Goal: Task Accomplishment & Management: Manage account settings

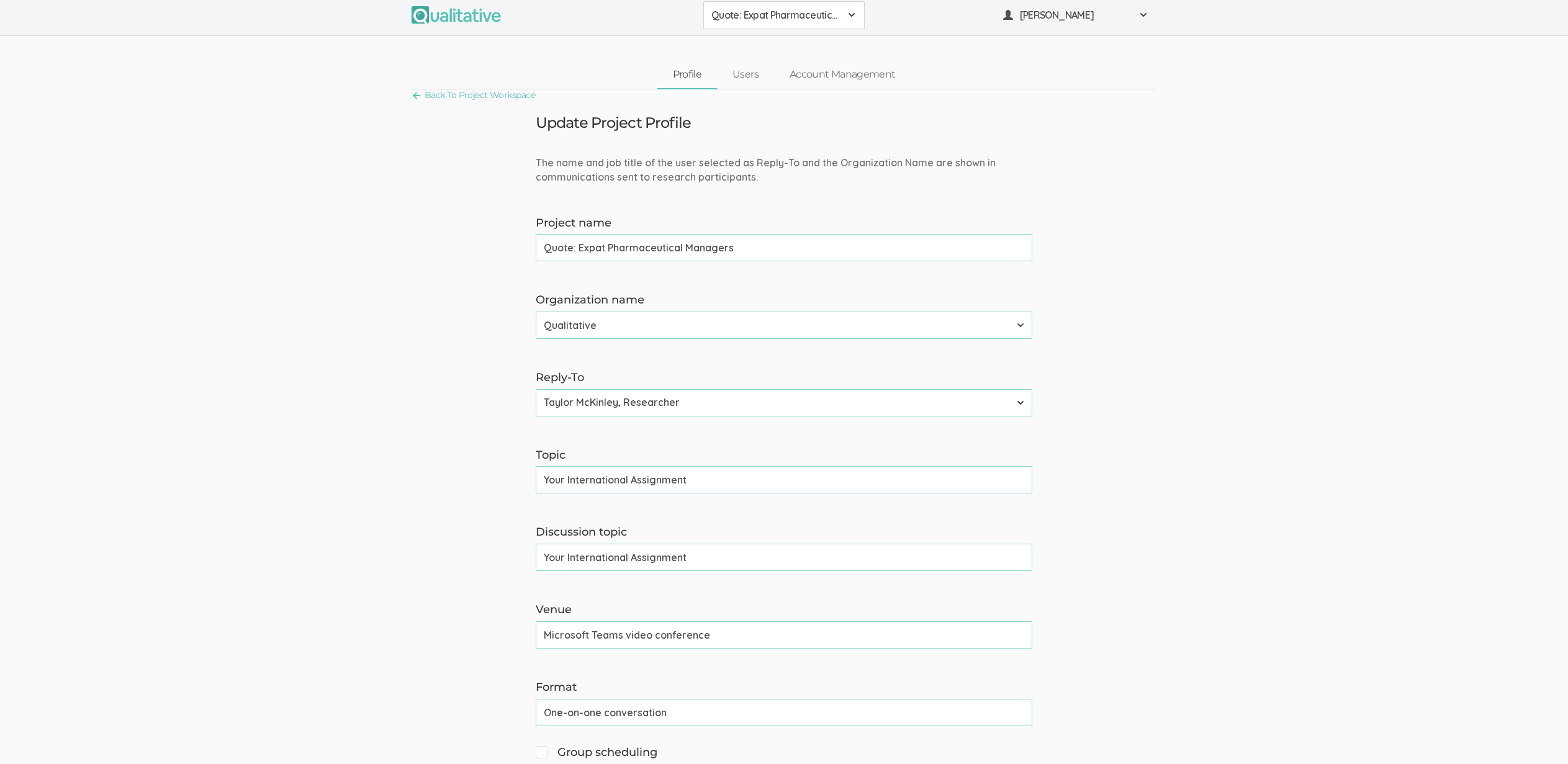
drag, startPoint x: 151, startPoint y: 470, endPoint x: 152, endPoint y: 458, distance: 12.0
click at [545, 483] on input "Your International Assignment" at bounding box center [784, 483] width 496 height 28
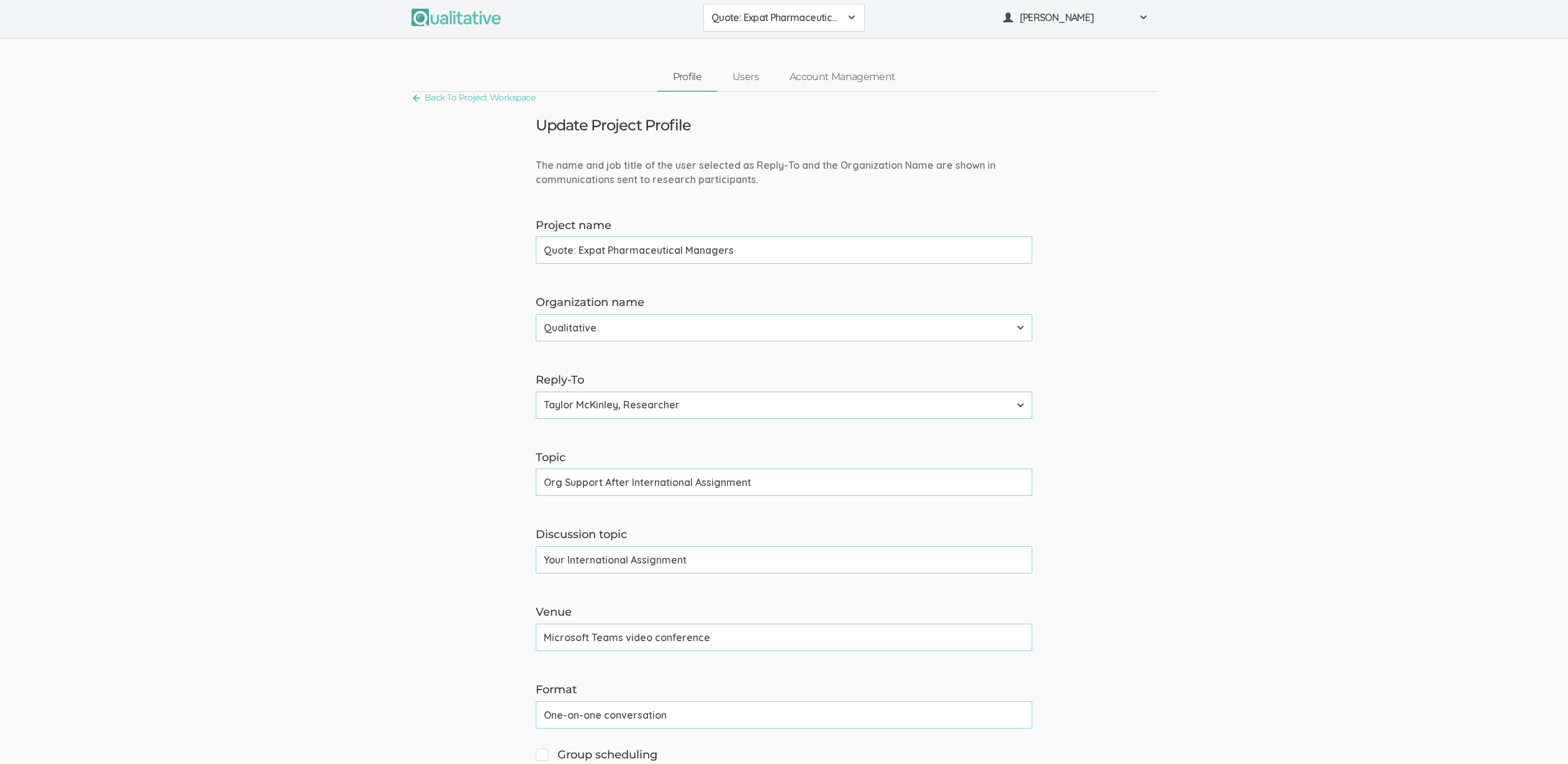
type input "Org Support After International Assignment"
click at [566, 484] on input "Org Support After International Assignment" at bounding box center [784, 485] width 496 height 28
type input "Support After International Assignment"
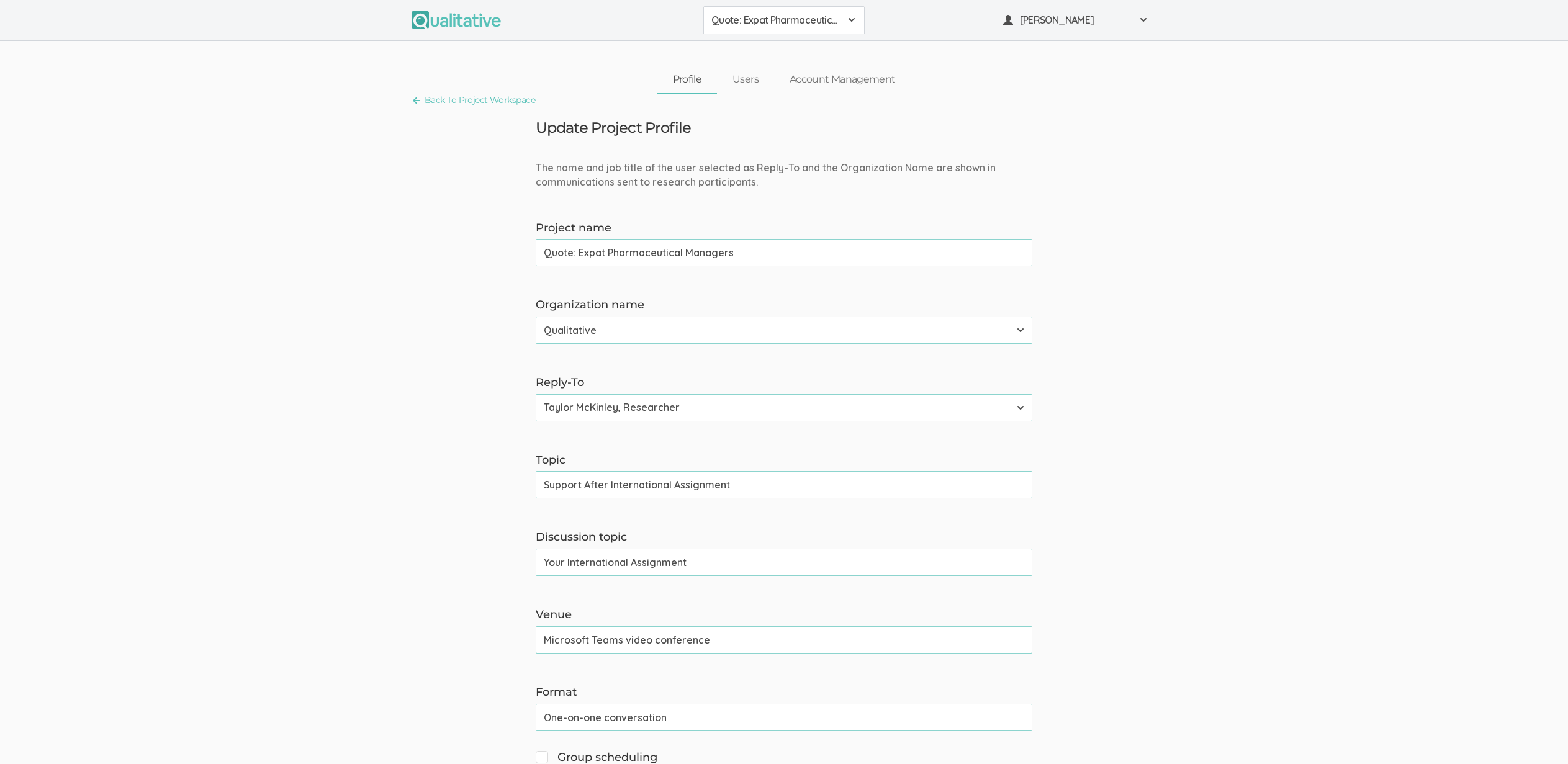
drag, startPoint x: 610, startPoint y: 484, endPoint x: 447, endPoint y: 479, distance: 163.1
type input "Repatriation After International Assignments"
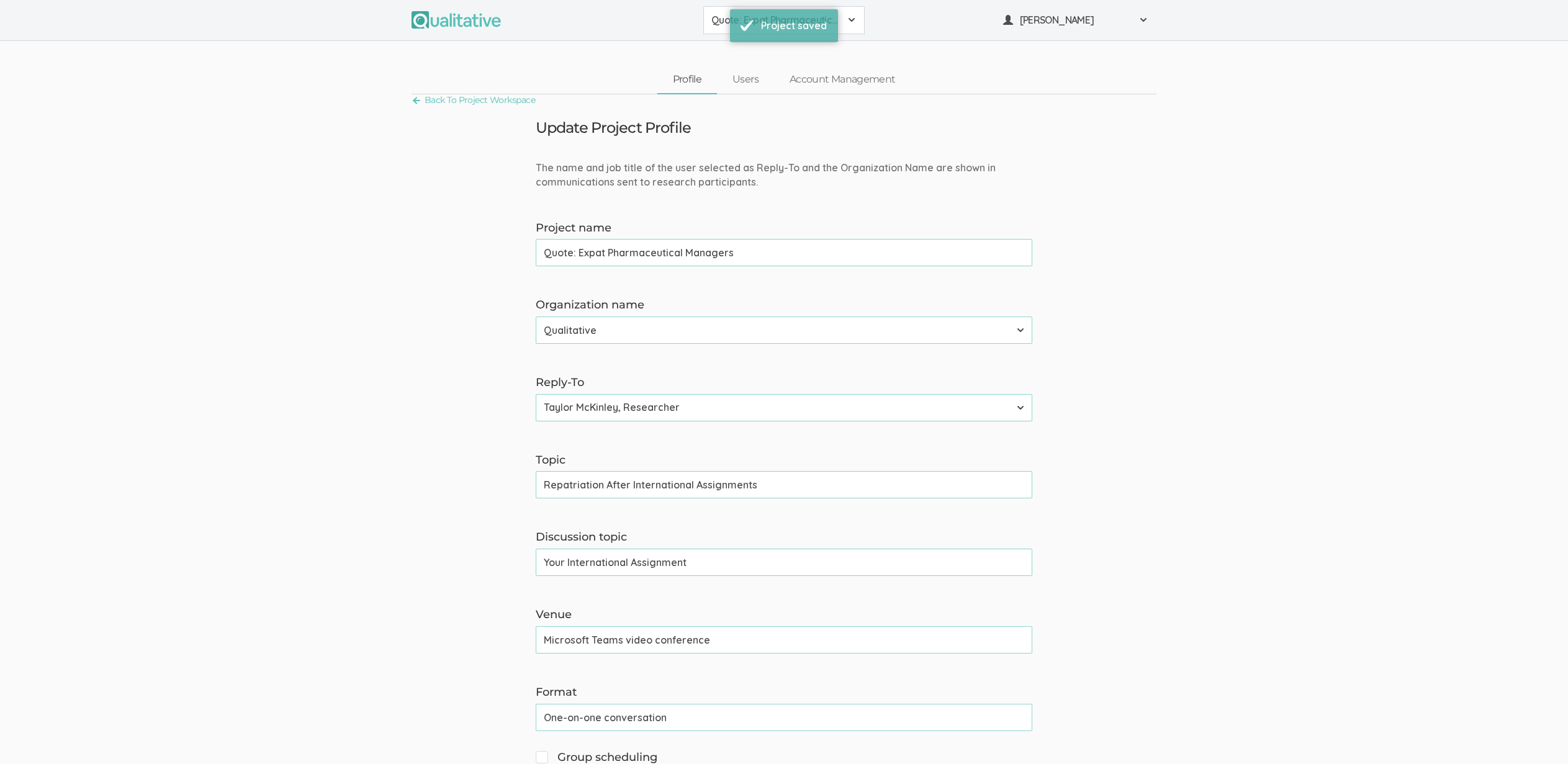
click at [850, 487] on input "Repatriation After International Assignments" at bounding box center [784, 485] width 496 height 28
type input "Repatriation After International Assignment"
click at [725, 482] on input "Repatriation After International Assignment" at bounding box center [784, 485] width 496 height 28
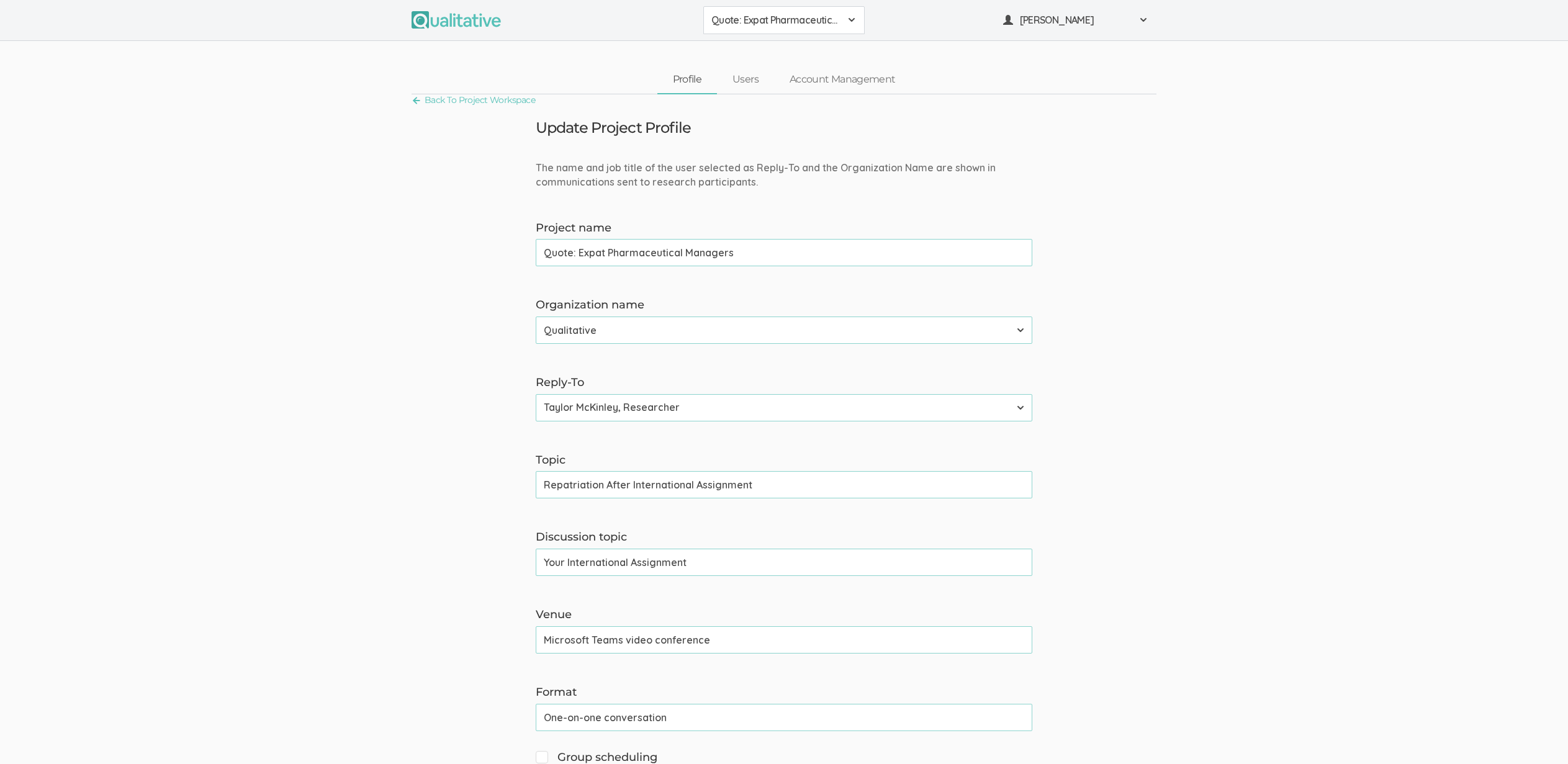
click at [725, 482] on input "Repatriation After International Assignment" at bounding box center [784, 485] width 496 height 28
click at [553, 551] on input "Your International Assignment" at bounding box center [784, 562] width 496 height 28
click at [568, 560] on input "Your International Assignment" at bounding box center [784, 562] width 496 height 28
type input "Your Experiences With Organization Support After An International Assignment"
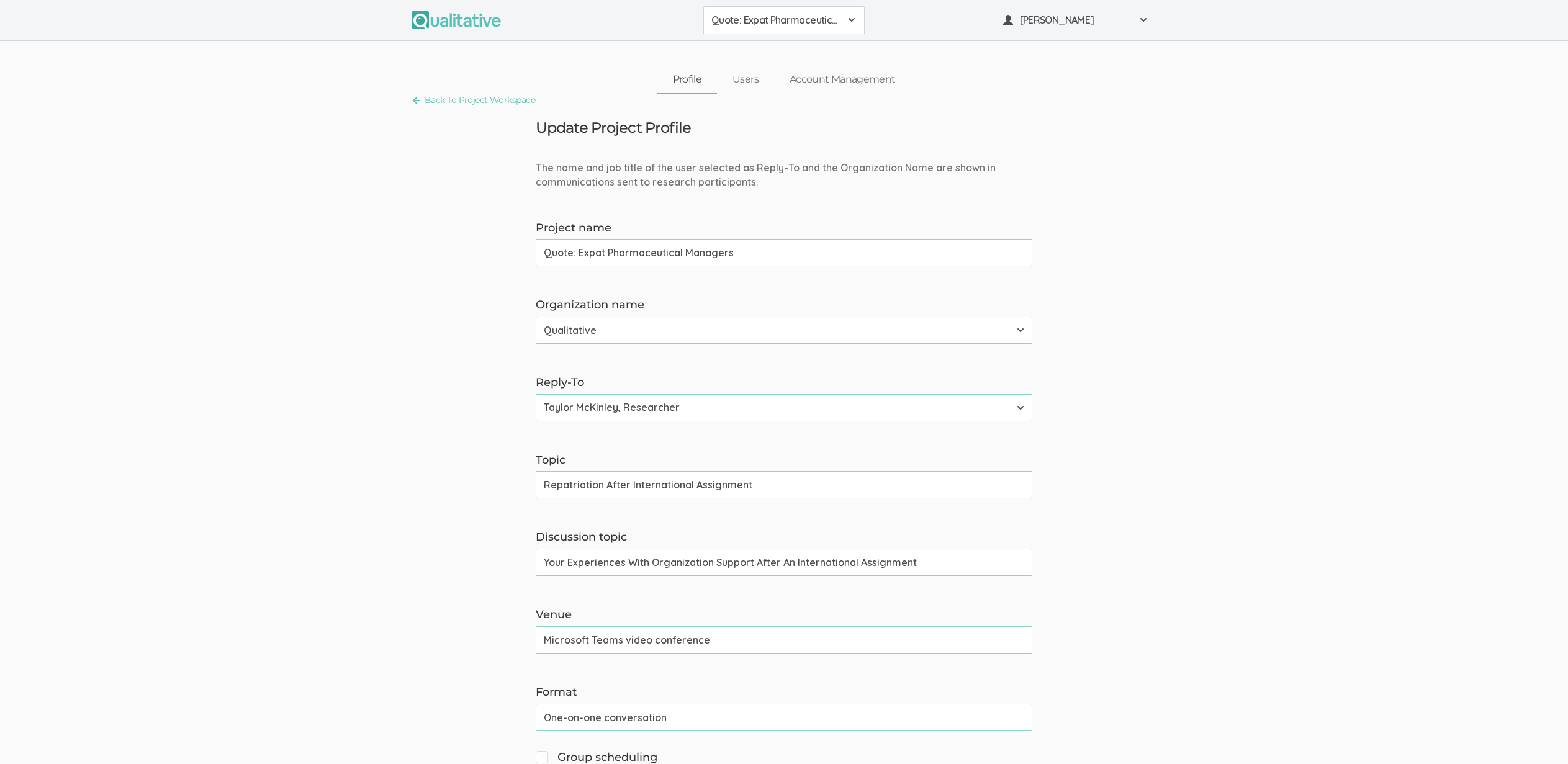
click at [579, 485] on input "Repatriation After International Assignment" at bounding box center [784, 485] width 496 height 28
click at [754, 560] on input "Your Experiences With Organization Support After An International Assignment" at bounding box center [784, 562] width 496 height 28
paste input "Repatriation"
type input "Your Experiences With Repatriation After An International Assignment"
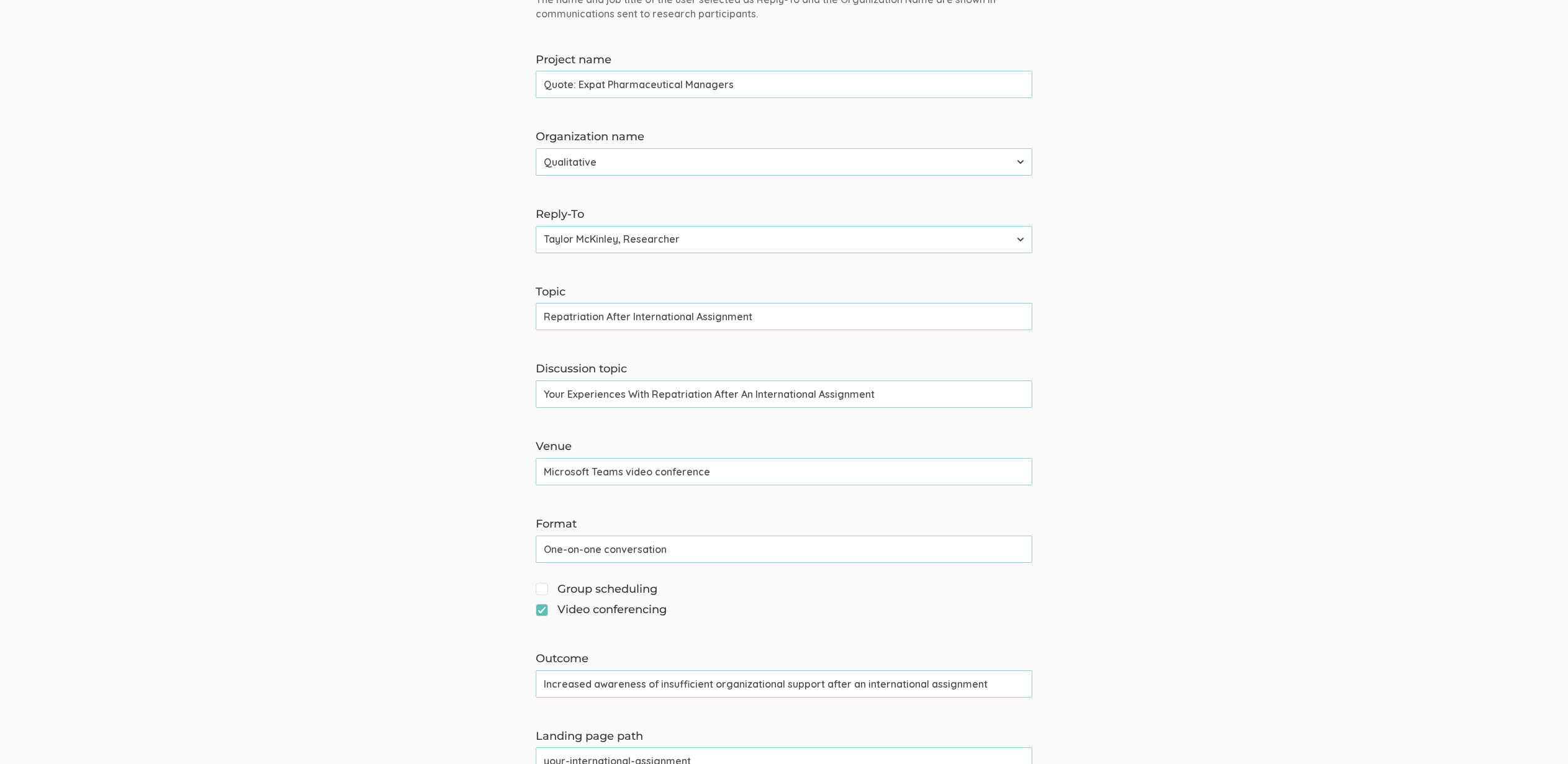
scroll to position [290, 0]
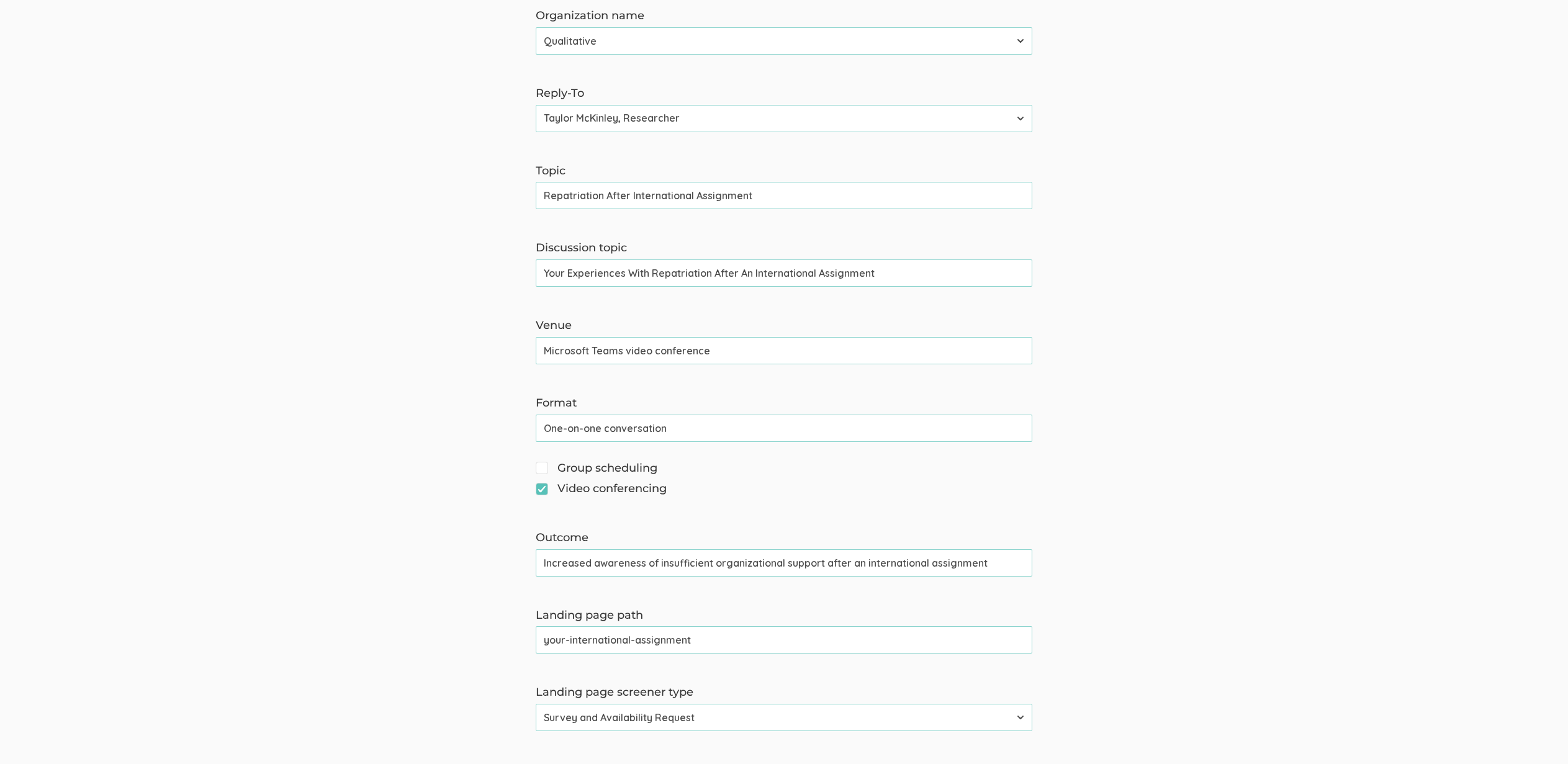
click at [565, 643] on input "your-international-assignment" at bounding box center [784, 640] width 496 height 28
click at [554, 191] on input "Repatriation After International Assignment" at bounding box center [784, 195] width 496 height 28
click at [734, 641] on input "international-assignment-" at bounding box center [784, 640] width 496 height 28
paste input "Repatriation"
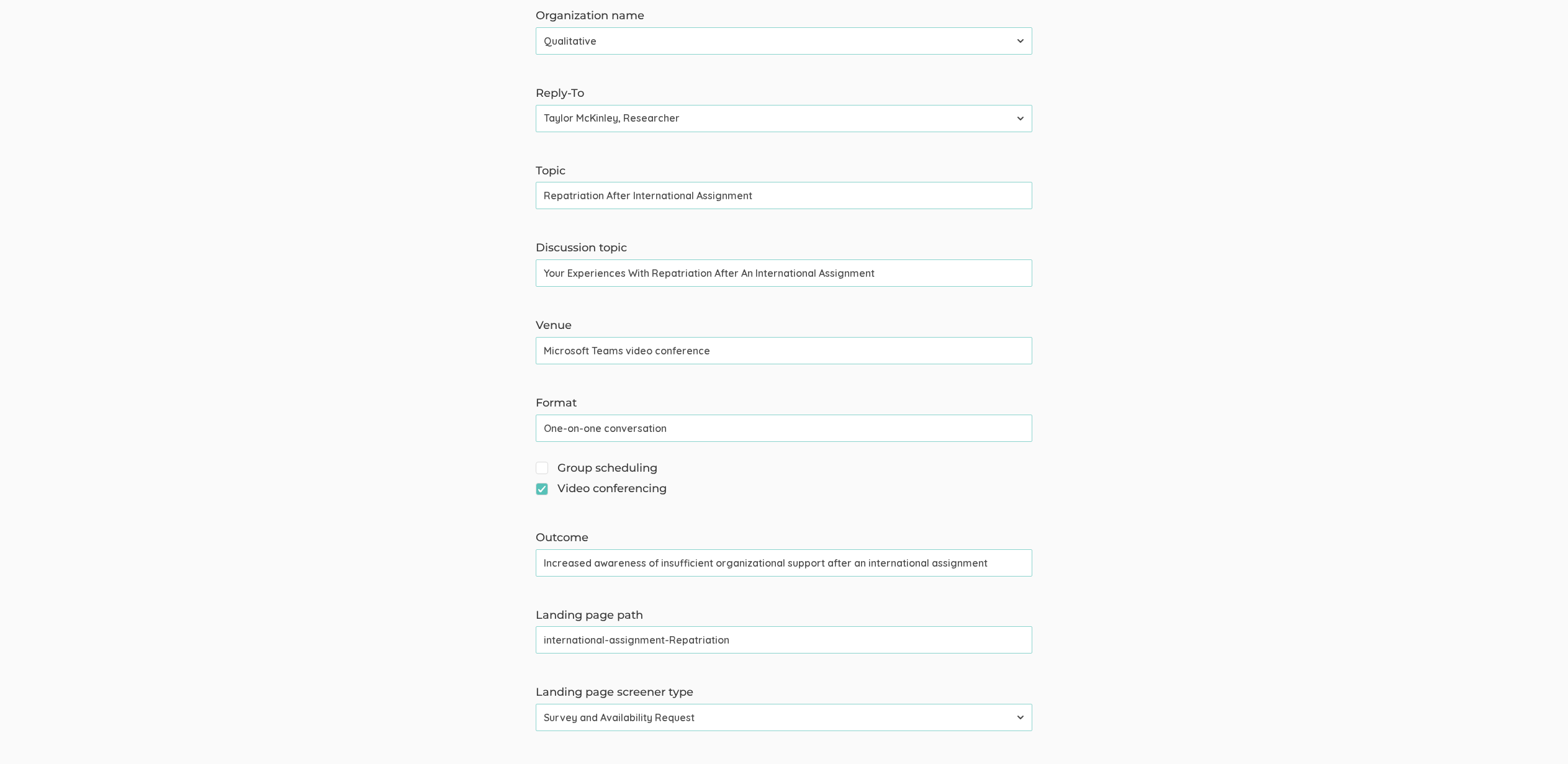
click at [670, 641] on input "international-assignment-Repatriation" at bounding box center [784, 640] width 496 height 28
type input "international-assignment-repatriation"
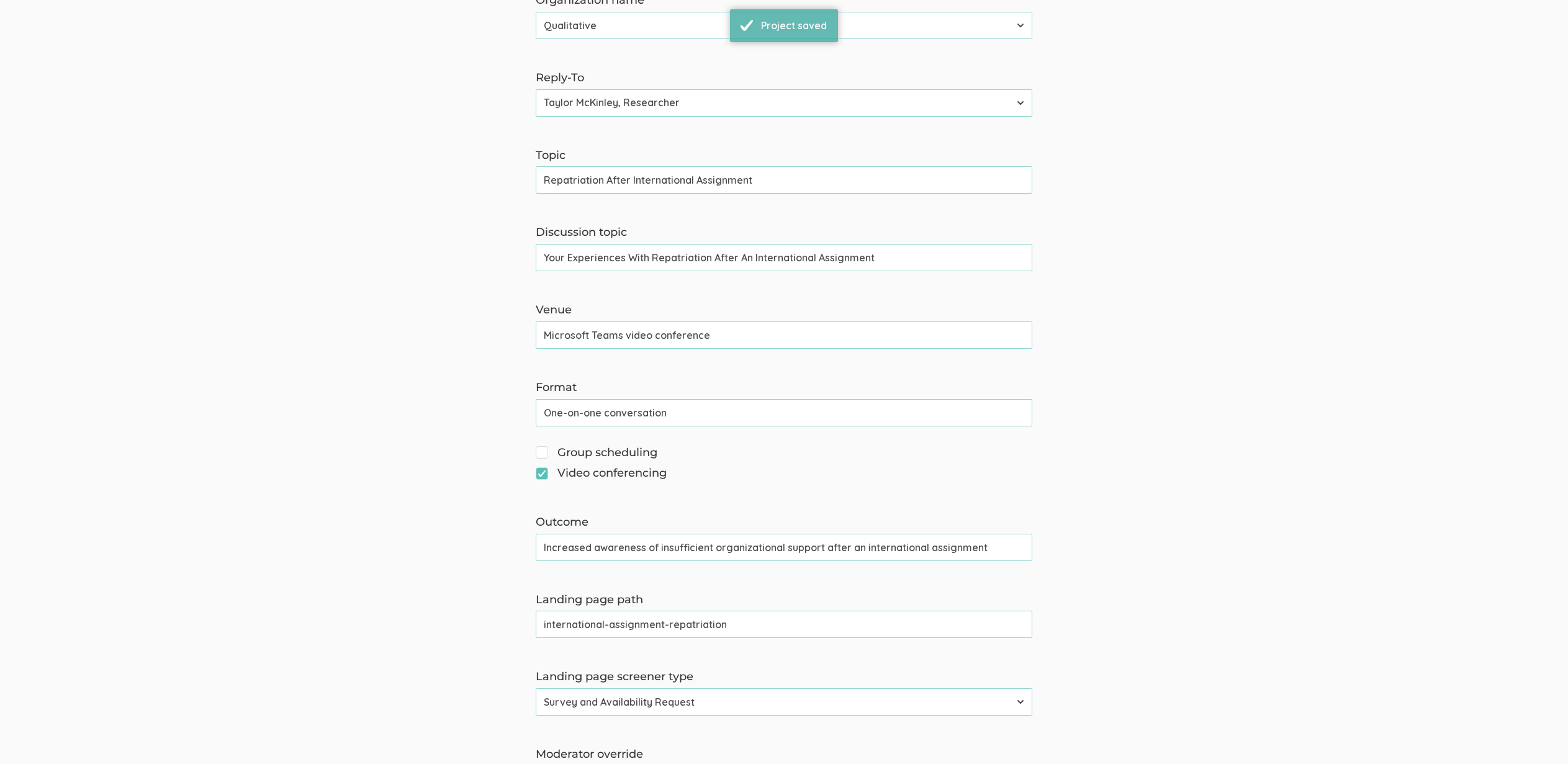
scroll to position [358, 0]
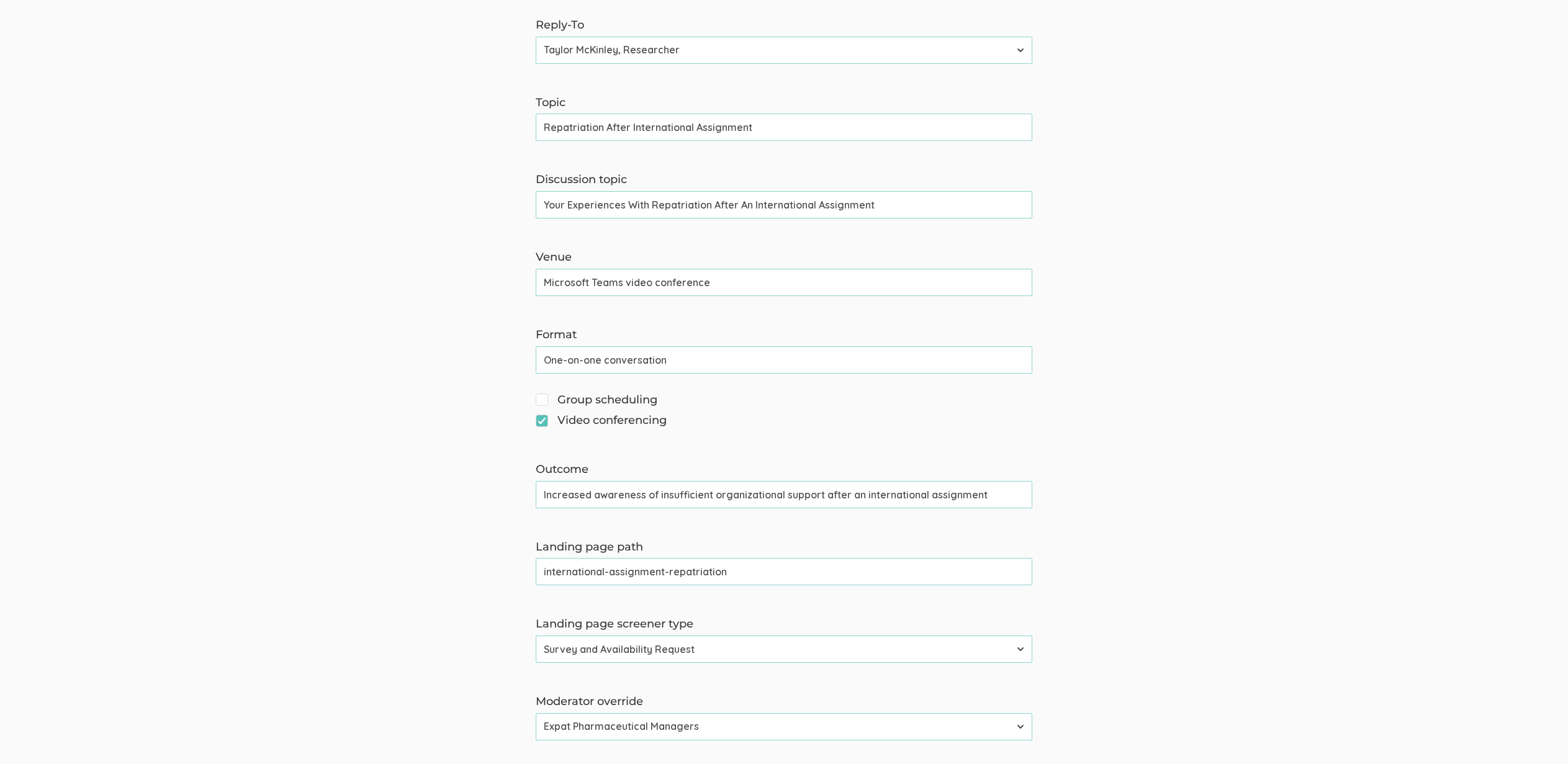
click at [624, 571] on input "international-assignment-repatriation" at bounding box center [784, 572] width 496 height 28
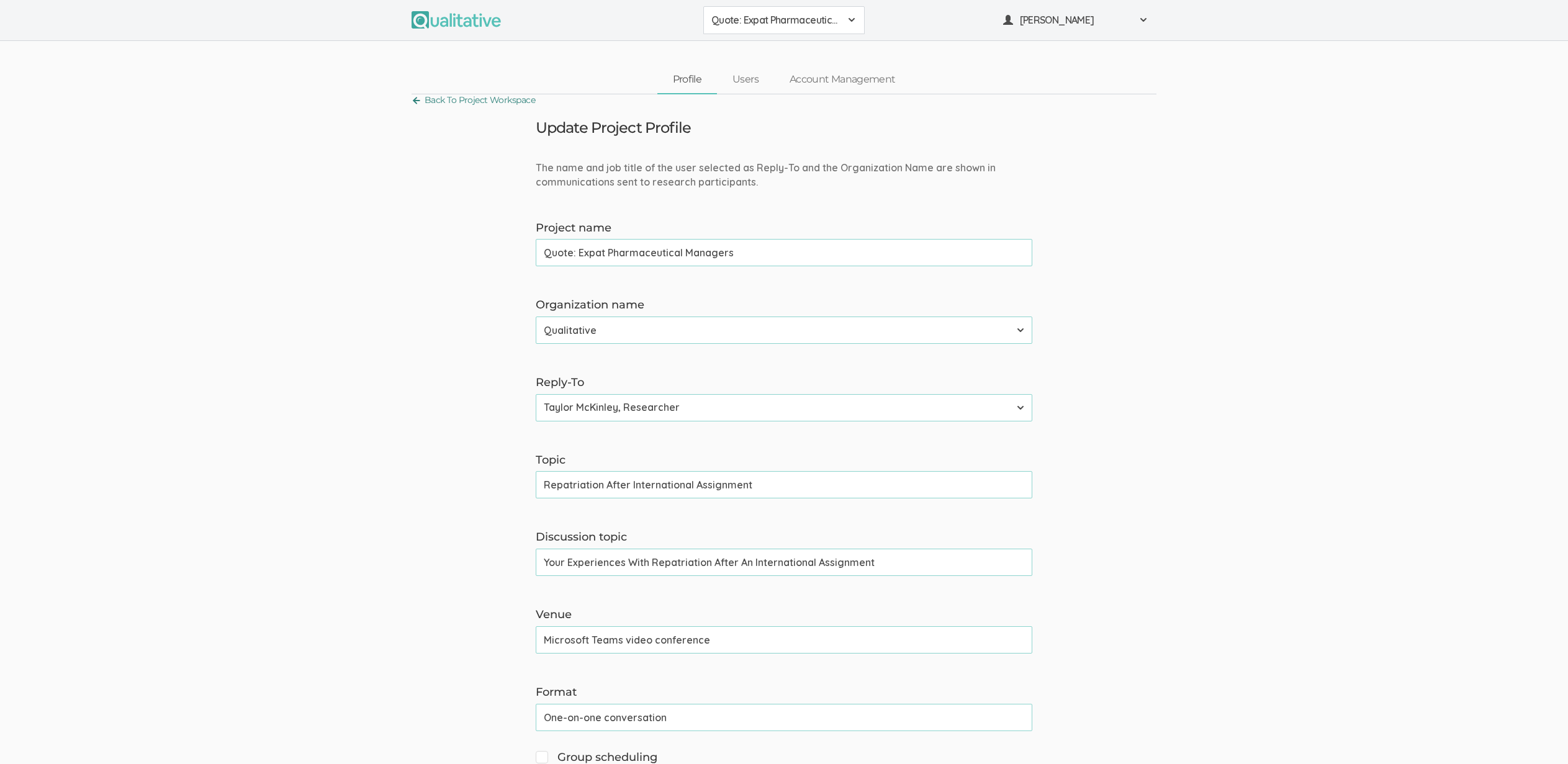
click at [480, 97] on link "Back To Project Workspace" at bounding box center [473, 100] width 123 height 17
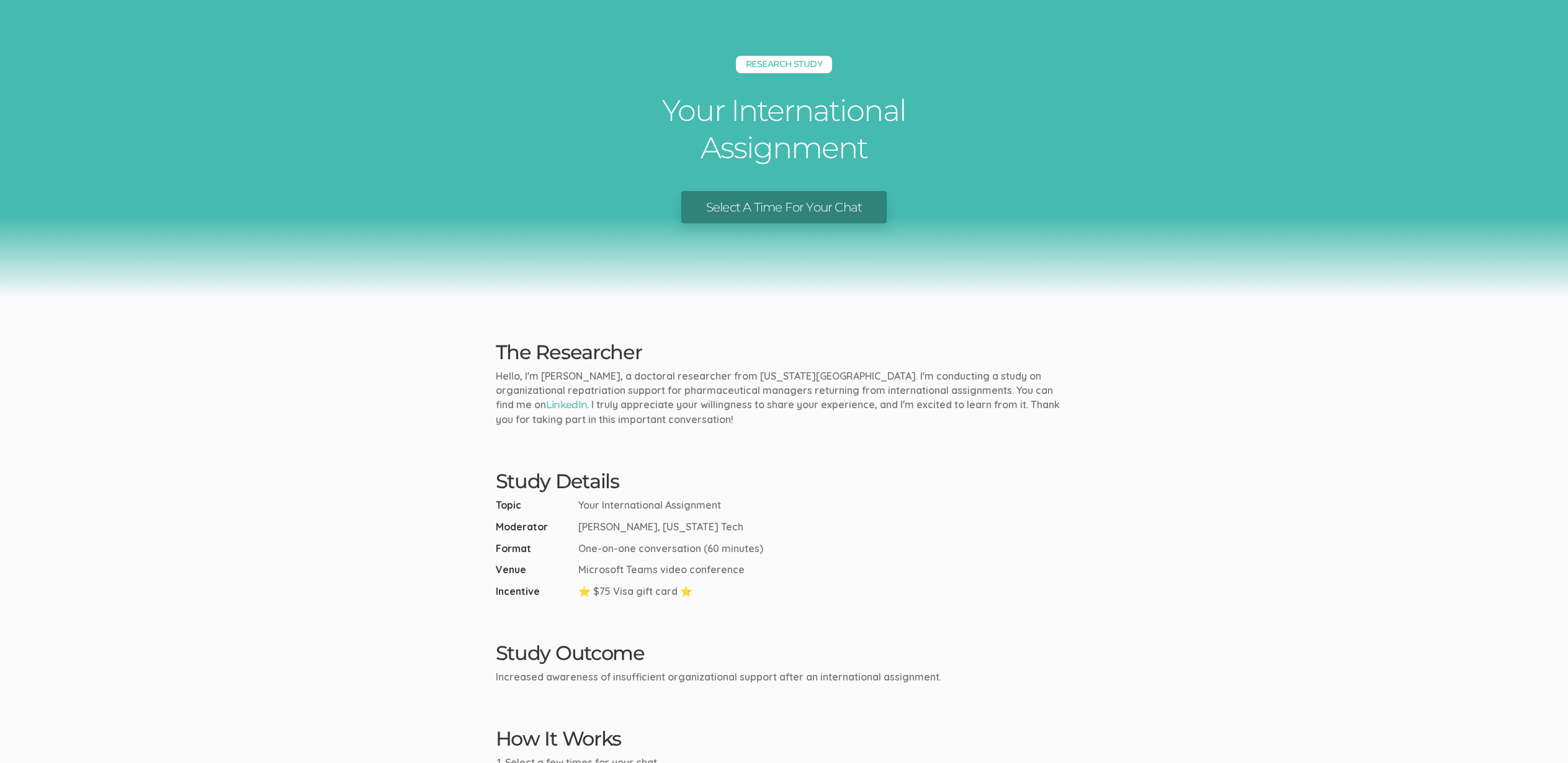
click at [212, 315] on ui-view "Research Study Your International Assignment Select A Time For Your Chat The Re…" at bounding box center [784, 472] width 1568 height 945
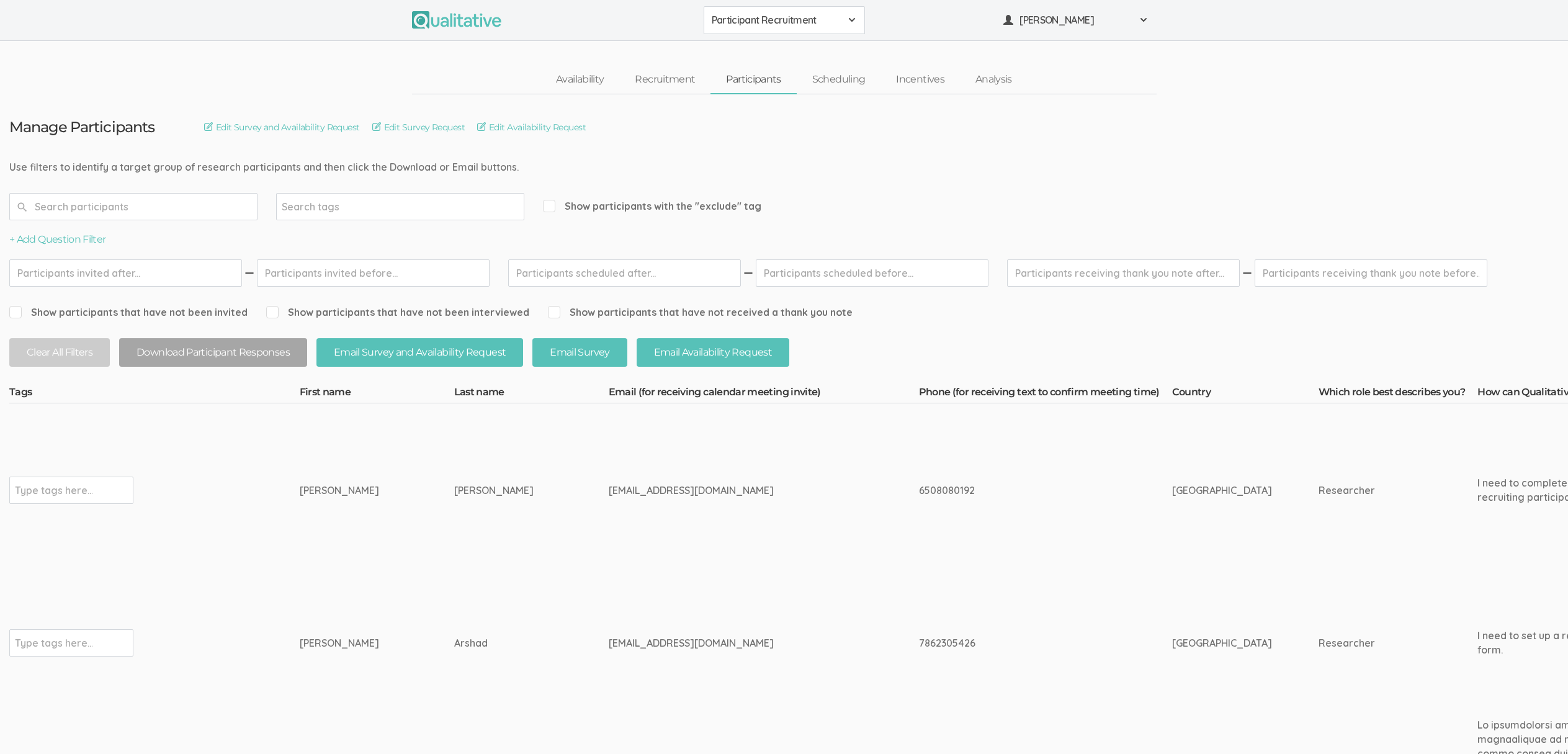
click at [315, 506] on td "Erica" at bounding box center [377, 490] width 155 height 174
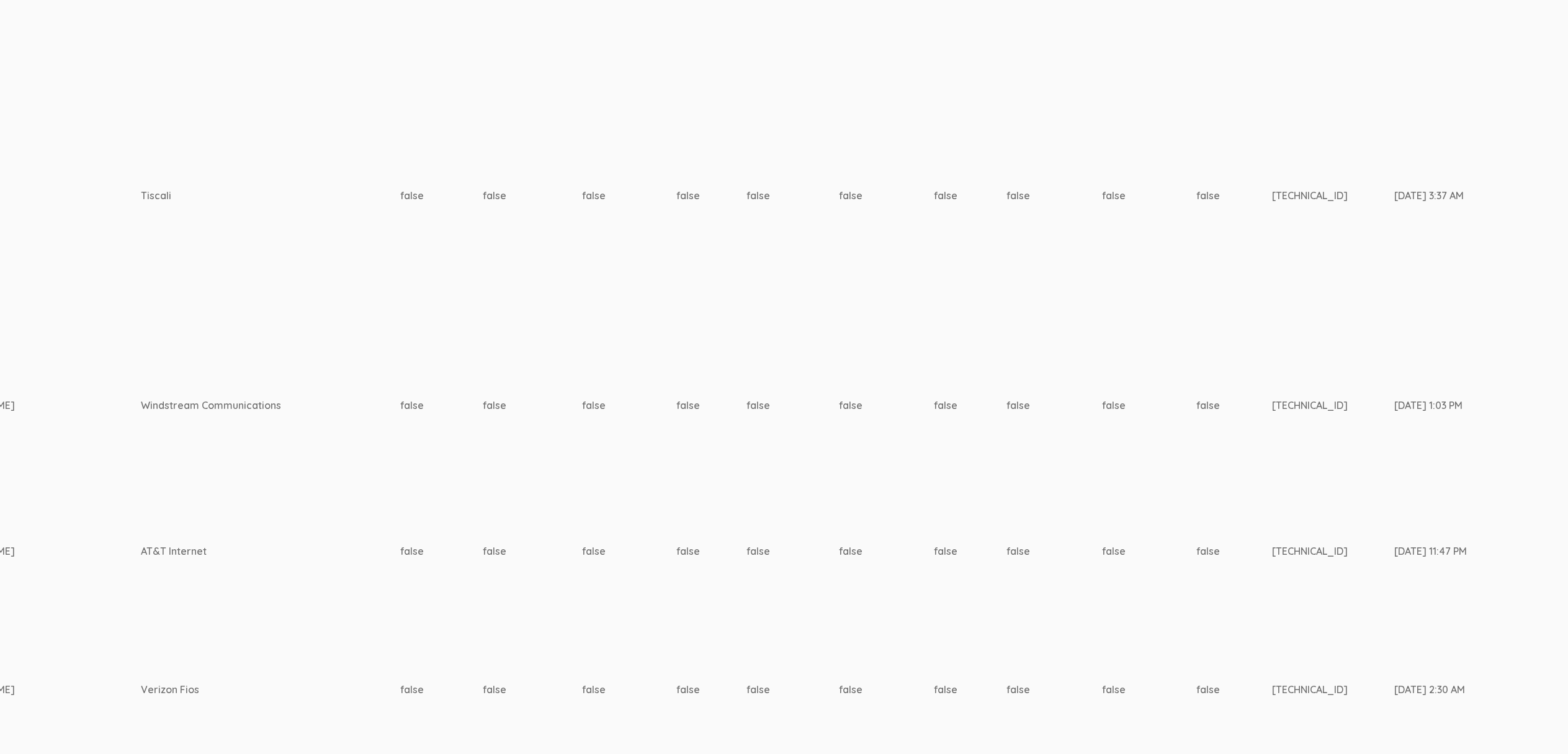
scroll to position [2107, 0]
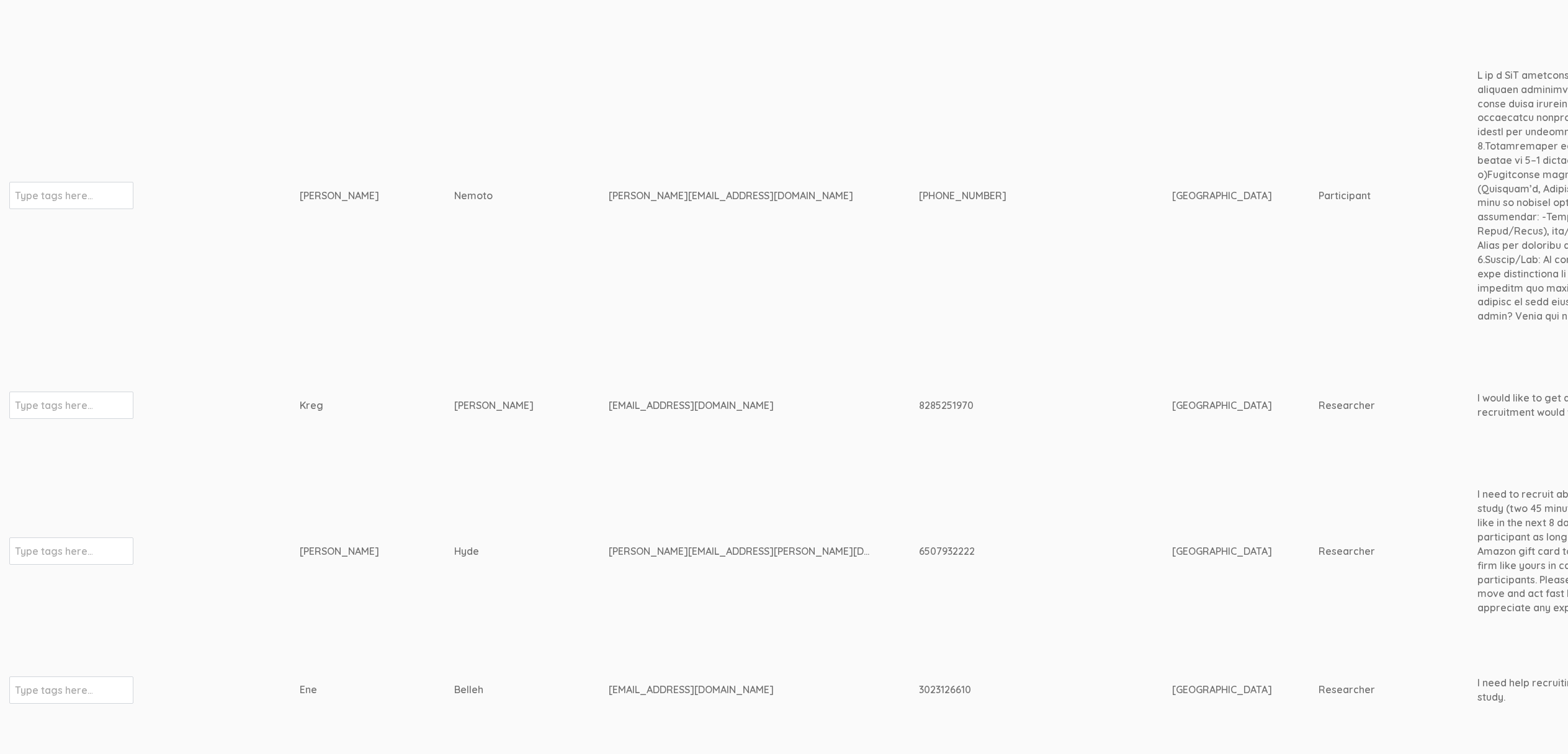
drag, startPoint x: 727, startPoint y: 246, endPoint x: 749, endPoint y: 233, distance: 25.6
click at [726, 250] on td "m.nemoto@campus.unimib.it" at bounding box center [764, 195] width 311 height 273
click at [387, 478] on td "David" at bounding box center [377, 551] width 155 height 147
click at [609, 398] on div "kgoad3@liberty.edu" at bounding box center [740, 405] width 263 height 15
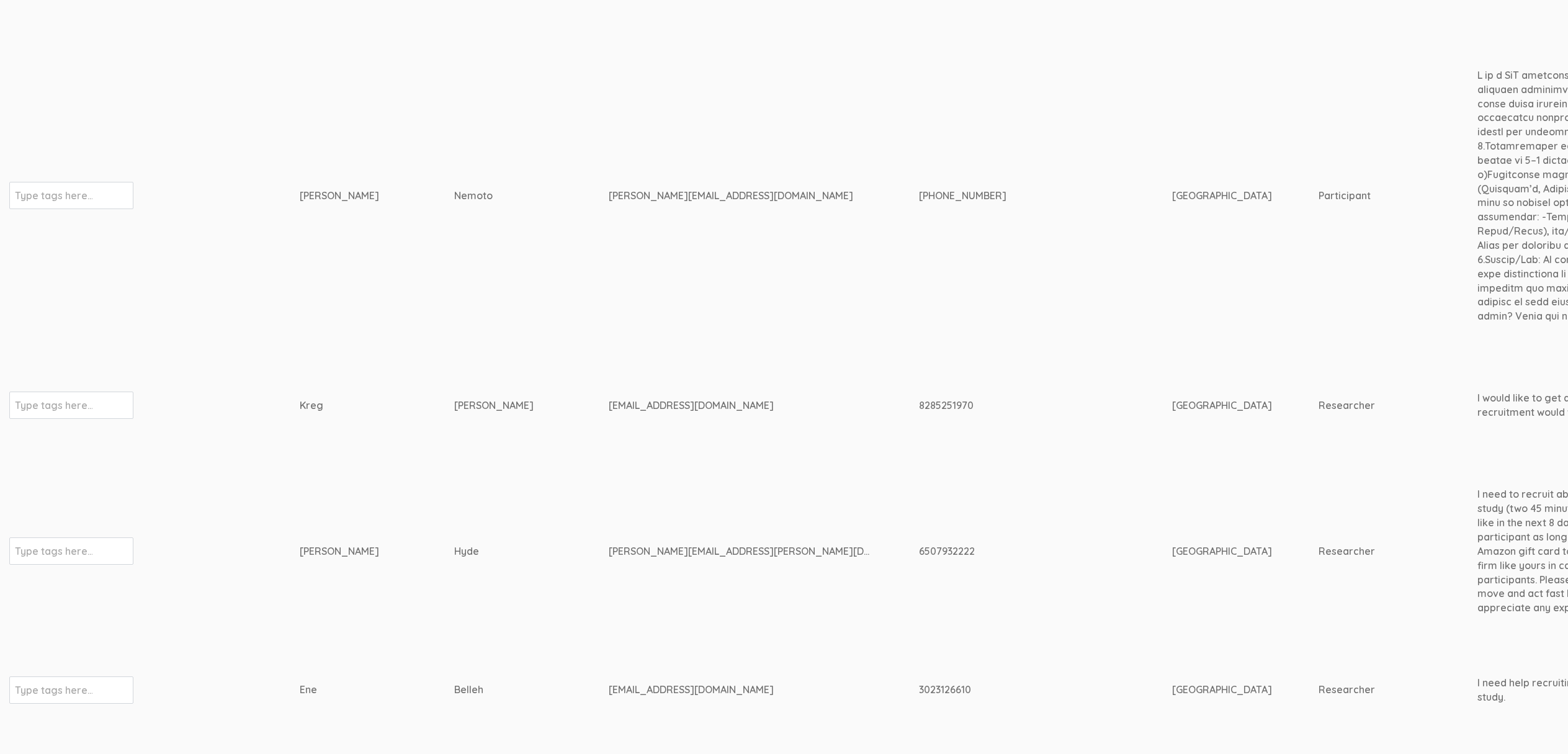
click at [609, 398] on div "kgoad3@liberty.edu" at bounding box center [740, 405] width 263 height 15
copy tr "kgoad3@liberty.edu"
click at [377, 265] on td "Masako" at bounding box center [377, 195] width 155 height 273
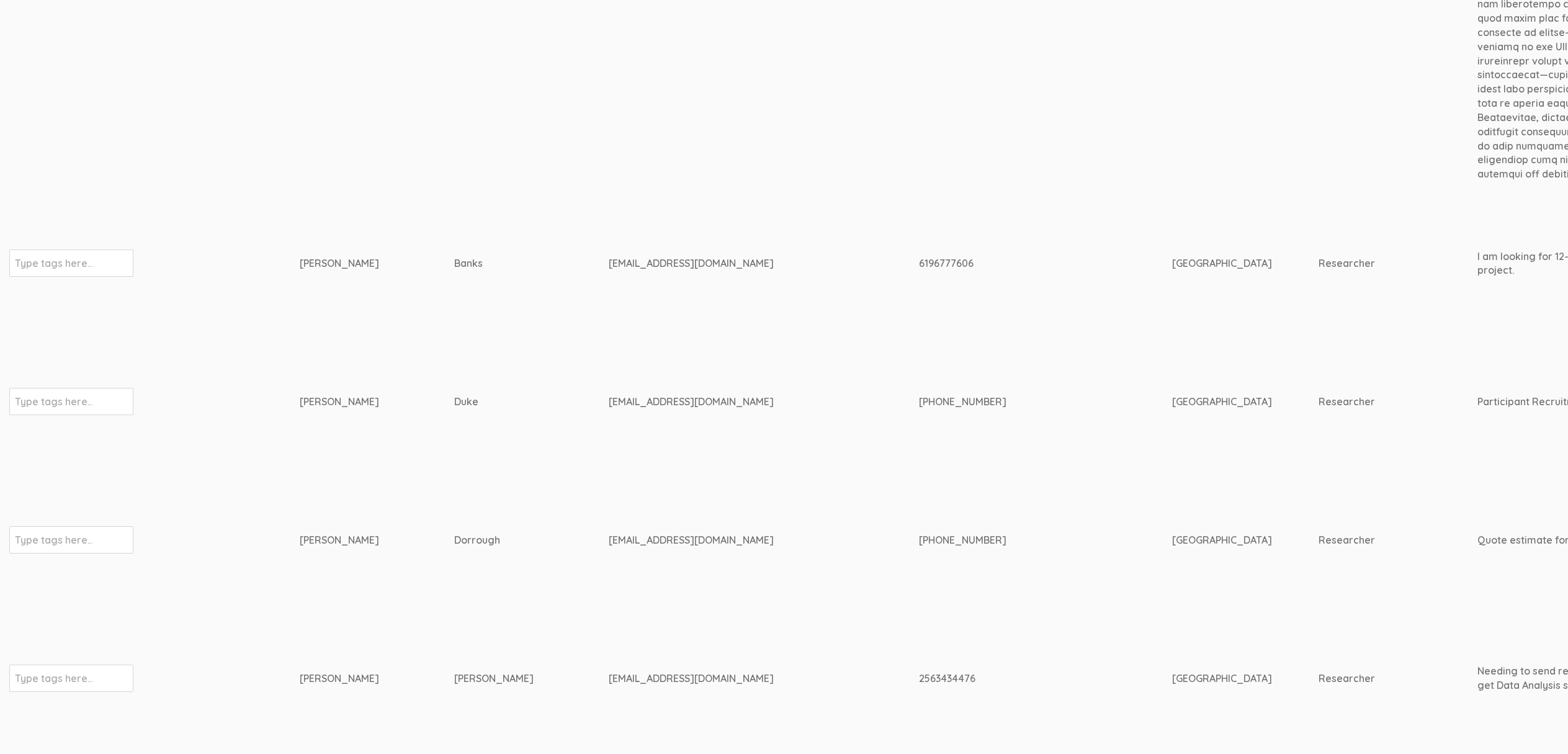
scroll to position [0, 0]
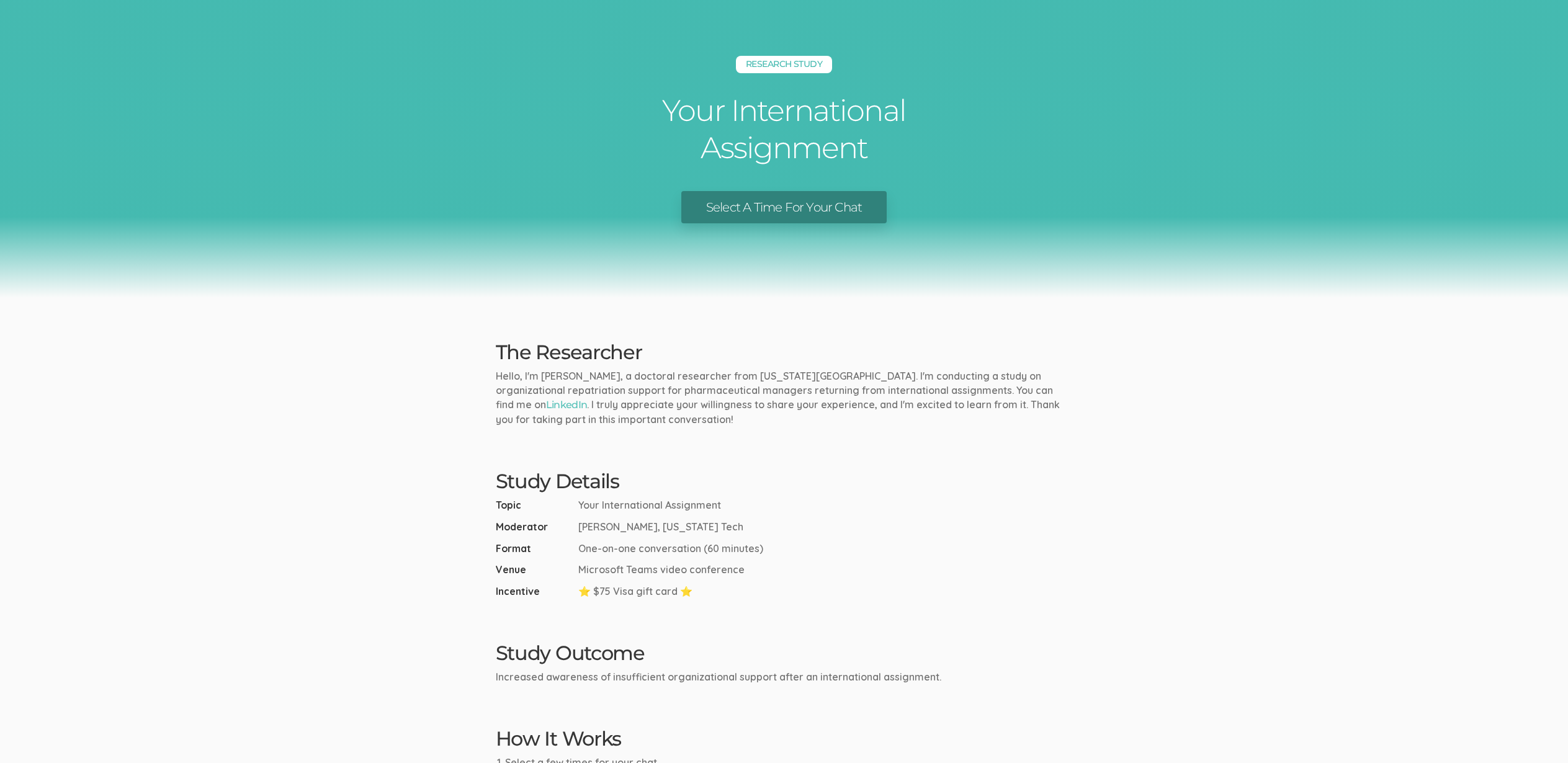
click at [499, 353] on h2 "The Researcher" at bounding box center [784, 352] width 577 height 22
click at [771, 500] on li "Topic Your International Assignment" at bounding box center [784, 505] width 577 height 15
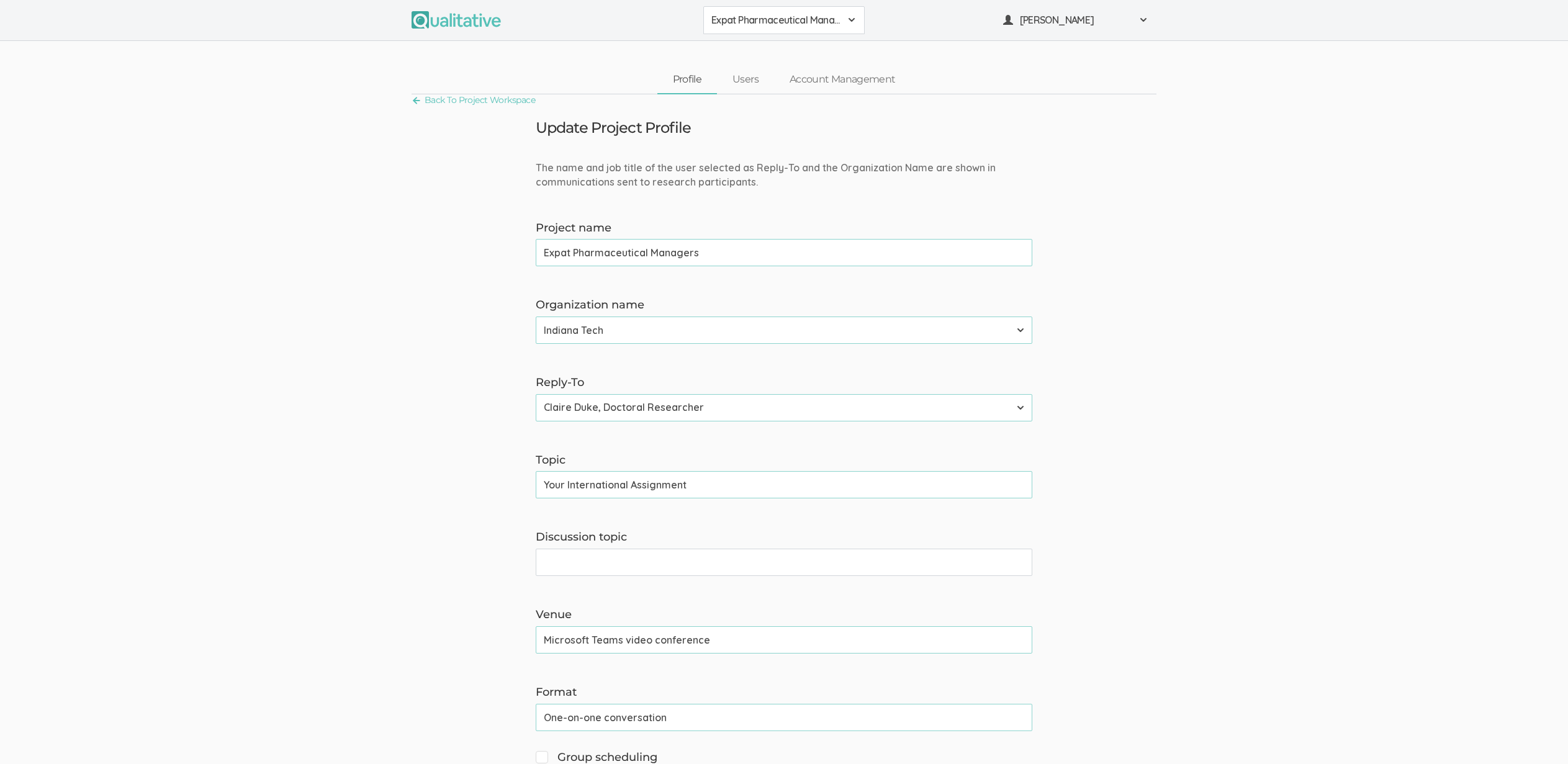
drag, startPoint x: 0, startPoint y: 0, endPoint x: 725, endPoint y: 482, distance: 870.6
click at [725, 482] on input "Your International Assignment" at bounding box center [784, 485] width 496 height 28
paste input "Repatriation Afte"
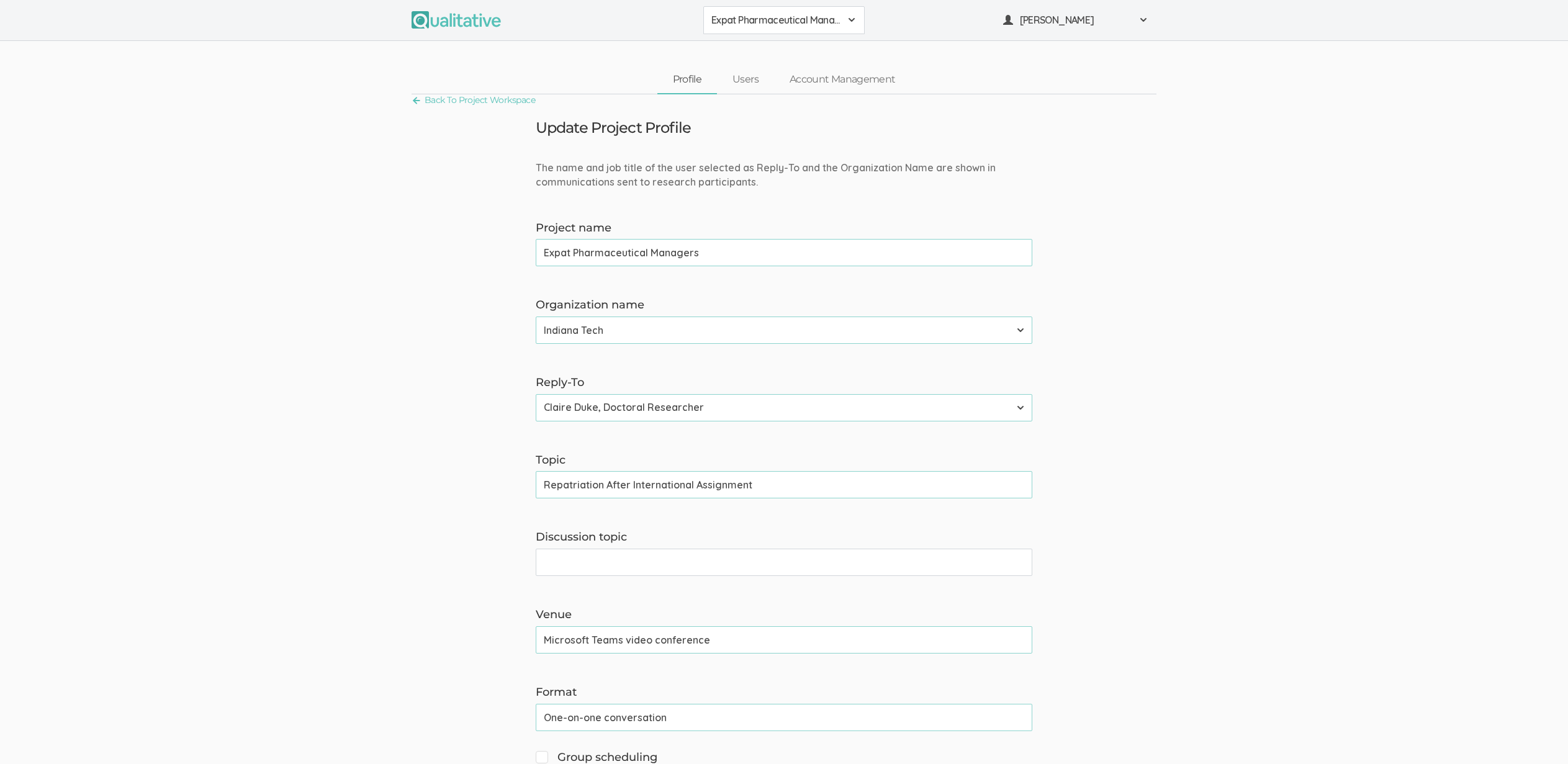
type input "Repatriation After International Assignment"
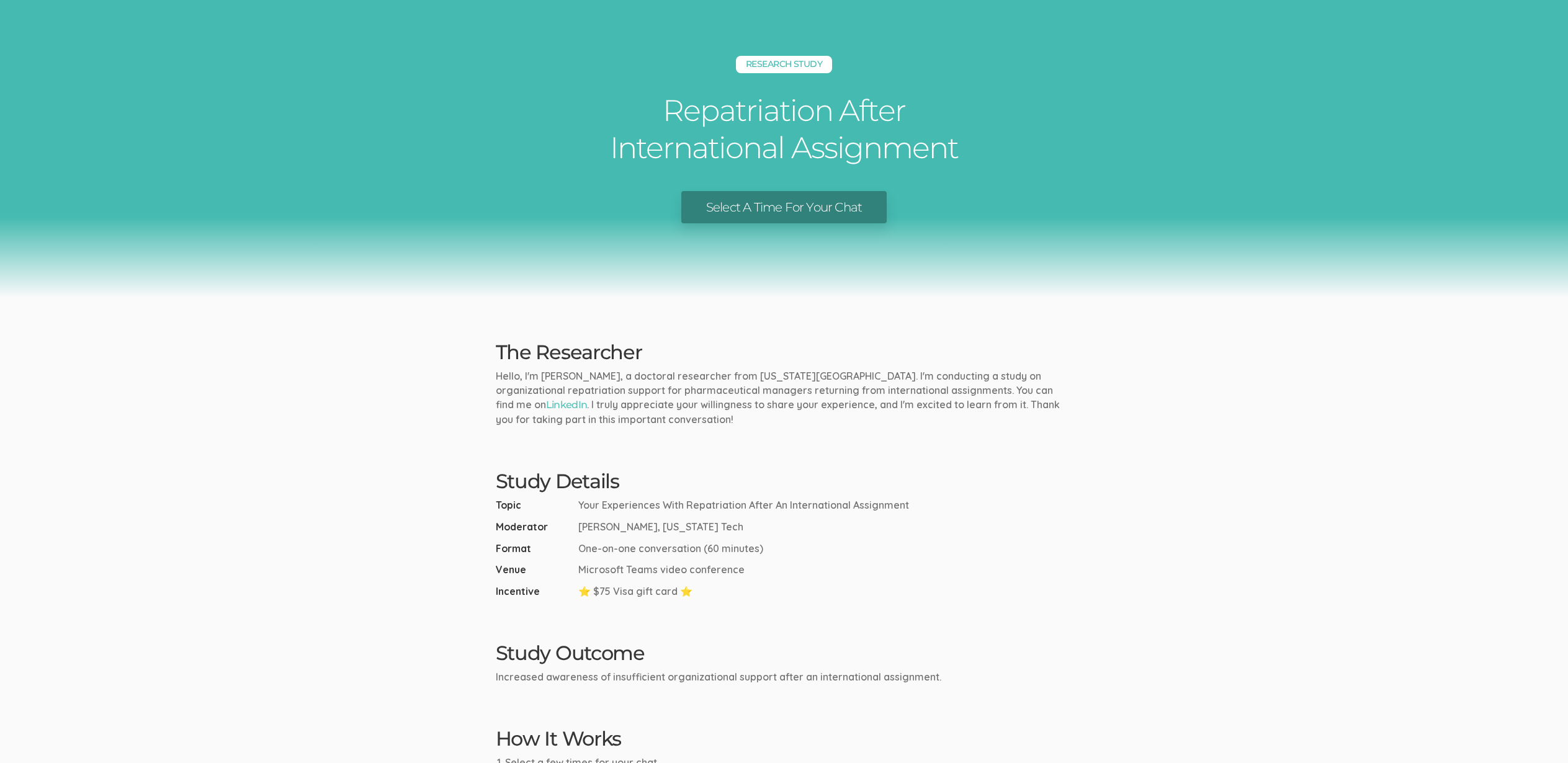
click at [854, 353] on h2 "The Researcher" at bounding box center [784, 352] width 577 height 22
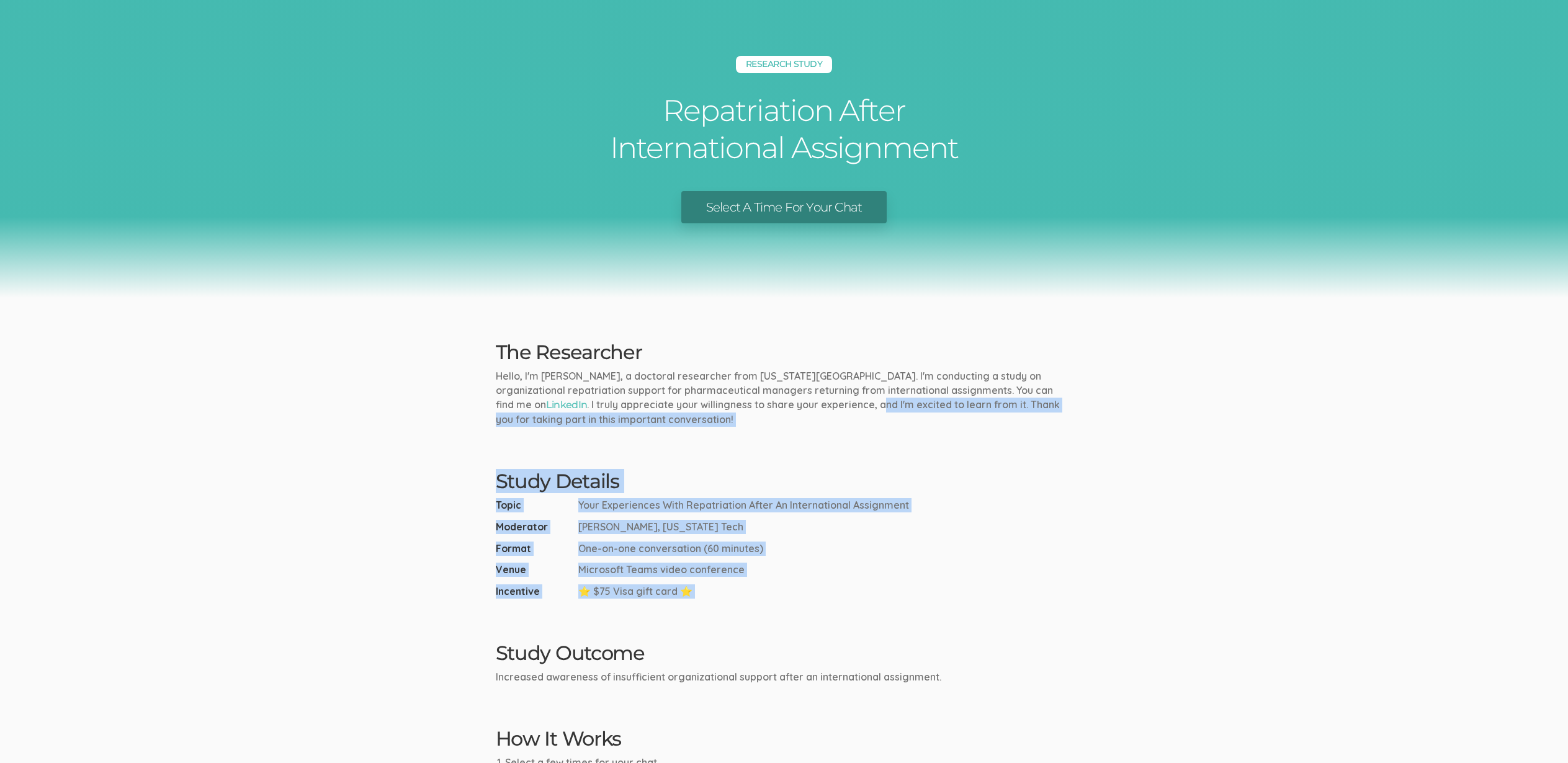
drag, startPoint x: 752, startPoint y: 403, endPoint x: 742, endPoint y: 641, distance: 238.2
click at [742, 641] on ui-view "Research Study Repatriation After International Assignment Select A Time For Yo…" at bounding box center [784, 472] width 1568 height 945
click at [742, 642] on h2 "Study Outcome" at bounding box center [784, 653] width 577 height 22
drag, startPoint x: 736, startPoint y: 682, endPoint x: 754, endPoint y: 411, distance: 271.6
click at [754, 411] on ui-view "Research Study Repatriation After International Assignment Select A Time For Yo…" at bounding box center [784, 472] width 1568 height 945
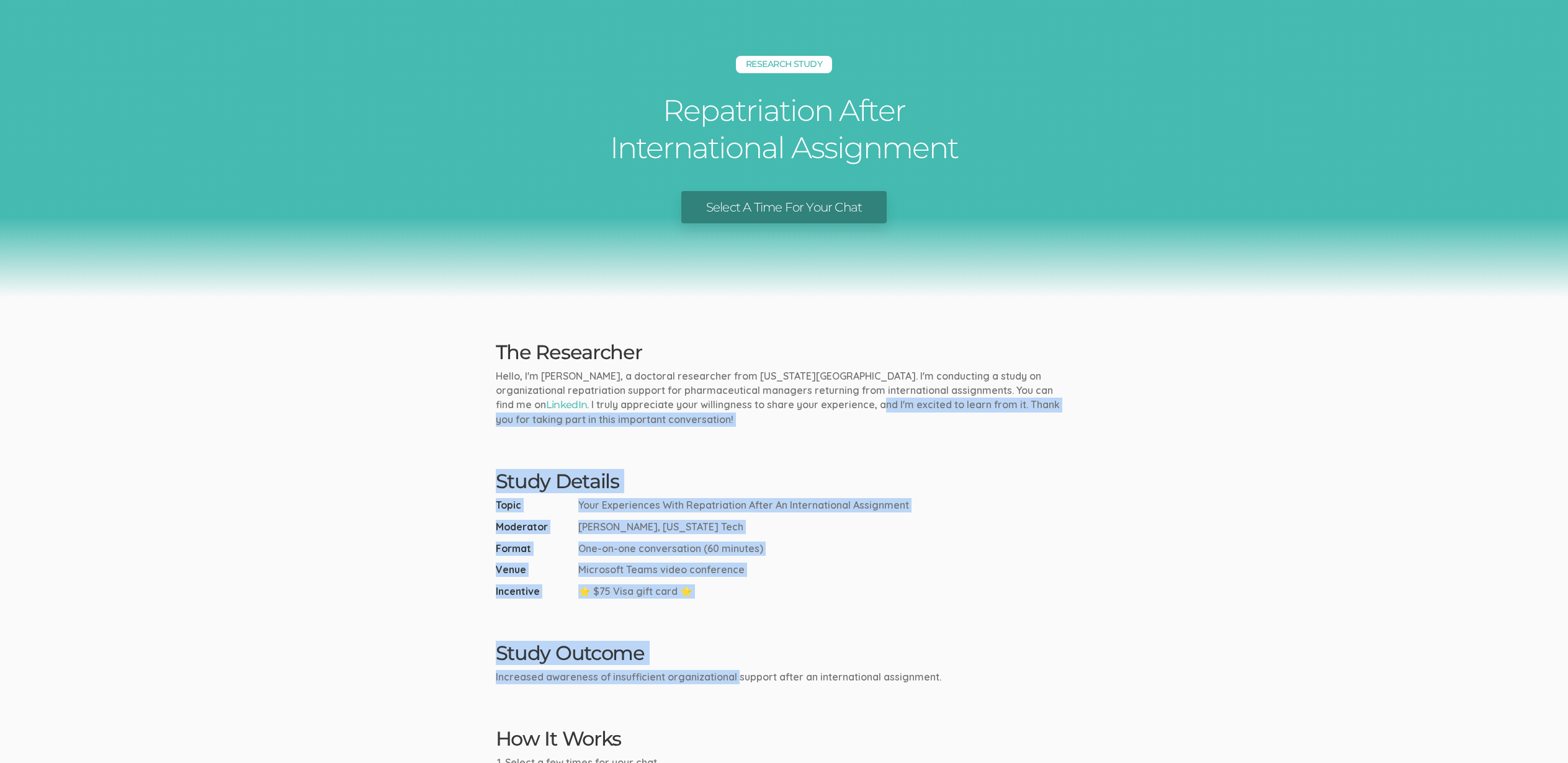
click at [754, 411] on p "Hello, I'm [PERSON_NAME], a doctoral researcher from [US_STATE][GEOGRAPHIC_DATA…" at bounding box center [784, 397] width 577 height 57
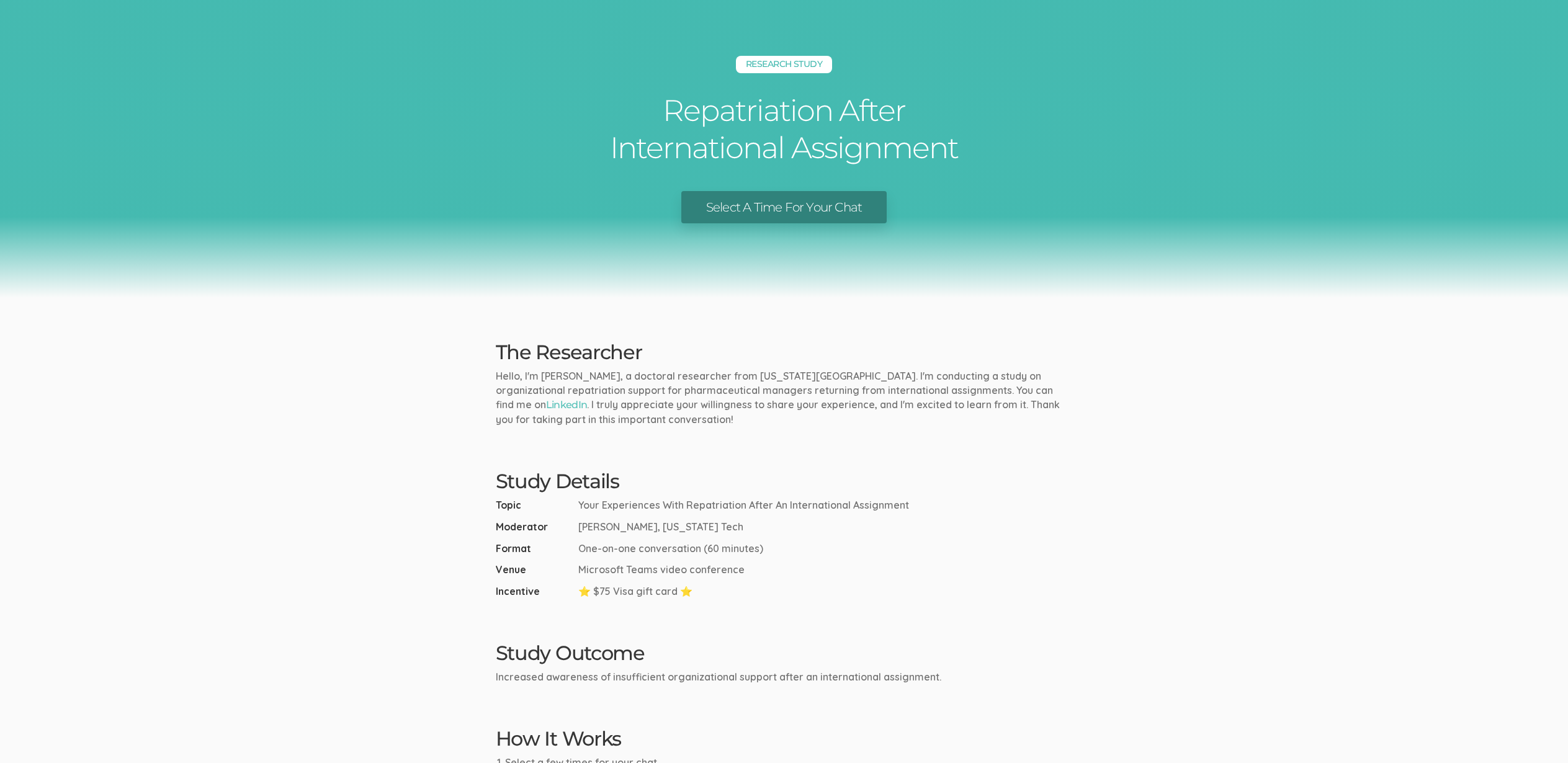
click at [443, 330] on ui-view "Research Study Repatriation After International Assignment Select A Time For Yo…" at bounding box center [784, 472] width 1568 height 945
click at [396, 532] on ui-view "Research Study Repatriation After International Assignment Select A Time For Yo…" at bounding box center [784, 472] width 1568 height 945
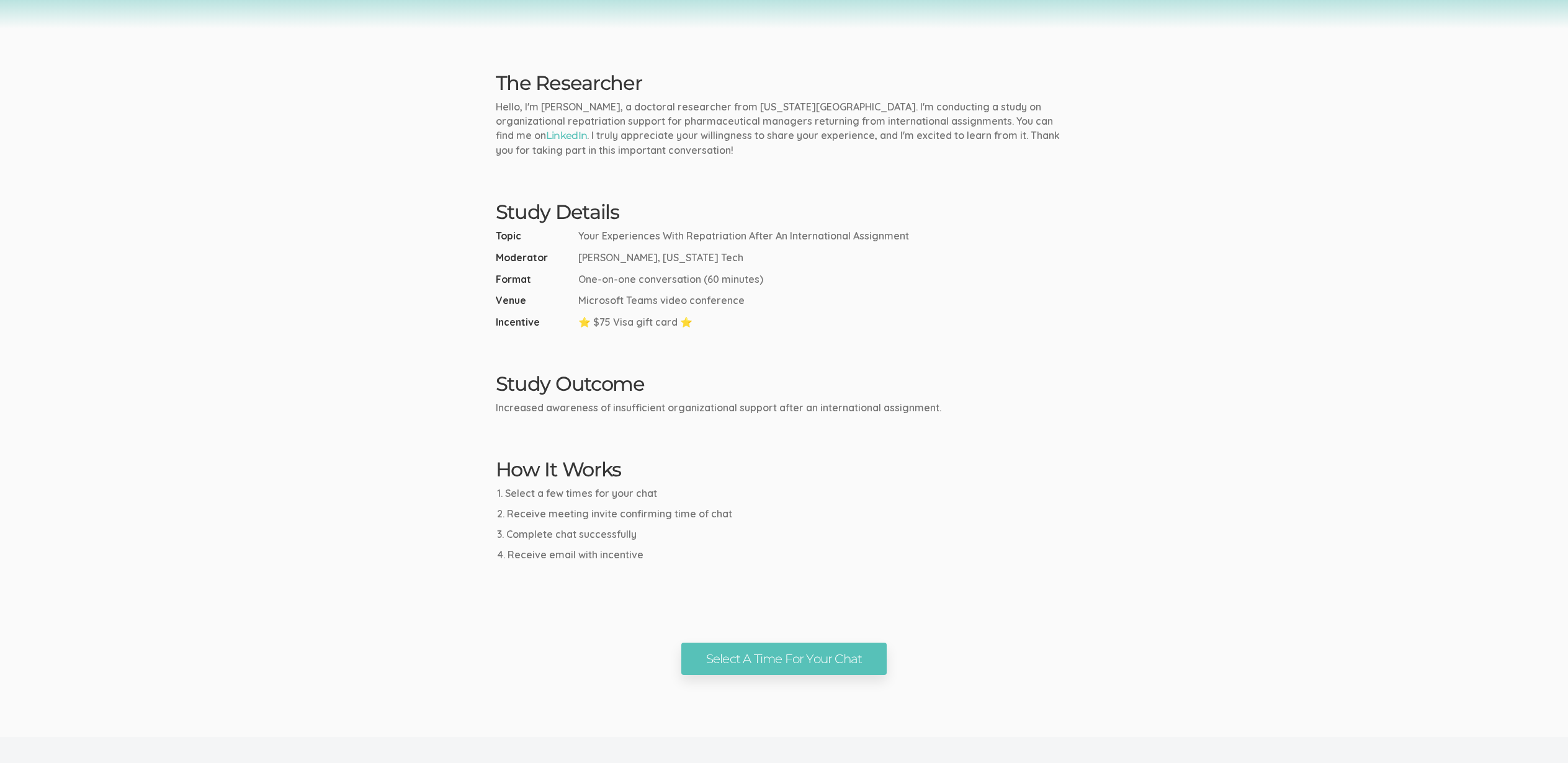
scroll to position [183, 0]
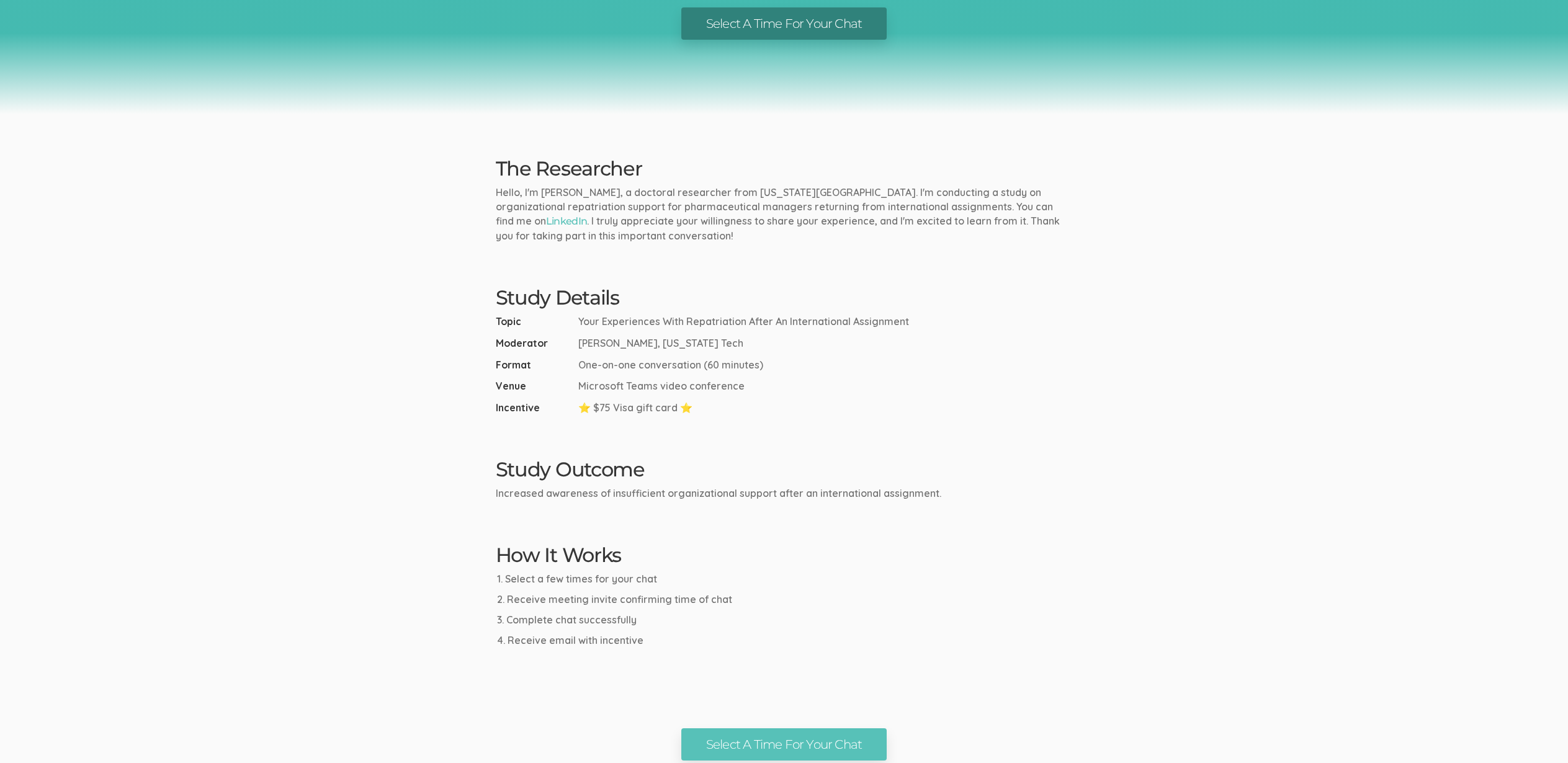
click at [422, 386] on ui-view "Research Study Repatriation After International Assignment Select A Time For Yo…" at bounding box center [784, 289] width 1568 height 945
drag, startPoint x: 578, startPoint y: 319, endPoint x: 970, endPoint y: 320, distance: 392.0
click at [970, 320] on li "Topic Your Experiences With Repatriation After An International Assignment" at bounding box center [784, 322] width 577 height 15
copy span "Your Experiences With Repatriation After An International Assignment"
click at [1037, 349] on li "Moderator [PERSON_NAME], [US_STATE] Tech" at bounding box center [784, 344] width 577 height 15
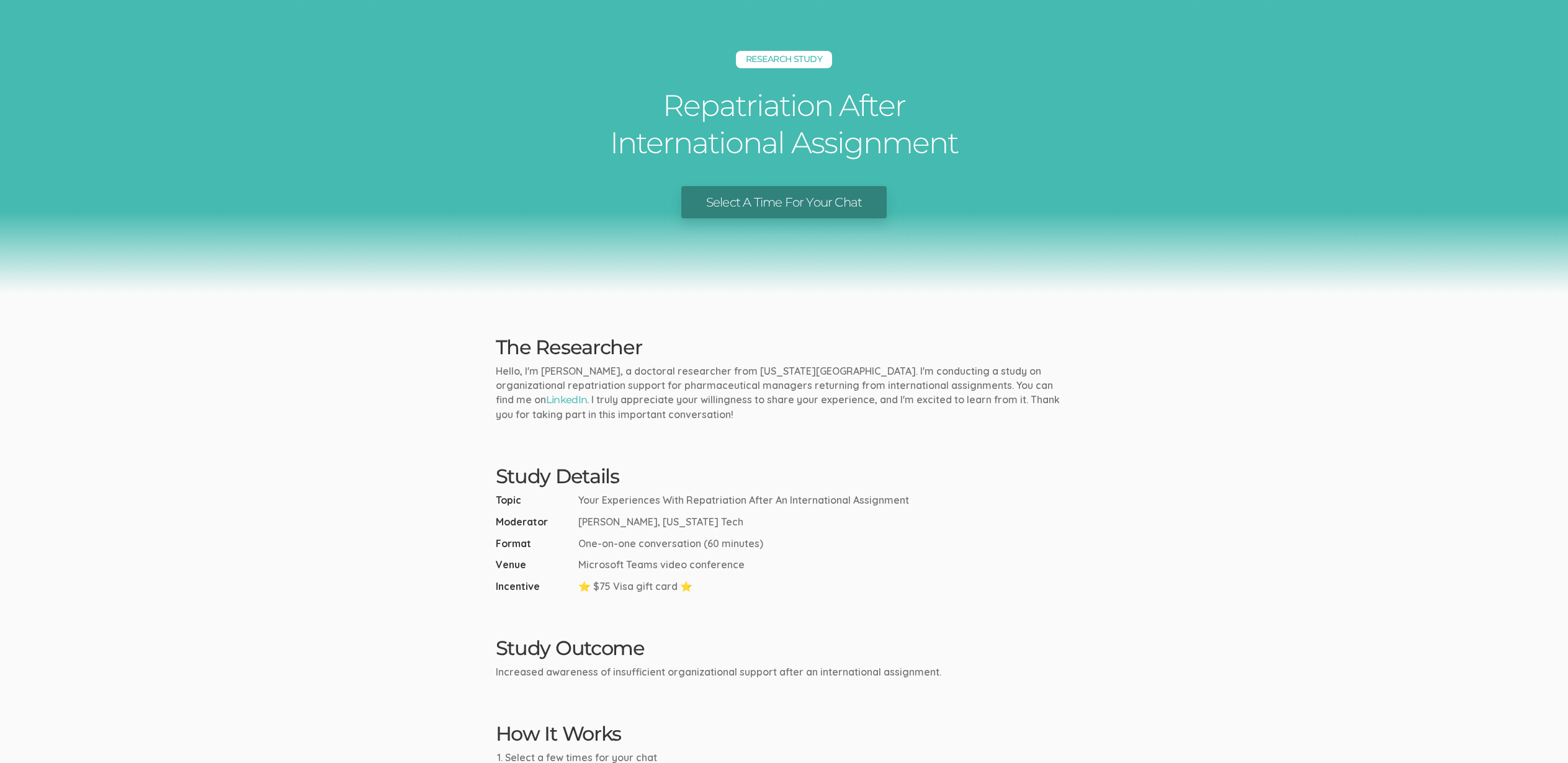
scroll to position [0, 0]
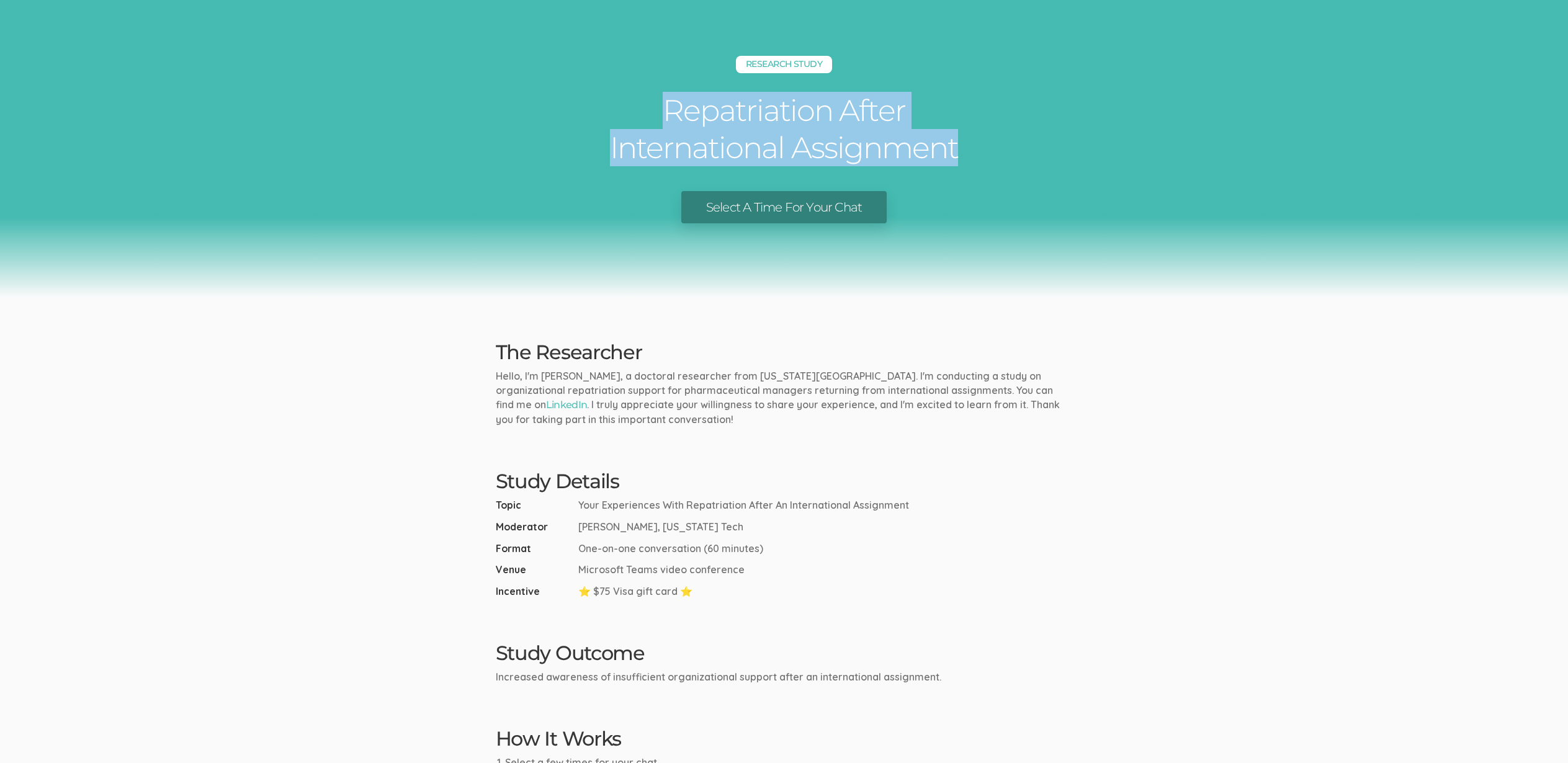
drag, startPoint x: 669, startPoint y: 109, endPoint x: 1009, endPoint y: 147, distance: 342.1
click at [1009, 147] on div "Research Study Repatriation After International Assignment Select A Time For Yo…" at bounding box center [784, 148] width 1568 height 298
copy h1 "Repatriation After International Assignment"
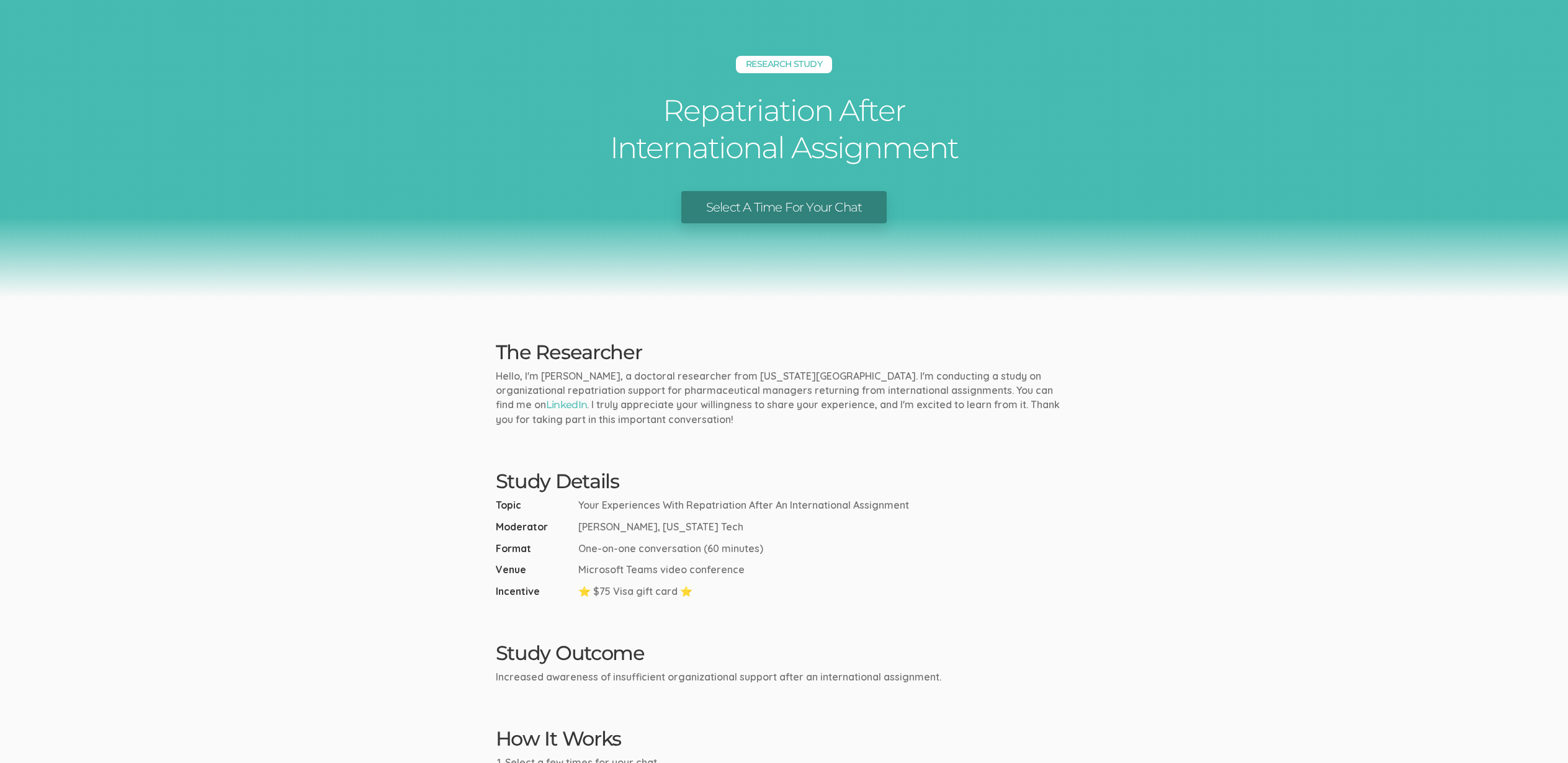
click at [1156, 136] on div "Research Study Repatriation After International Assignment Select A Time For Yo…" at bounding box center [784, 148] width 1568 height 298
drag, startPoint x: 296, startPoint y: 332, endPoint x: 410, endPoint y: 301, distance: 118.1
click at [296, 332] on ui-view "Research Study Repatriation After International Assignment Select A Time For Yo…" at bounding box center [784, 472] width 1568 height 945
click at [791, 197] on link "Select A Time For Your Chat" at bounding box center [783, 208] width 205 height 33
click at [619, 508] on span "Your Experiences With Repatriation After An International Assignment" at bounding box center [743, 505] width 331 height 15
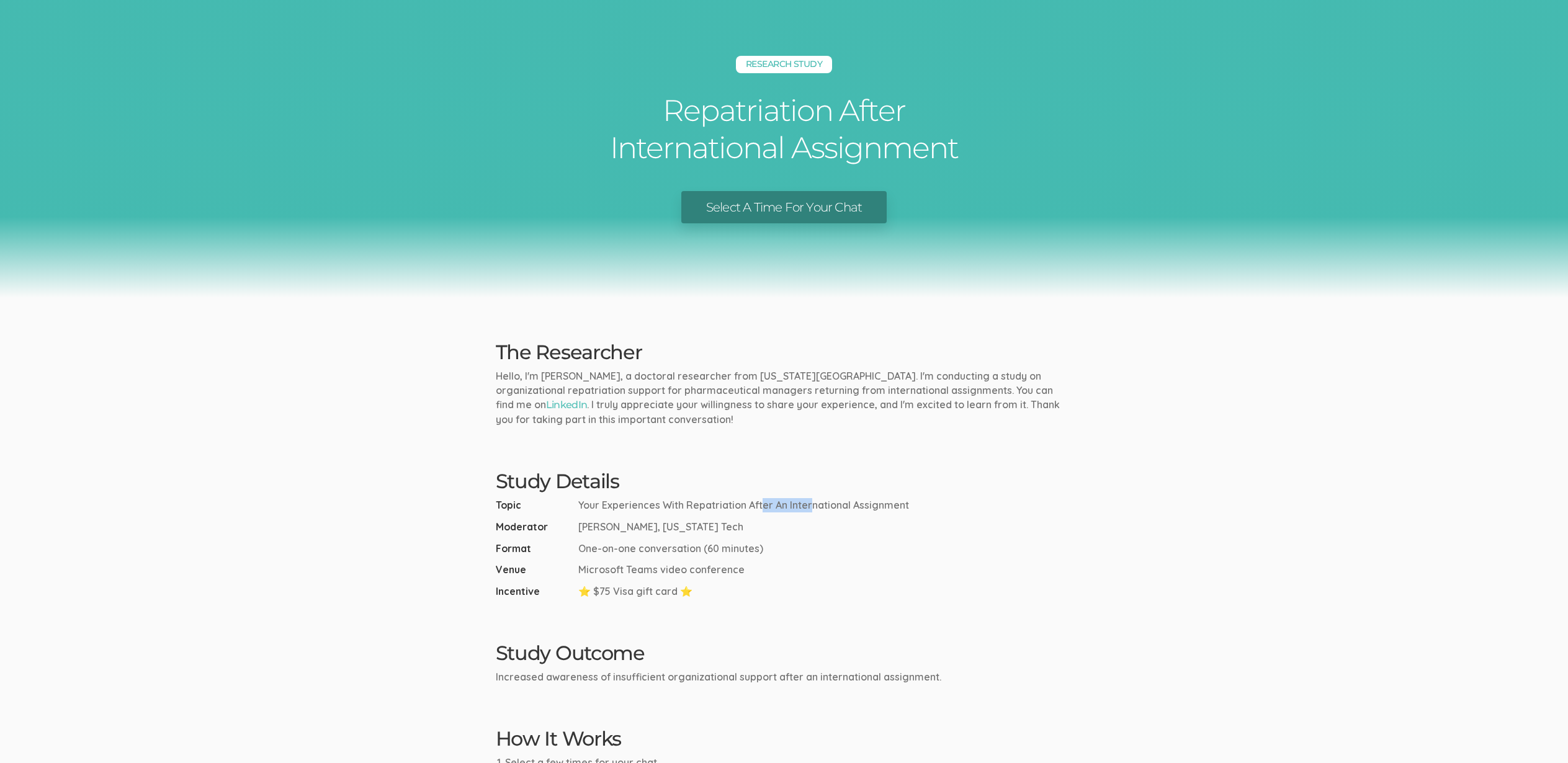
click at [619, 508] on span "Your Experiences With Repatriation After An International Assignment" at bounding box center [743, 505] width 331 height 15
click at [619, 509] on span "Your Experiences With Repatriation After An International Assignment" at bounding box center [743, 505] width 331 height 15
click at [619, 510] on span "Your Experiences With Repatriation After An International Assignment" at bounding box center [743, 505] width 331 height 15
drag, startPoint x: 1036, startPoint y: 525, endPoint x: 1000, endPoint y: 534, distance: 37.1
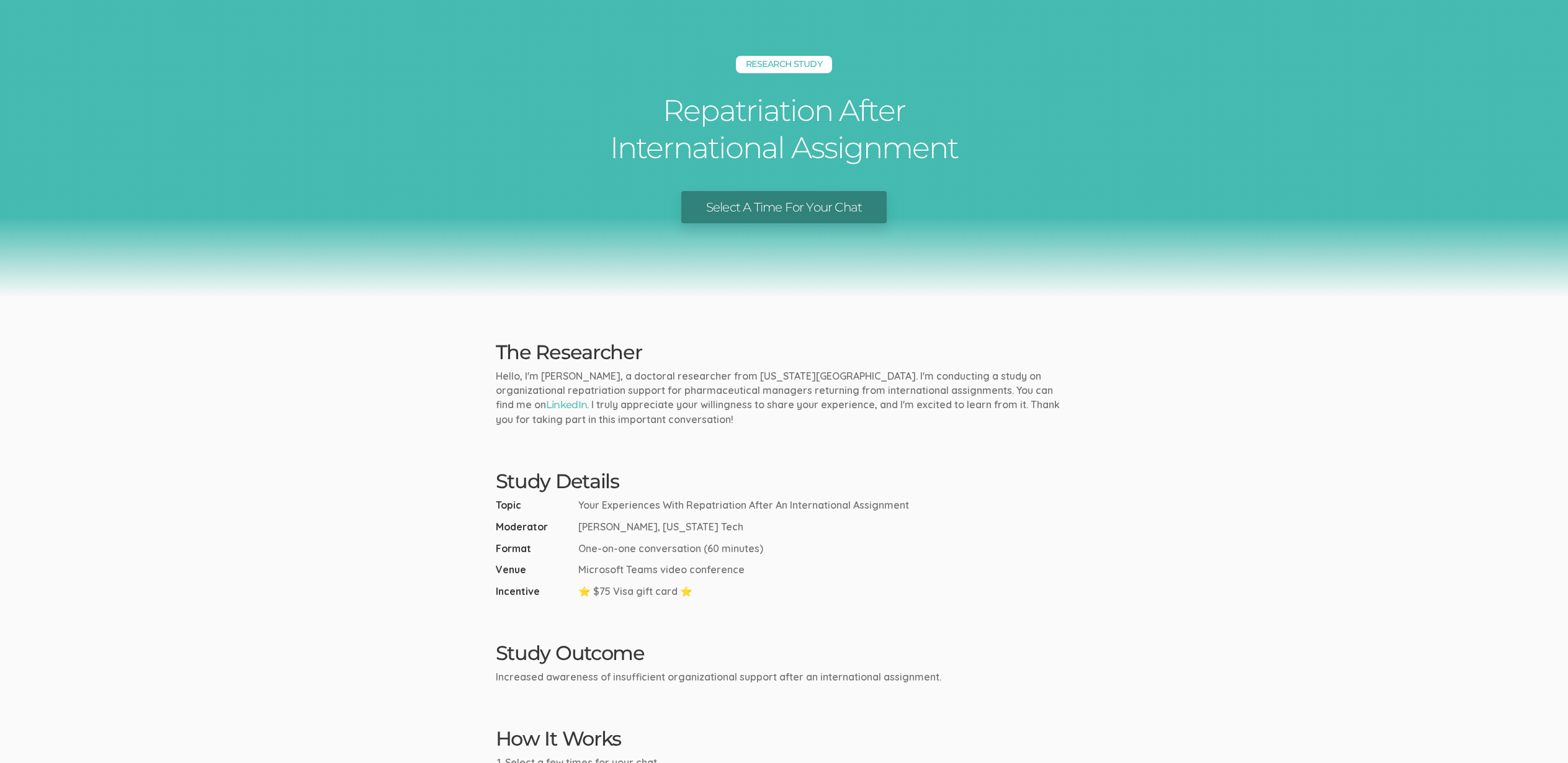
click at [1035, 525] on li "Moderator [PERSON_NAME], [US_STATE] Tech" at bounding box center [784, 527] width 577 height 15
click at [564, 681] on p "Increased awareness of insufficient organizational support after an internation…" at bounding box center [784, 677] width 577 height 15
copy ui-view "Increased awareness of insufficient organizational support after an internation…"
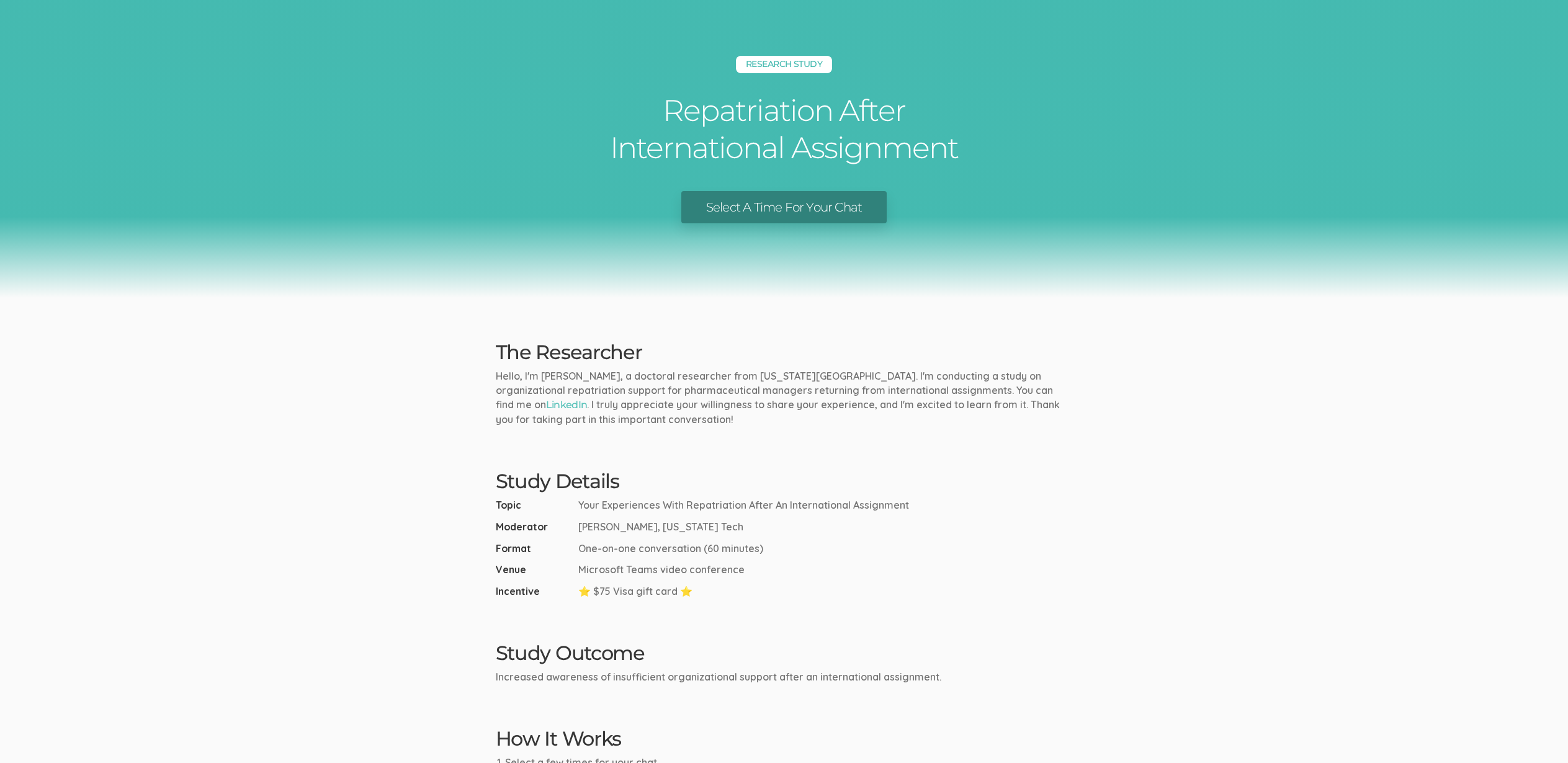
click at [939, 553] on li "Format One-on-one conversation (60 minutes)" at bounding box center [784, 549] width 577 height 15
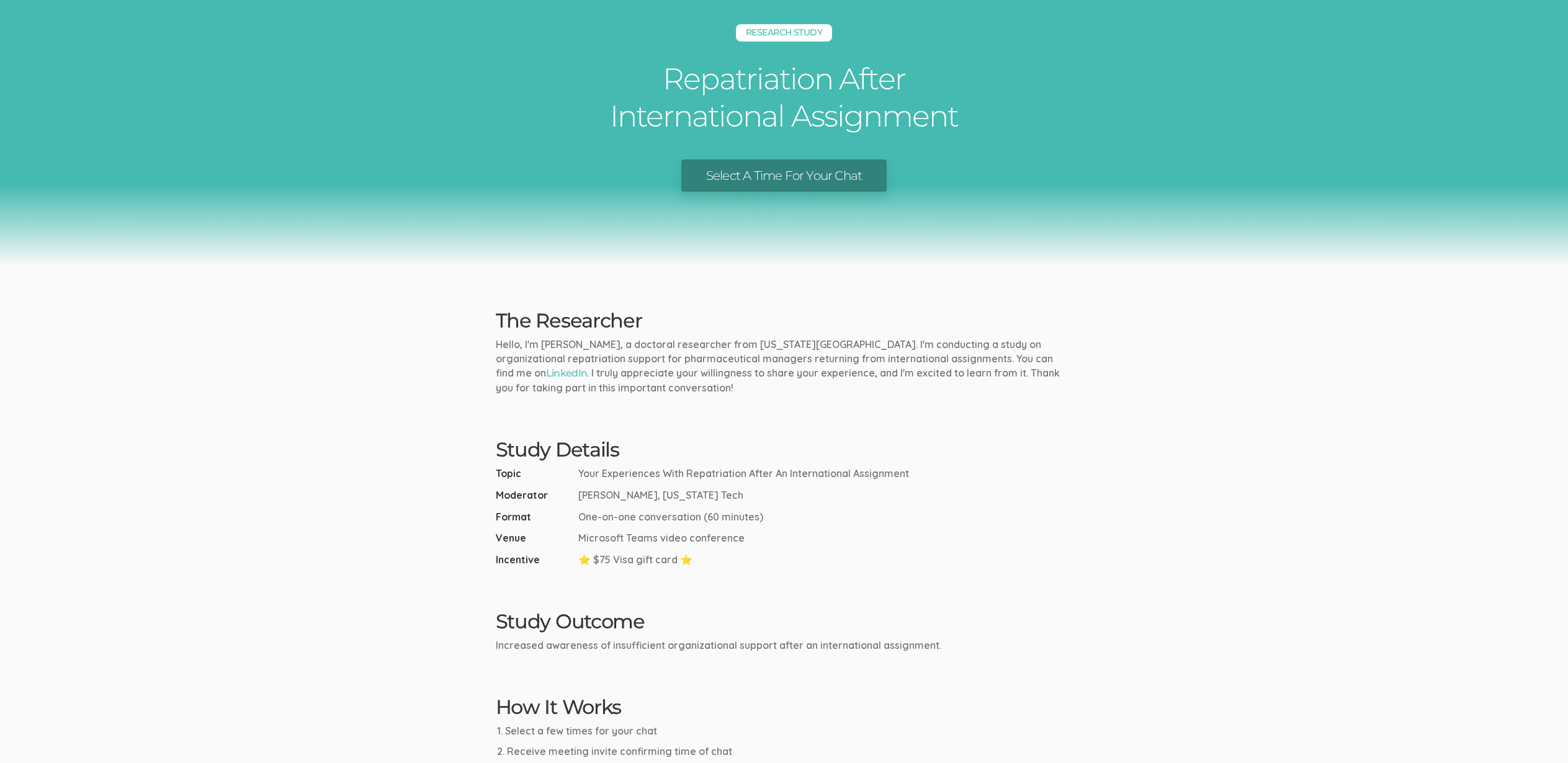
scroll to position [250, 0]
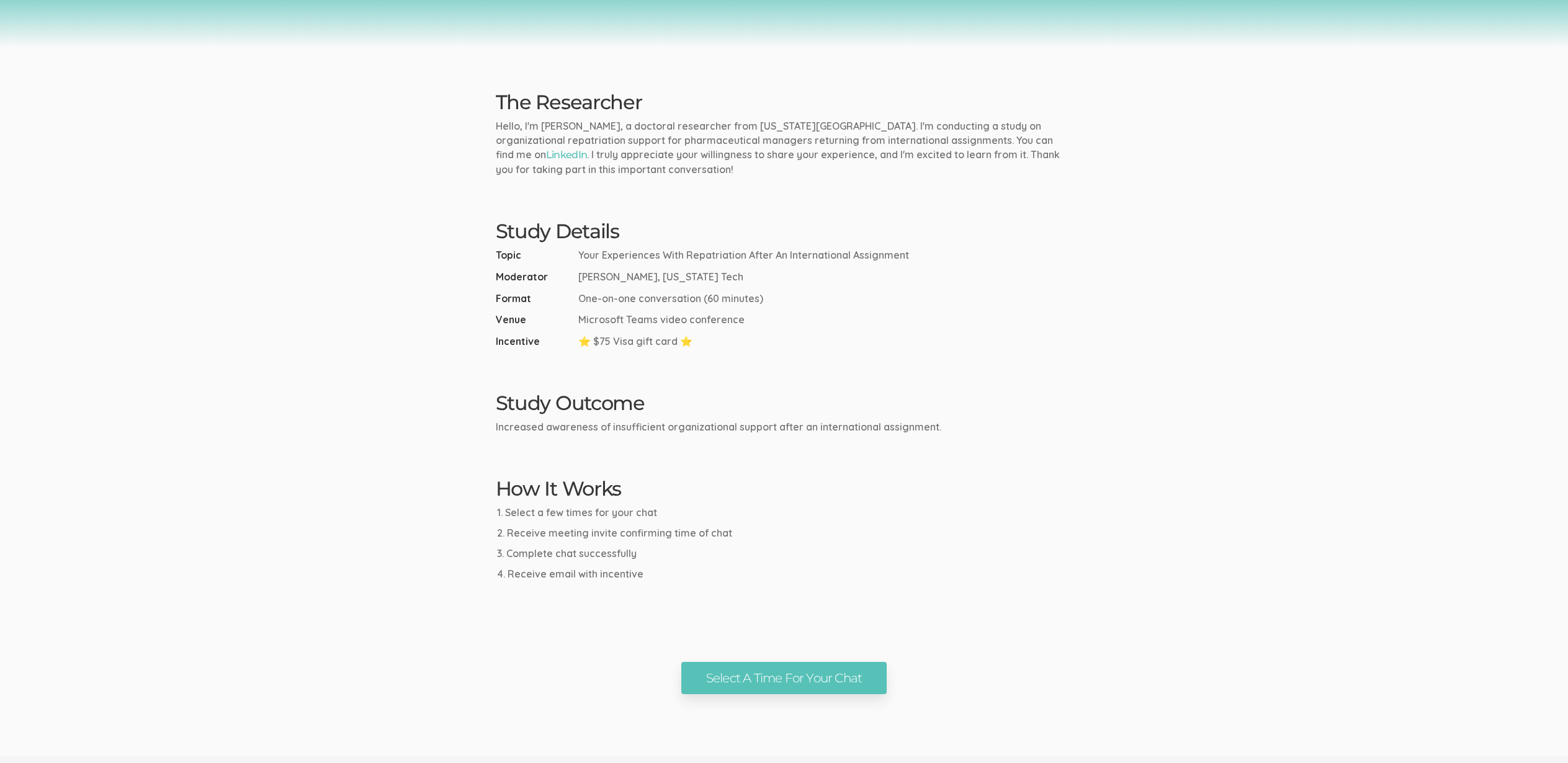
click at [504, 547] on li "Complete chat successfully" at bounding box center [785, 554] width 576 height 15
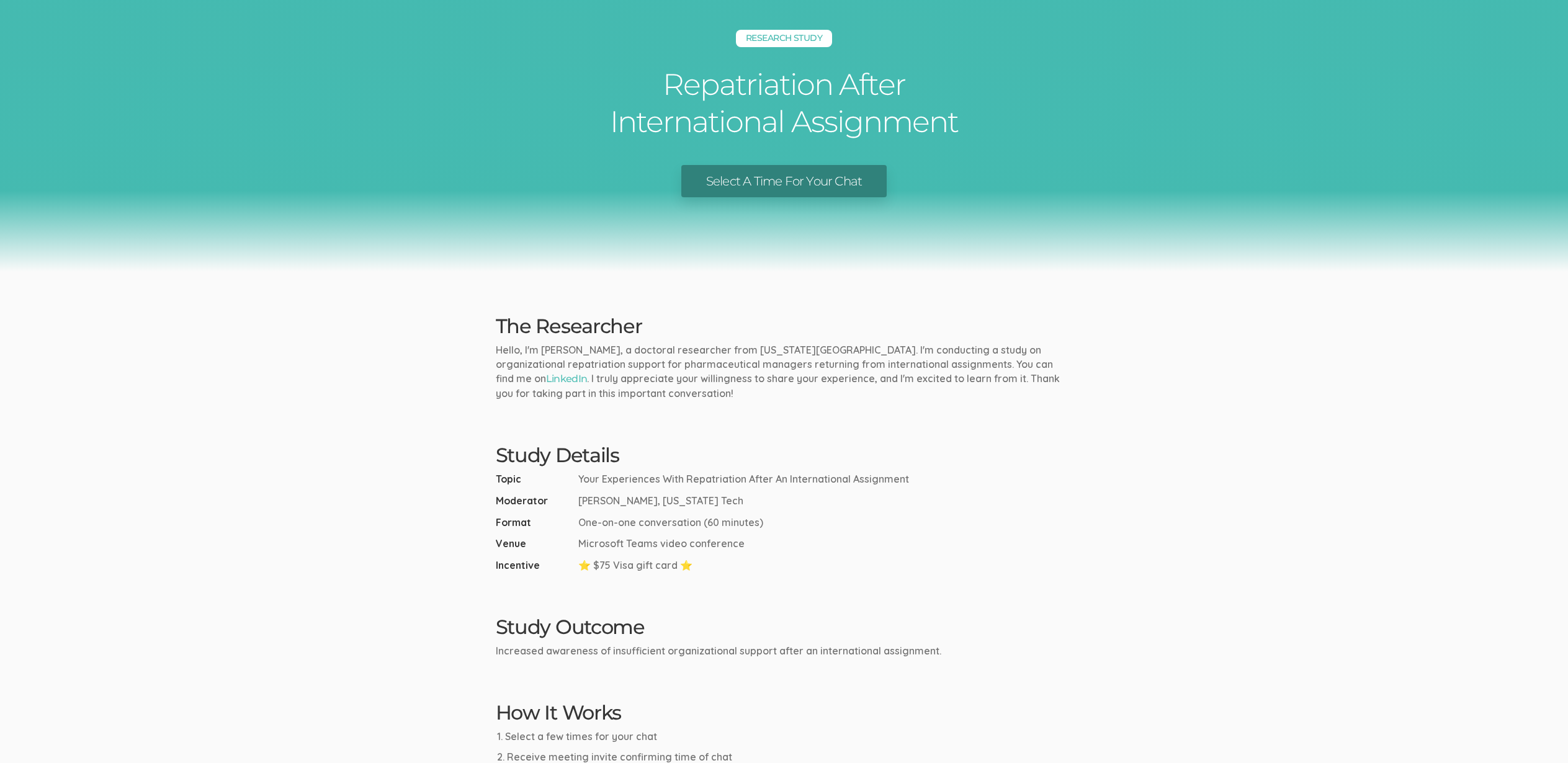
scroll to position [0, 0]
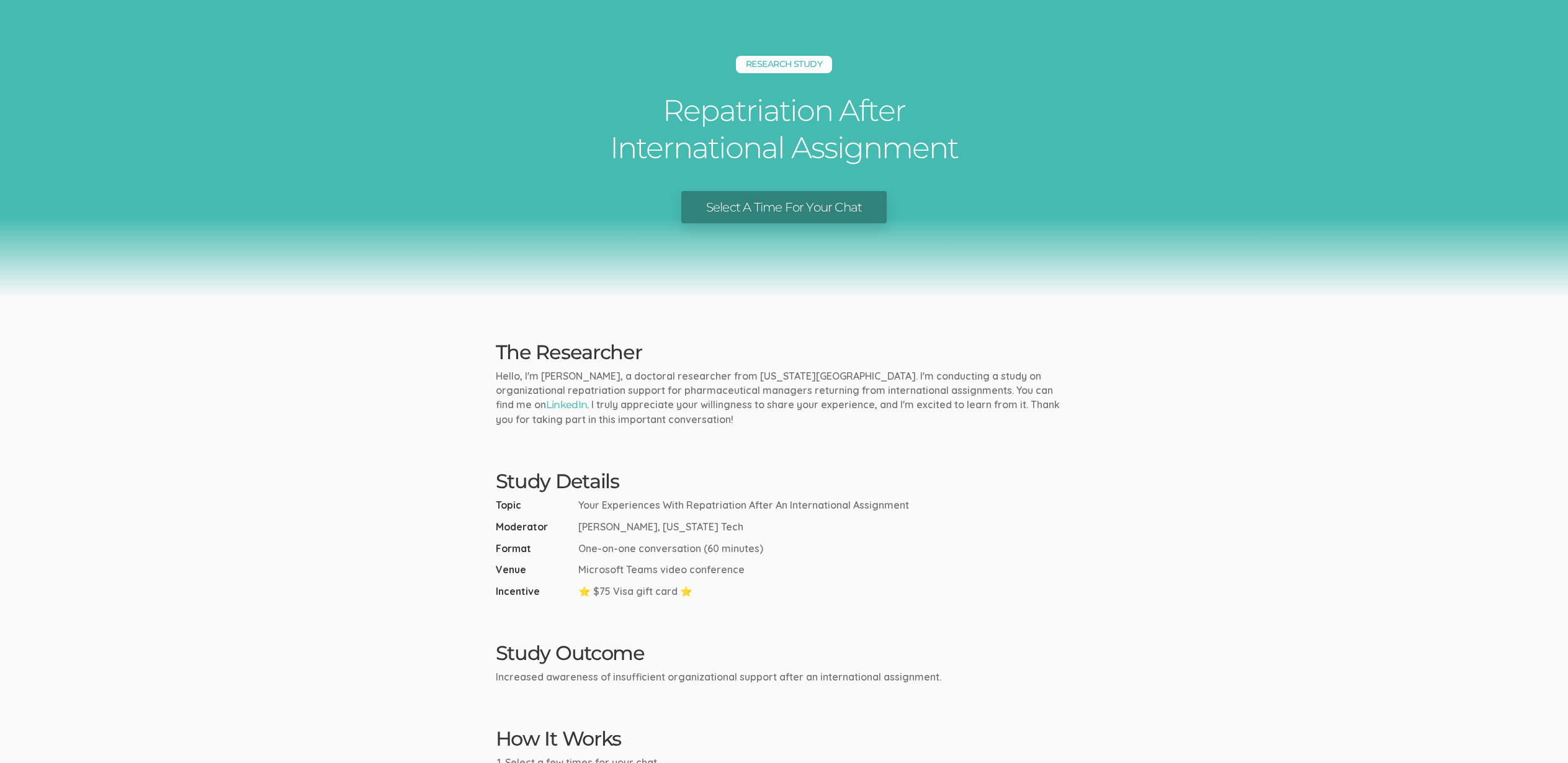
click at [811, 445] on ui-view "Research Study Repatriation After International Assignment Select A Time For Yo…" at bounding box center [784, 472] width 1568 height 945
click at [672, 431] on ui-view "Research Study Repatriation After International Assignment Select A Time For Yo…" at bounding box center [784, 469] width 1568 height 945
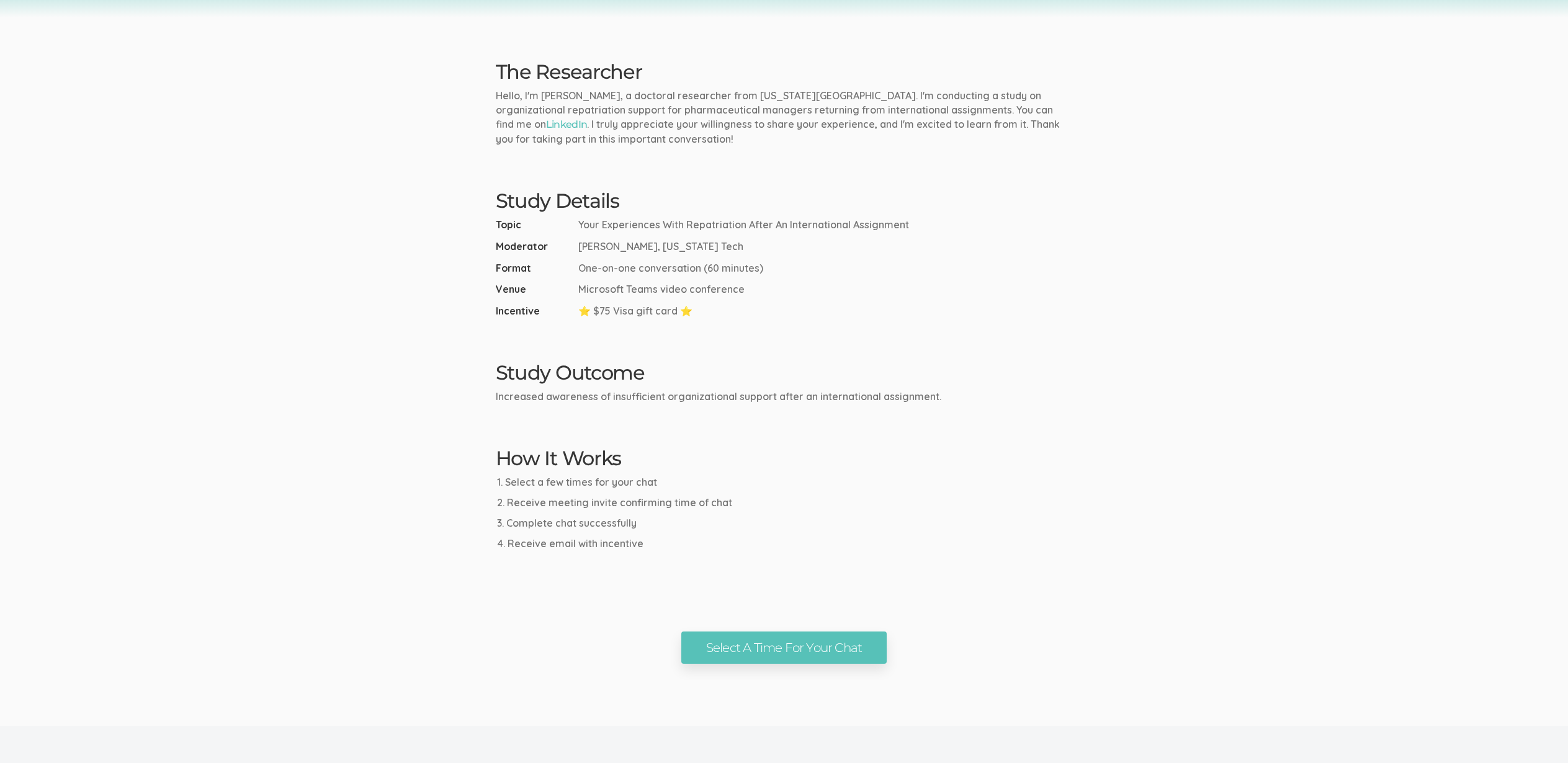
scroll to position [0, 0]
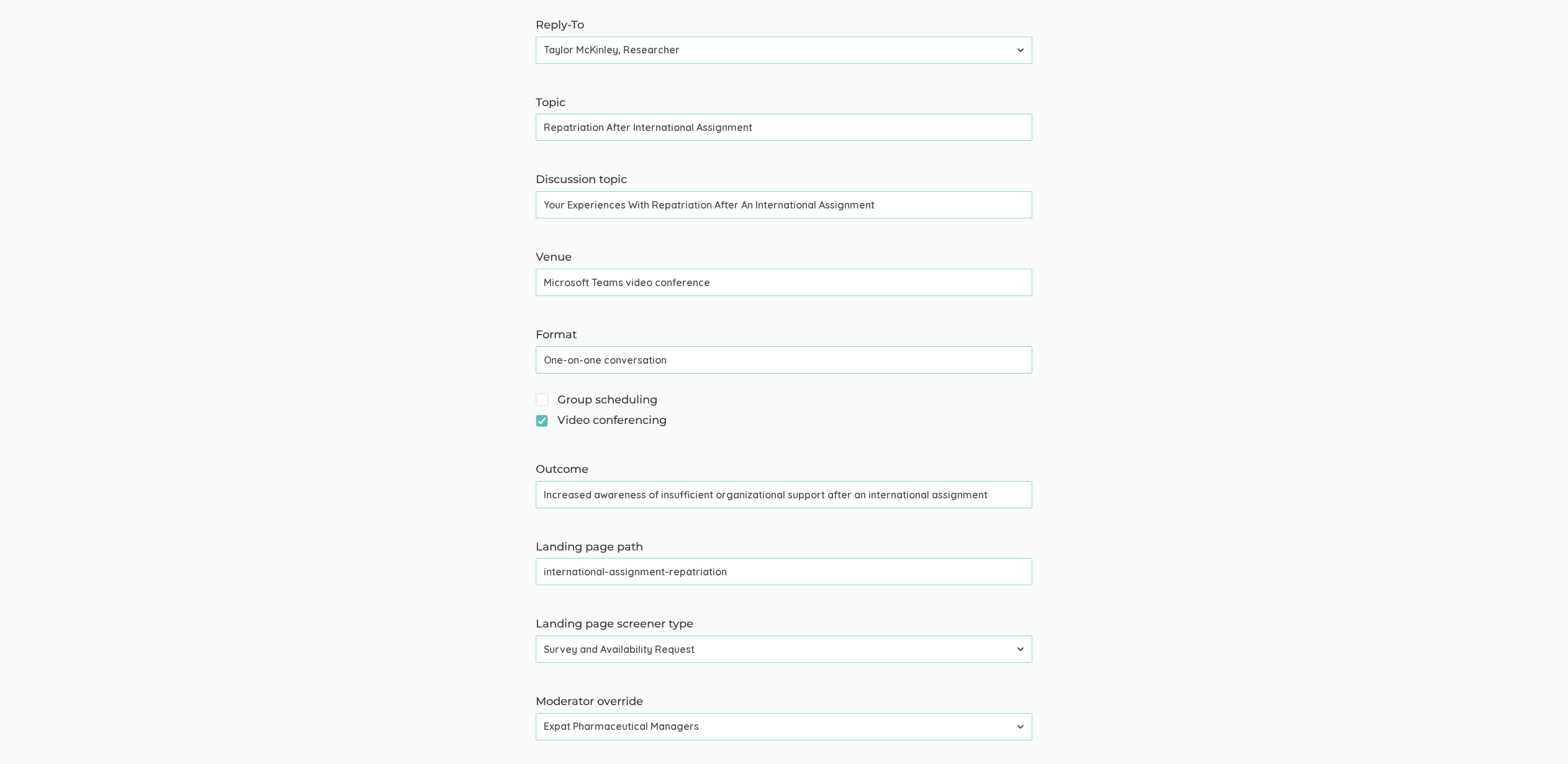
scroll to position [763, 0]
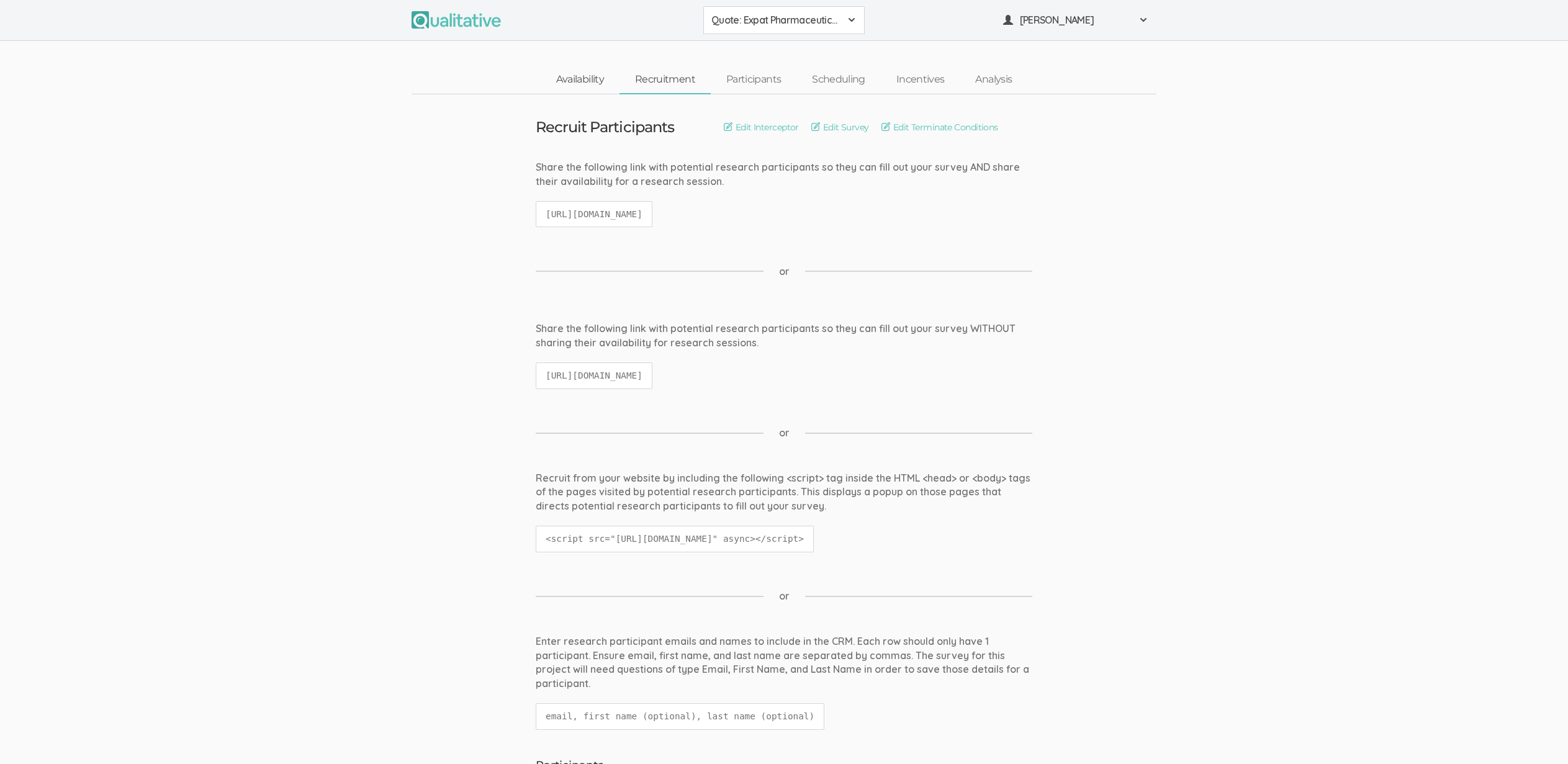
click at [588, 78] on link "Availability" at bounding box center [579, 79] width 79 height 27
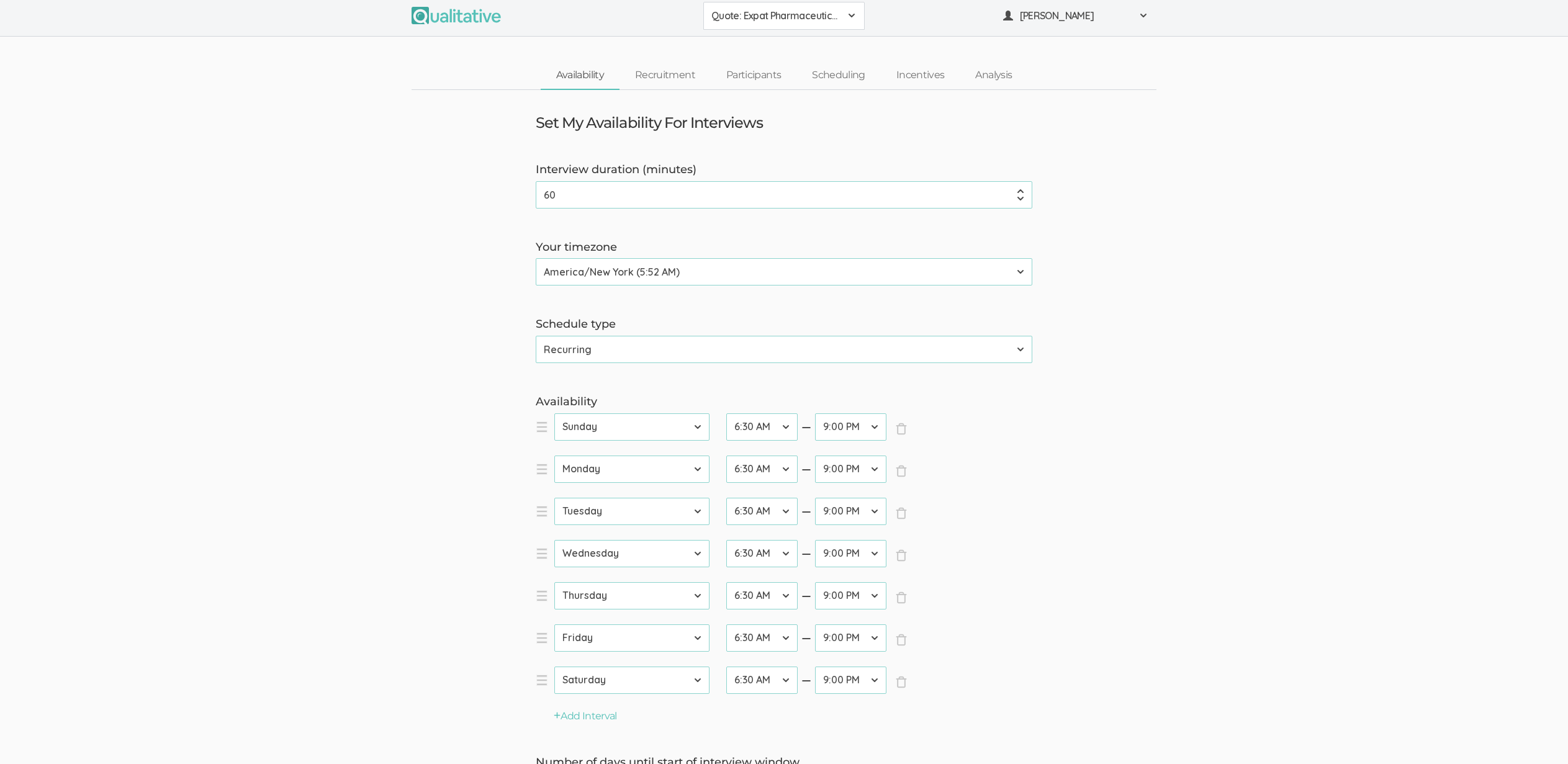
scroll to position [287, 0]
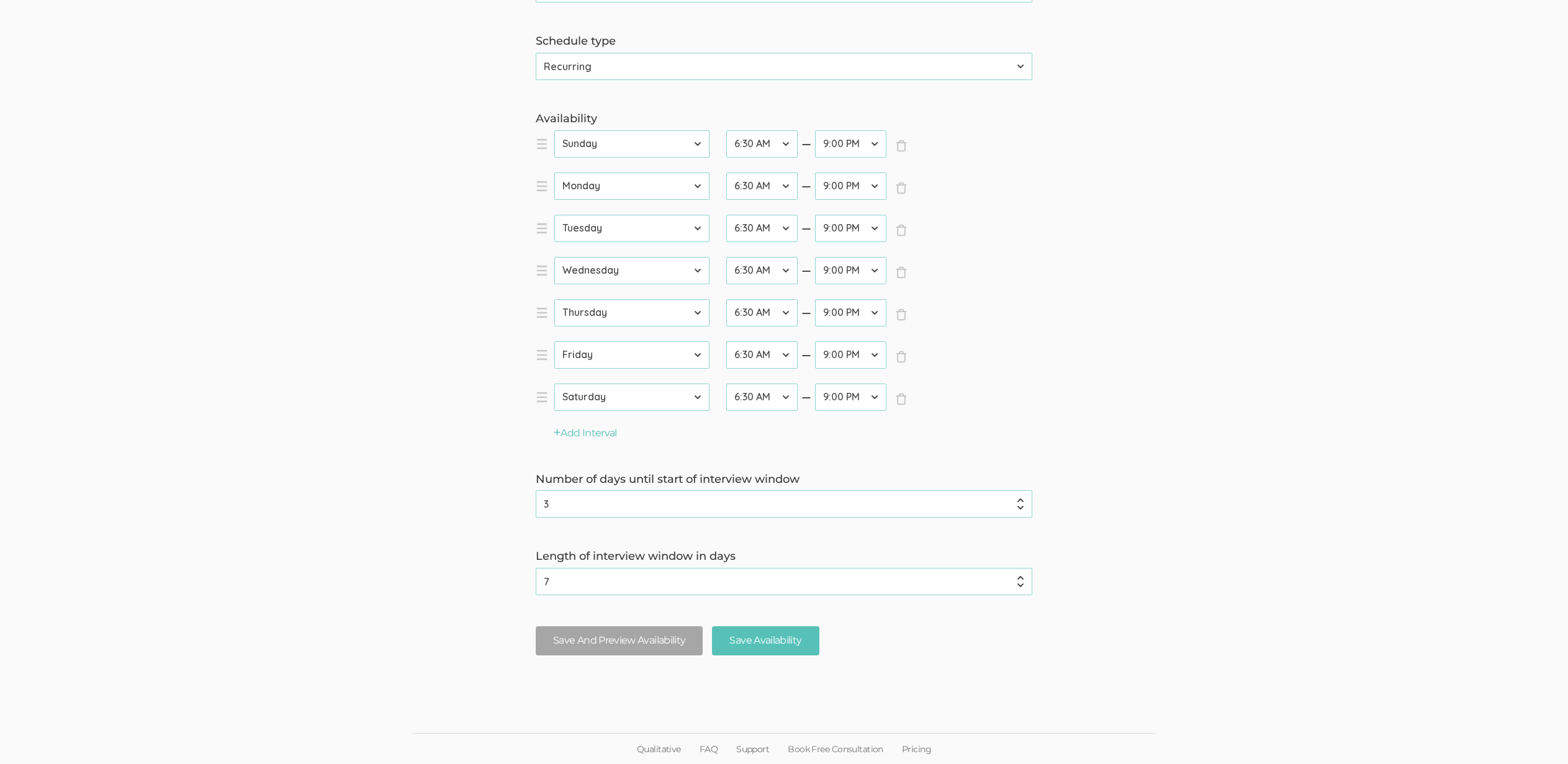
click at [1020, 497] on input "3" at bounding box center [784, 504] width 496 height 28
type input "4"
click at [1020, 497] on input "4" at bounding box center [784, 504] width 496 height 28
click at [786, 642] on input "Save Availability" at bounding box center [766, 641] width 107 height 29
click at [569, 625] on form "Interview duration (minutes) 60 (success) Your timezone Etc/GMT-14 (11:52 PM) P…" at bounding box center [784, 272] width 1568 height 786
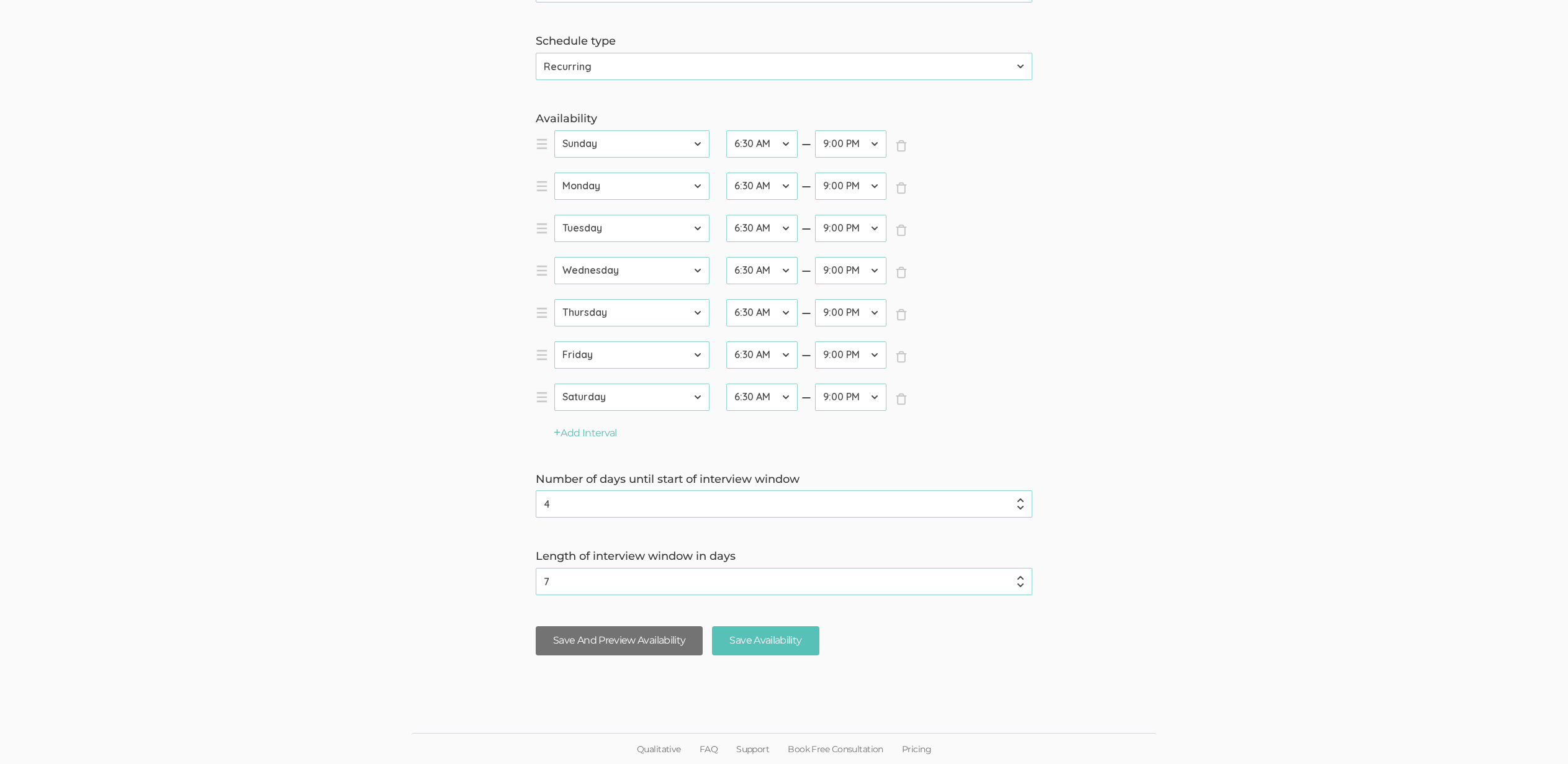
click at [604, 651] on button "Save And Preview Availability" at bounding box center [619, 641] width 167 height 29
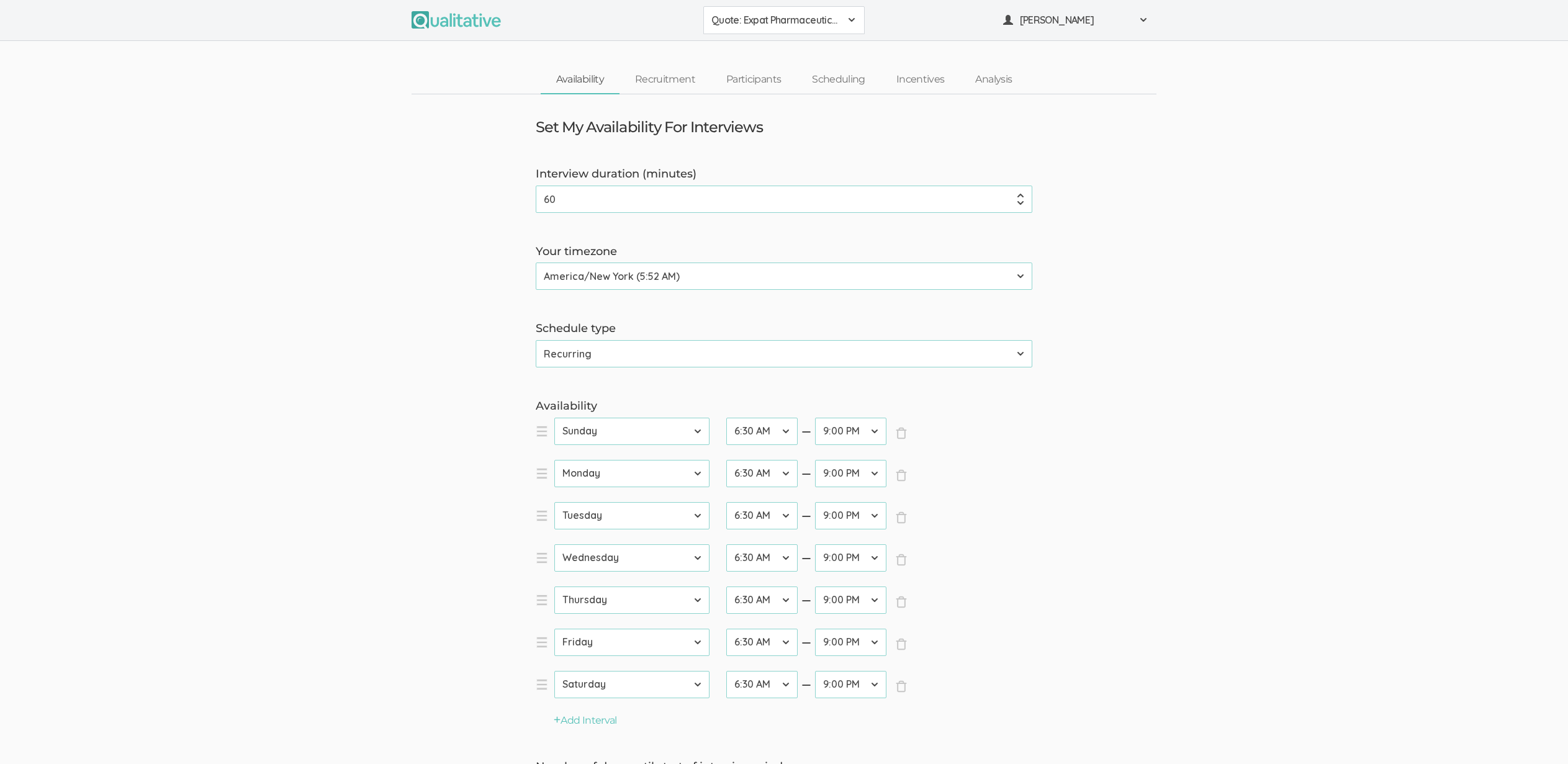
click at [428, 508] on form "Interview duration (minutes) 60 (success) Your timezone Etc/GMT-14 (11:52 PM) P…" at bounding box center [784, 559] width 1568 height 786
click at [728, 80] on link "Participants" at bounding box center [754, 79] width 86 height 27
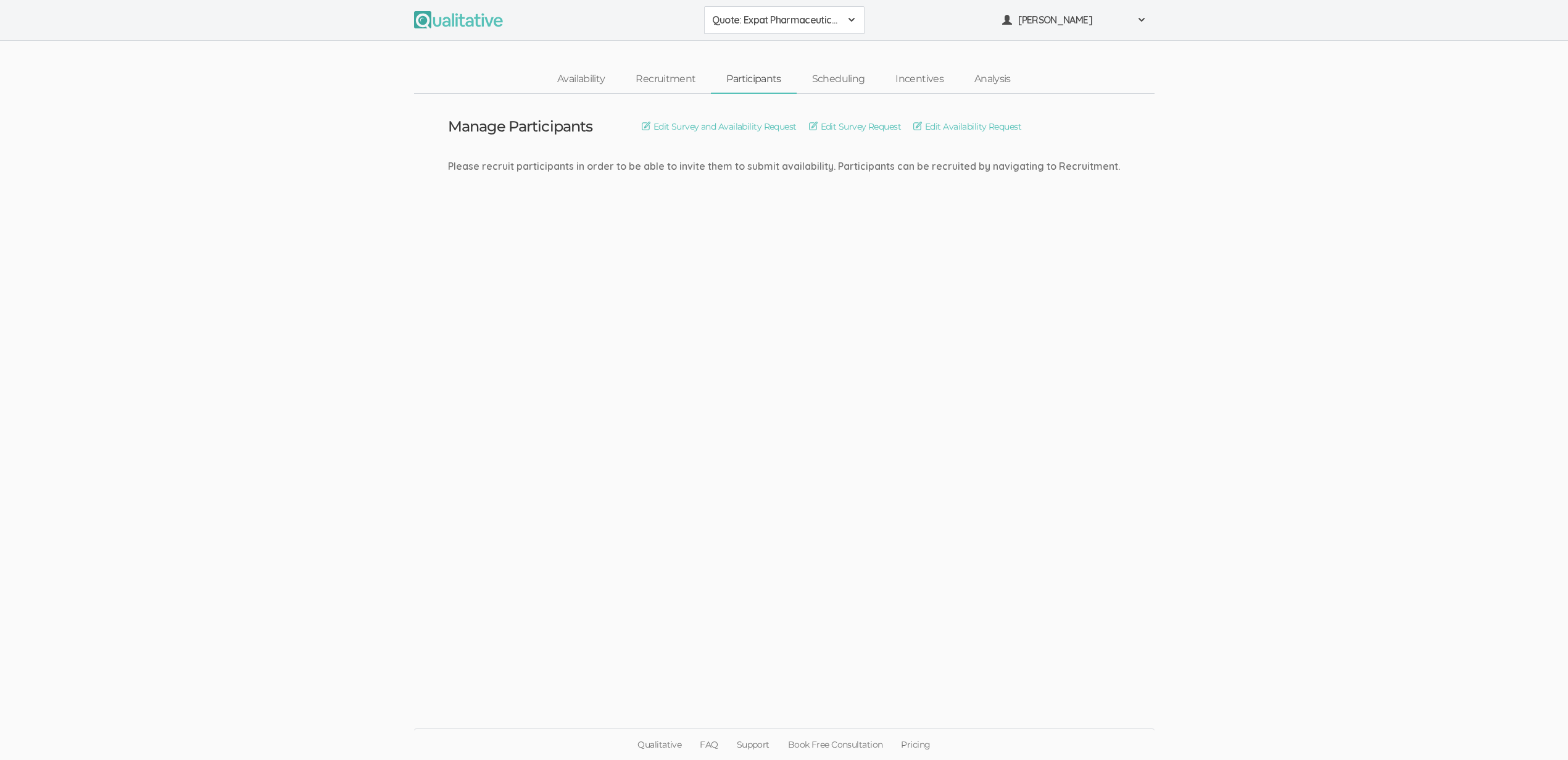
click at [712, 257] on ui-view "Manage Participants Edit Survey and Availability Request Edit Survey Request Ed…" at bounding box center [784, 380] width 1568 height 573
click at [719, 28] on button "Quote: Expat Pharmaceutical Managers" at bounding box center [784, 20] width 161 height 27
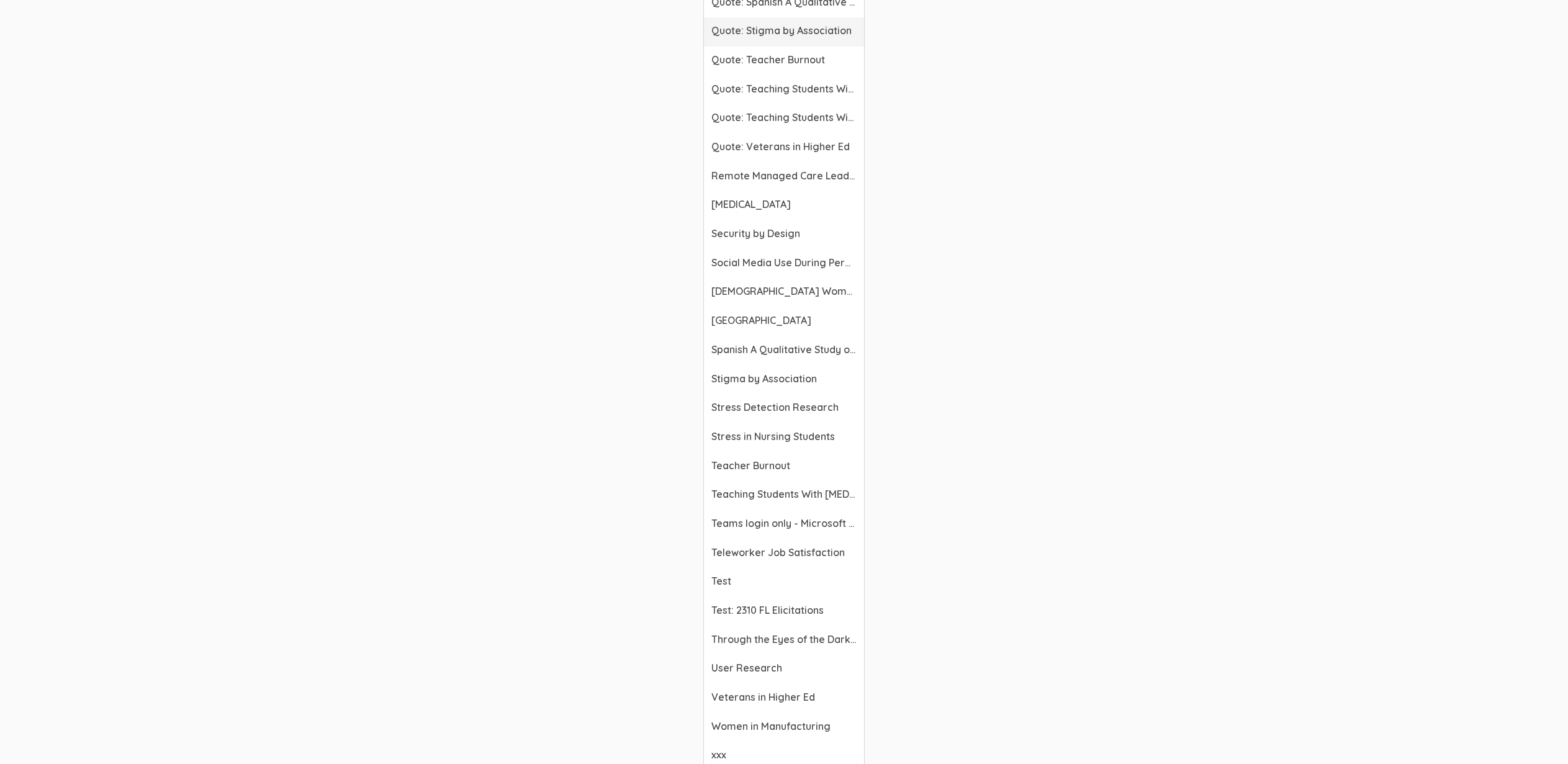
scroll to position [4372, 0]
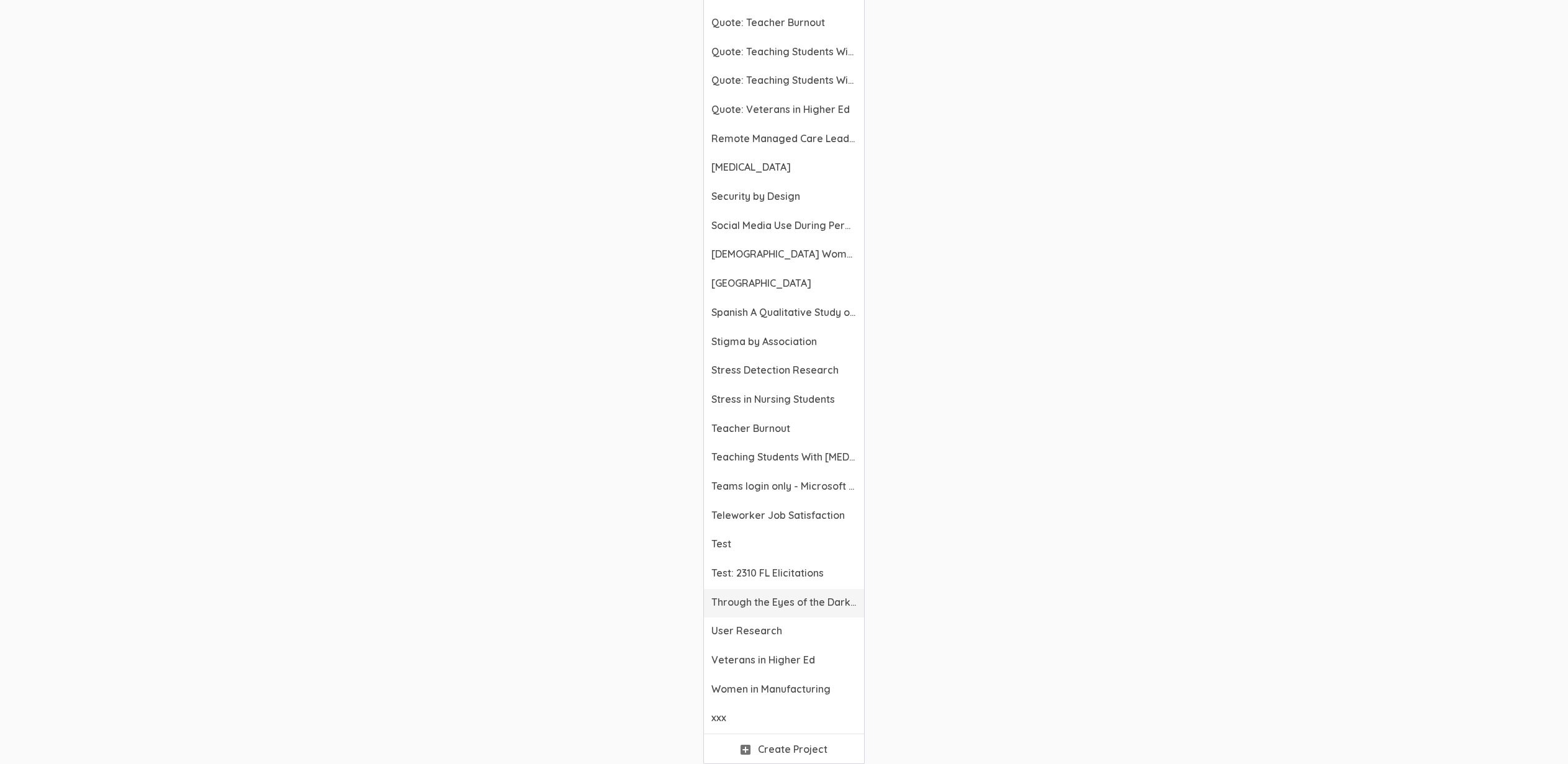
click at [750, 605] on span "Through the Eyes of the Dark Mother" at bounding box center [784, 603] width 145 height 15
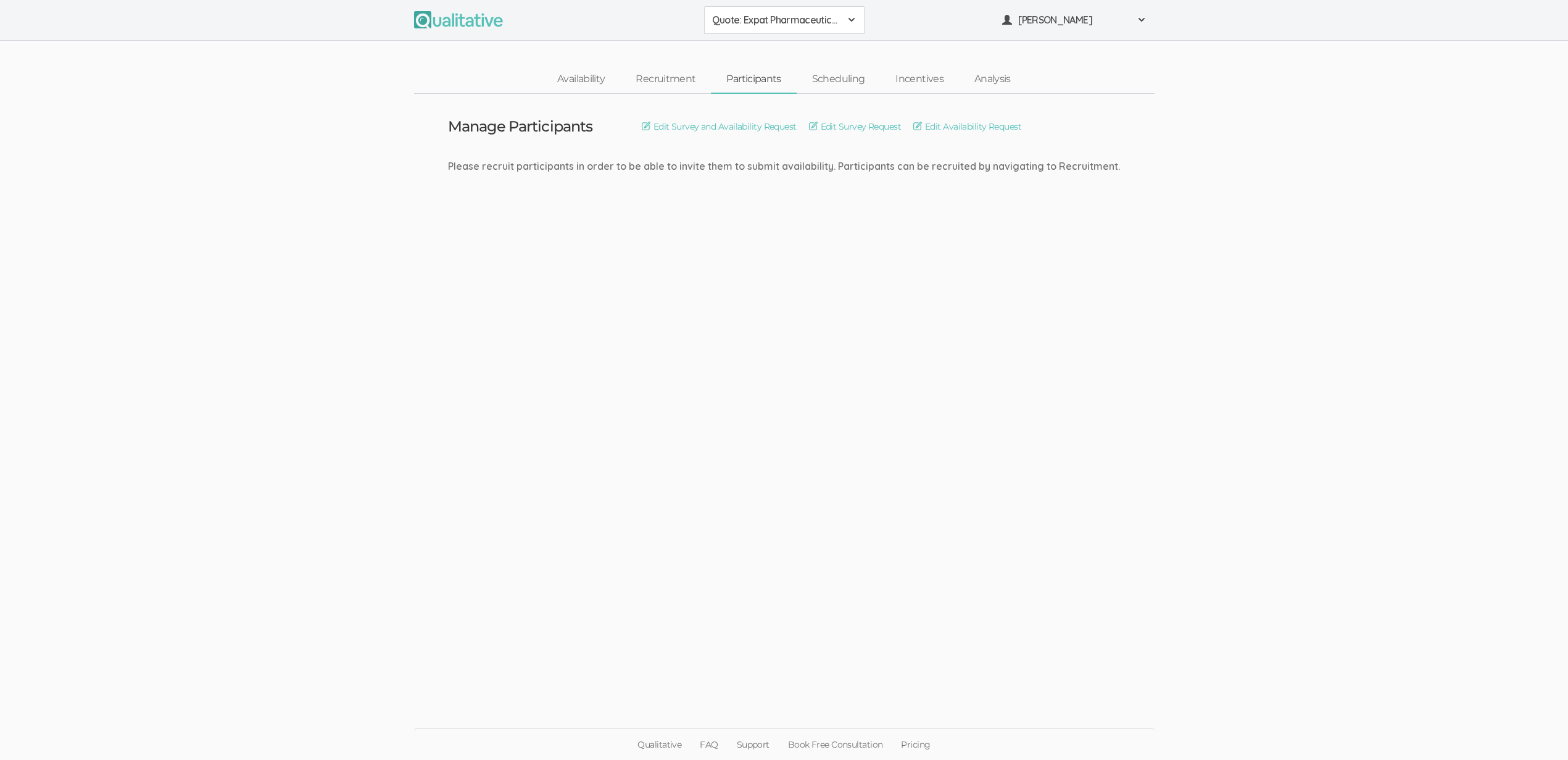
click at [738, 419] on ui-view "Manage Participants Edit Survey and Availability Request Edit Survey Request Ed…" at bounding box center [784, 380] width 1568 height 573
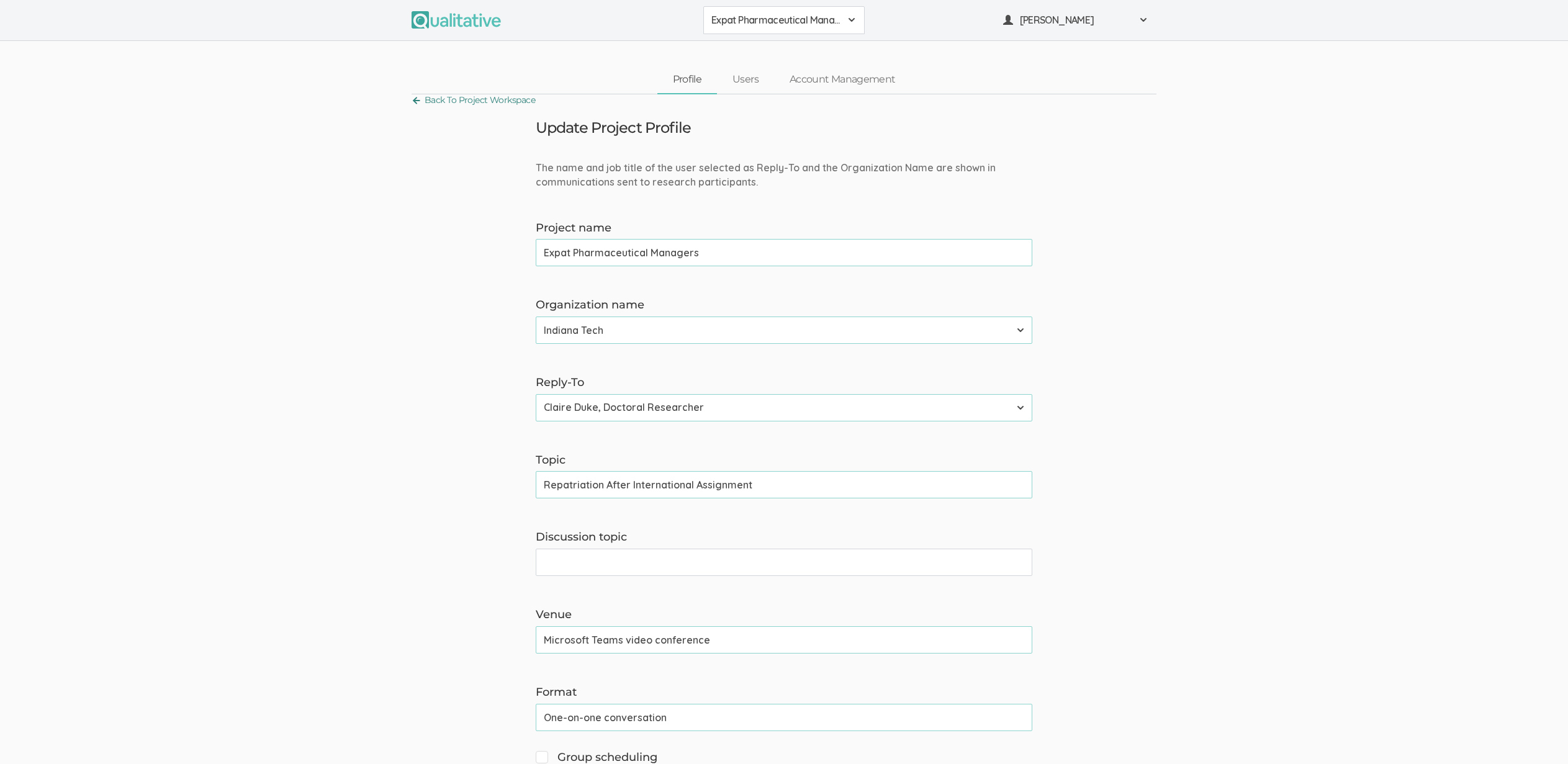
click at [460, 97] on link "Back To Project Workspace" at bounding box center [473, 100] width 123 height 17
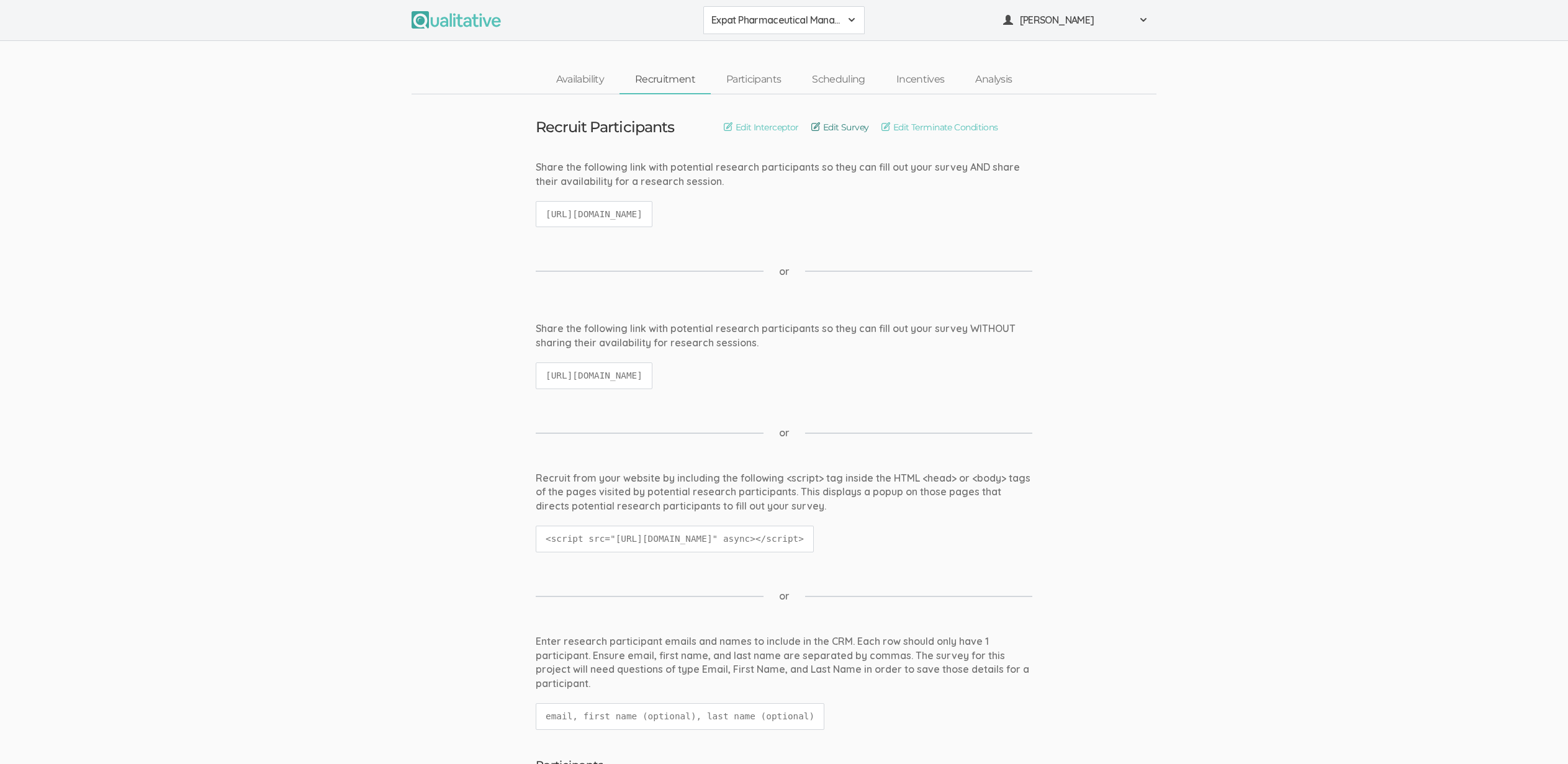
click at [849, 124] on link "Edit Survey" at bounding box center [840, 127] width 58 height 14
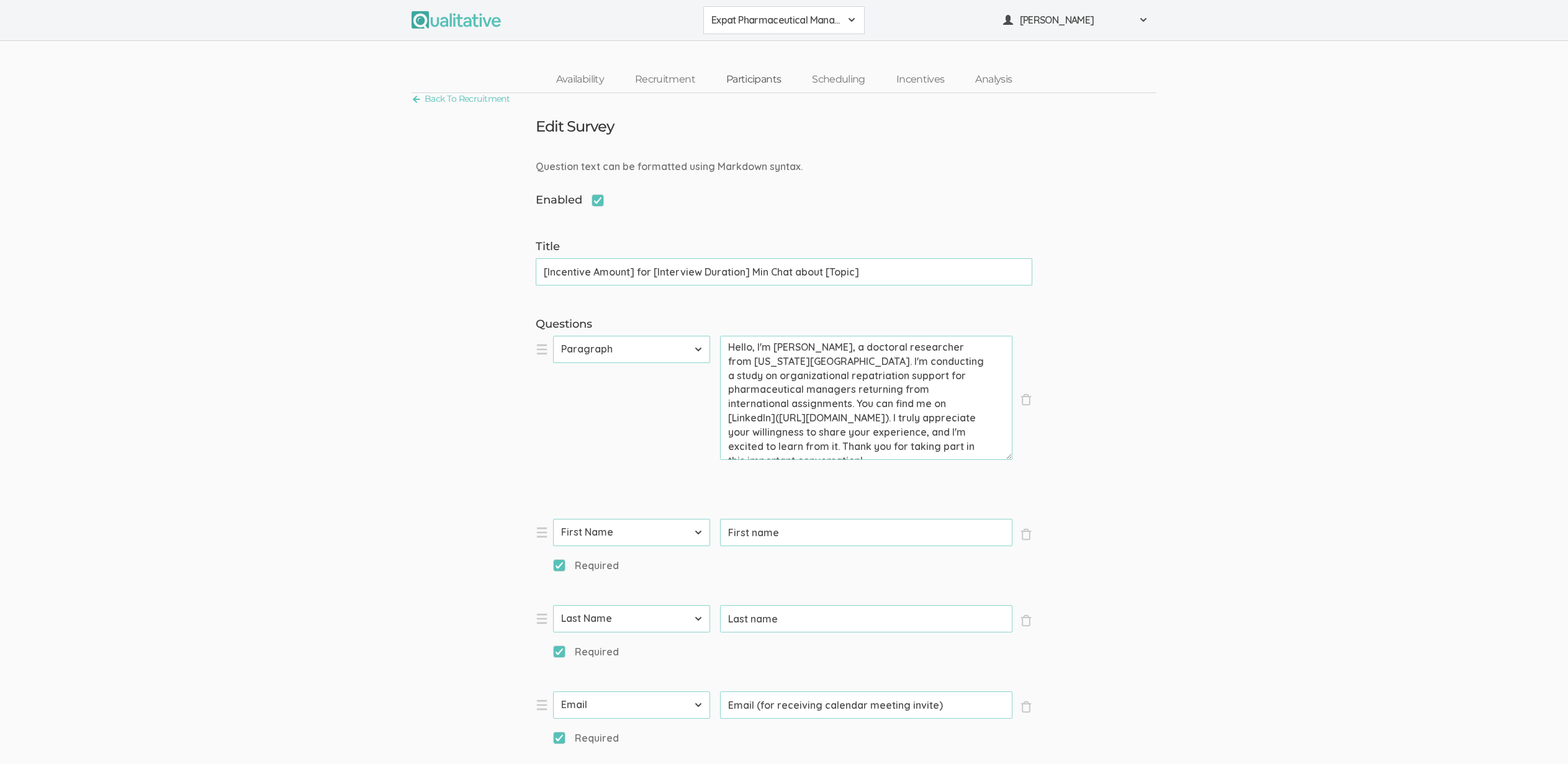
click at [727, 84] on link "Participants" at bounding box center [754, 79] width 86 height 27
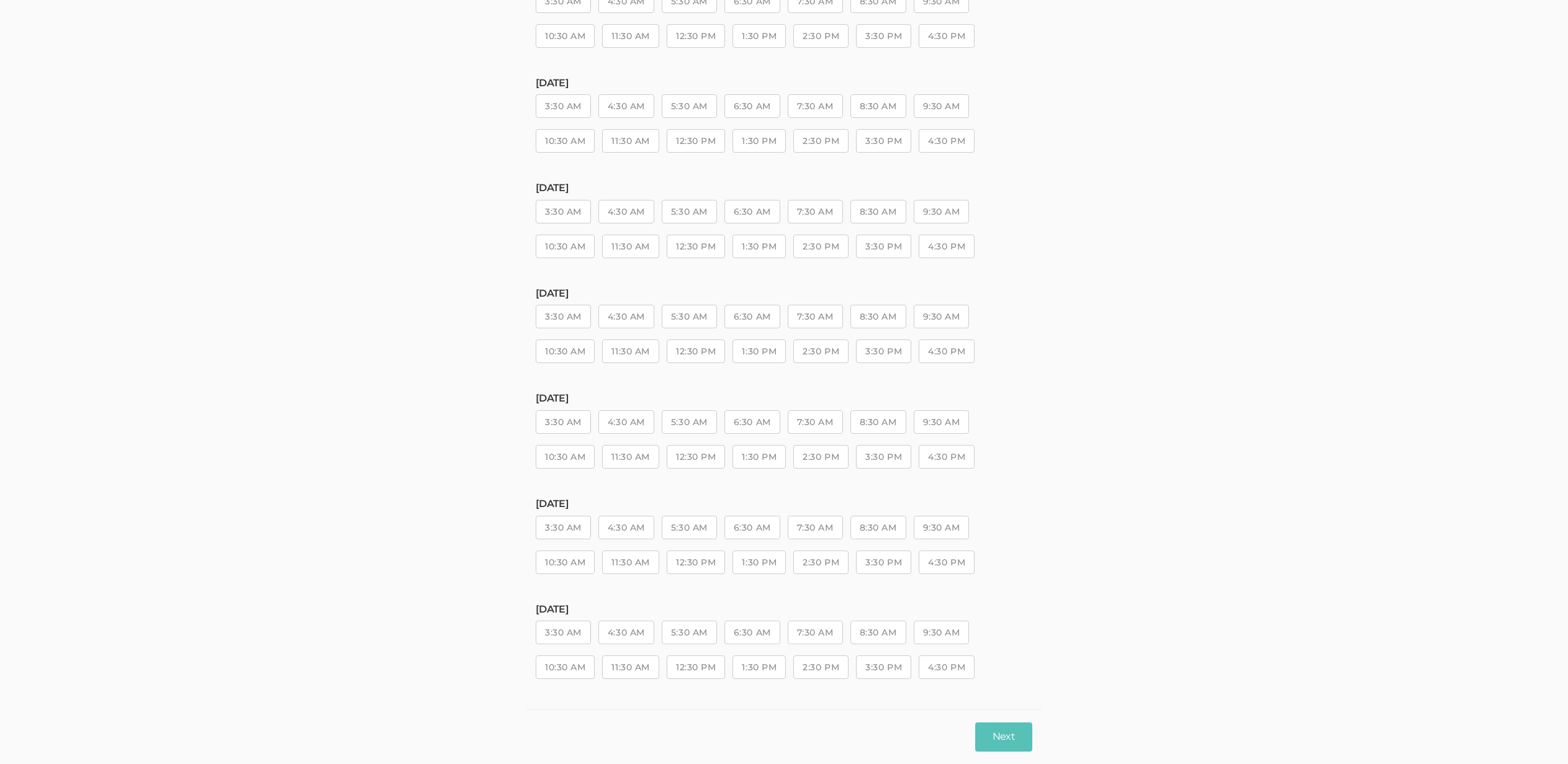
scroll to position [1, 0]
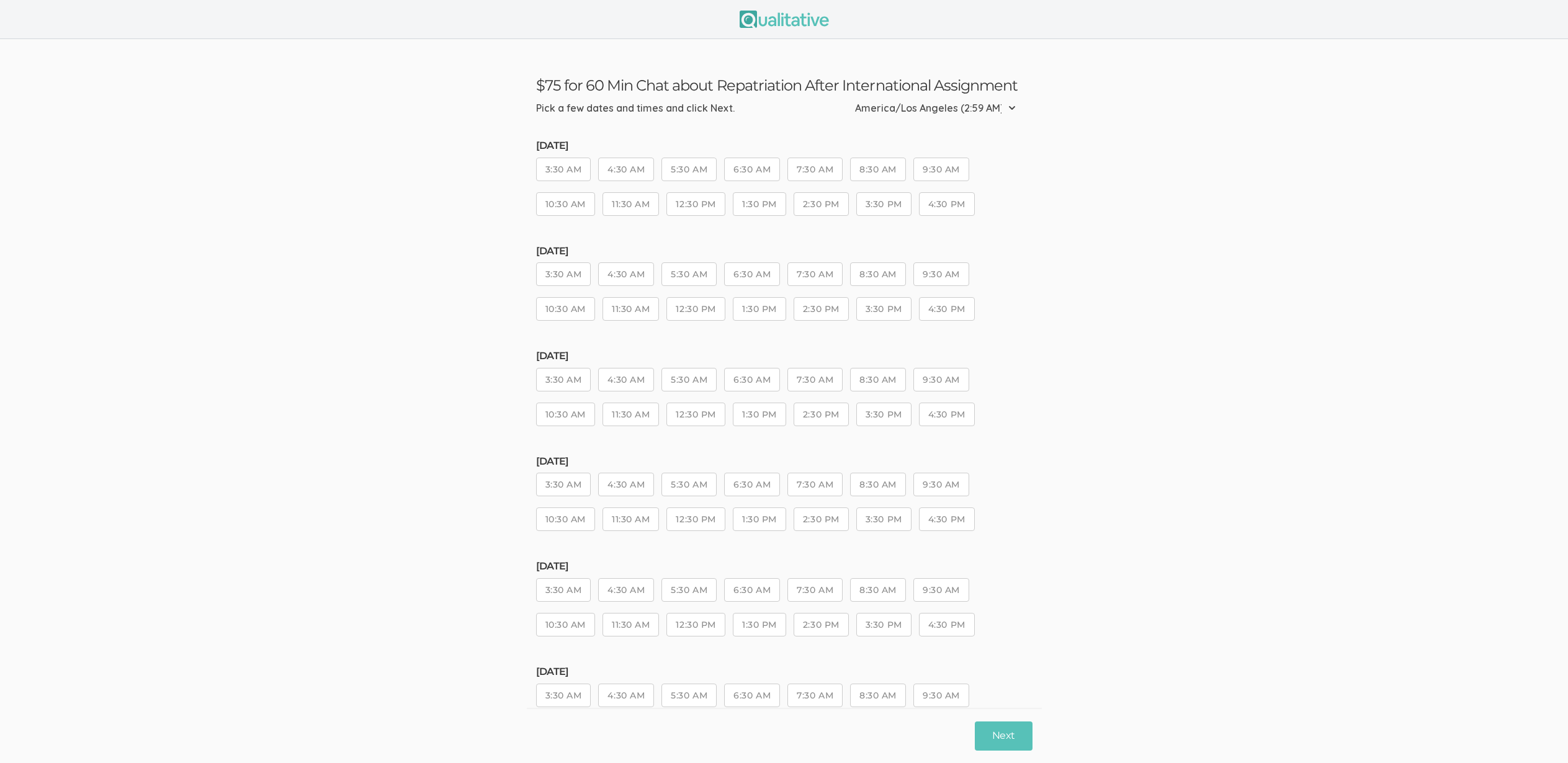
click at [663, 487] on button "5:30 AM" at bounding box center [689, 484] width 55 height 24
drag, startPoint x: 843, startPoint y: 474, endPoint x: 865, endPoint y: 485, distance: 24.6
click at [842, 474] on button "7:30 AM" at bounding box center [815, 484] width 55 height 24
click at [1024, 722] on button "Next" at bounding box center [1003, 736] width 57 height 29
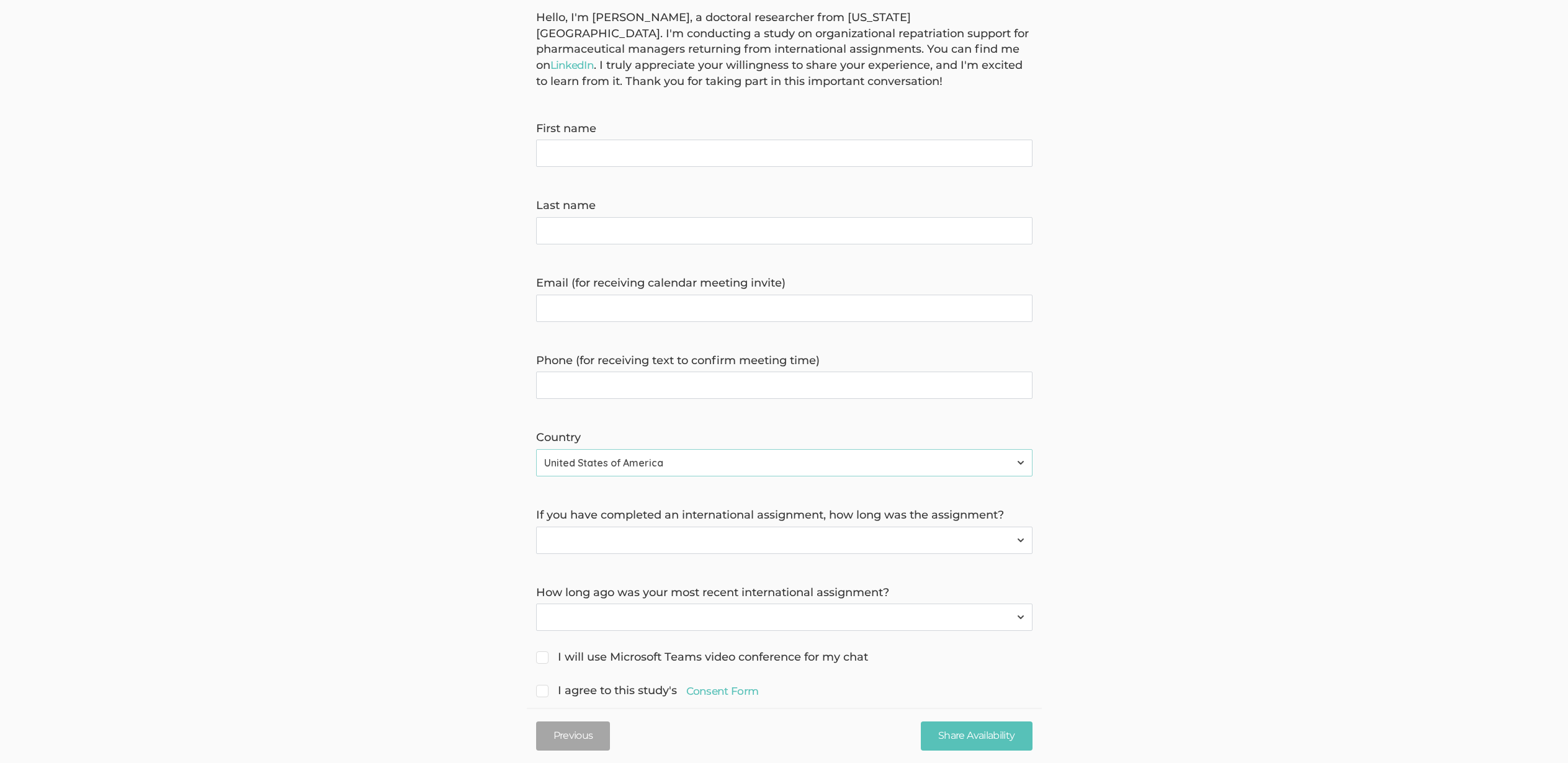
scroll to position [139, 0]
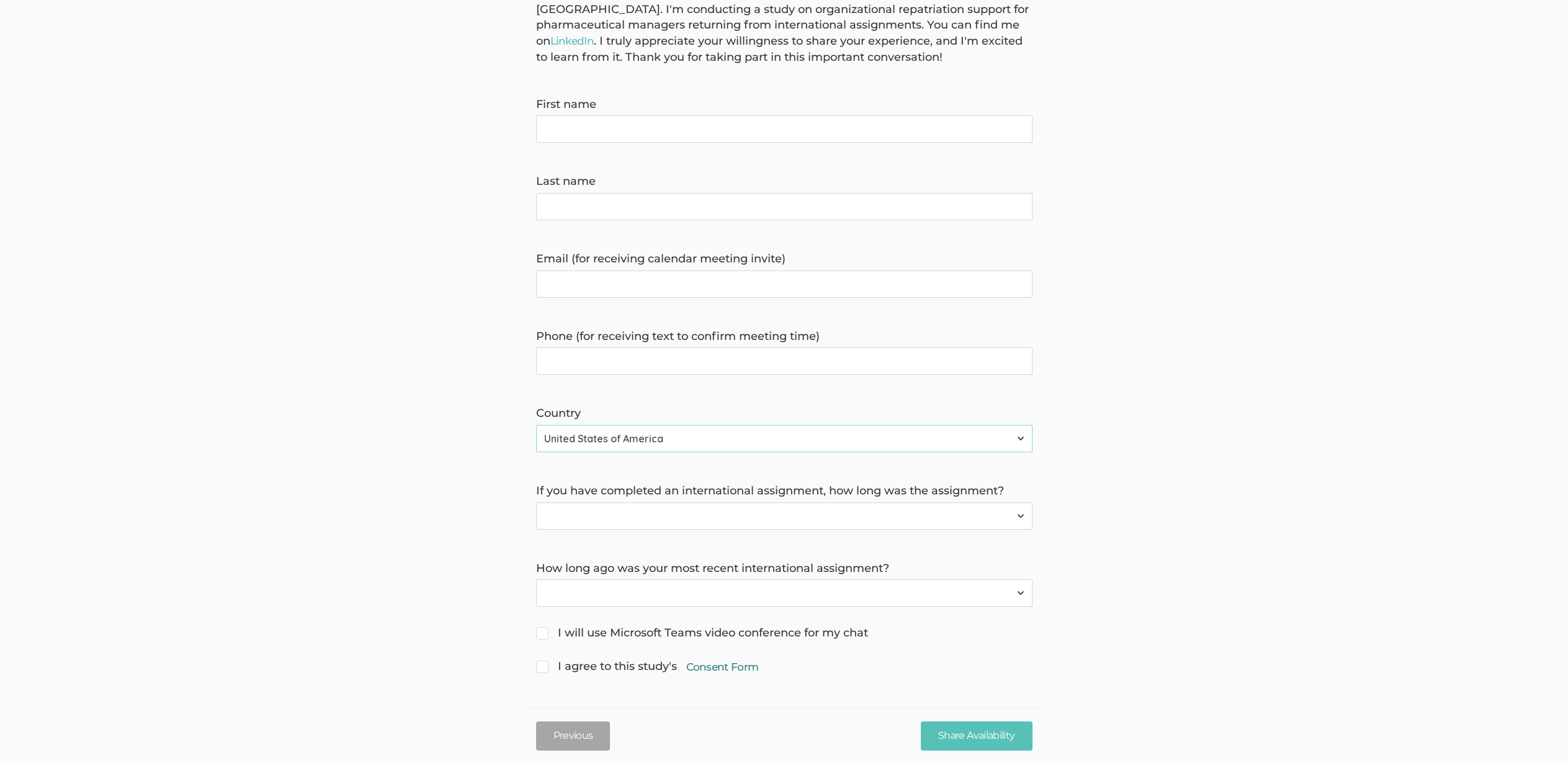
click at [747, 667] on link "Consent Form" at bounding box center [722, 667] width 73 height 15
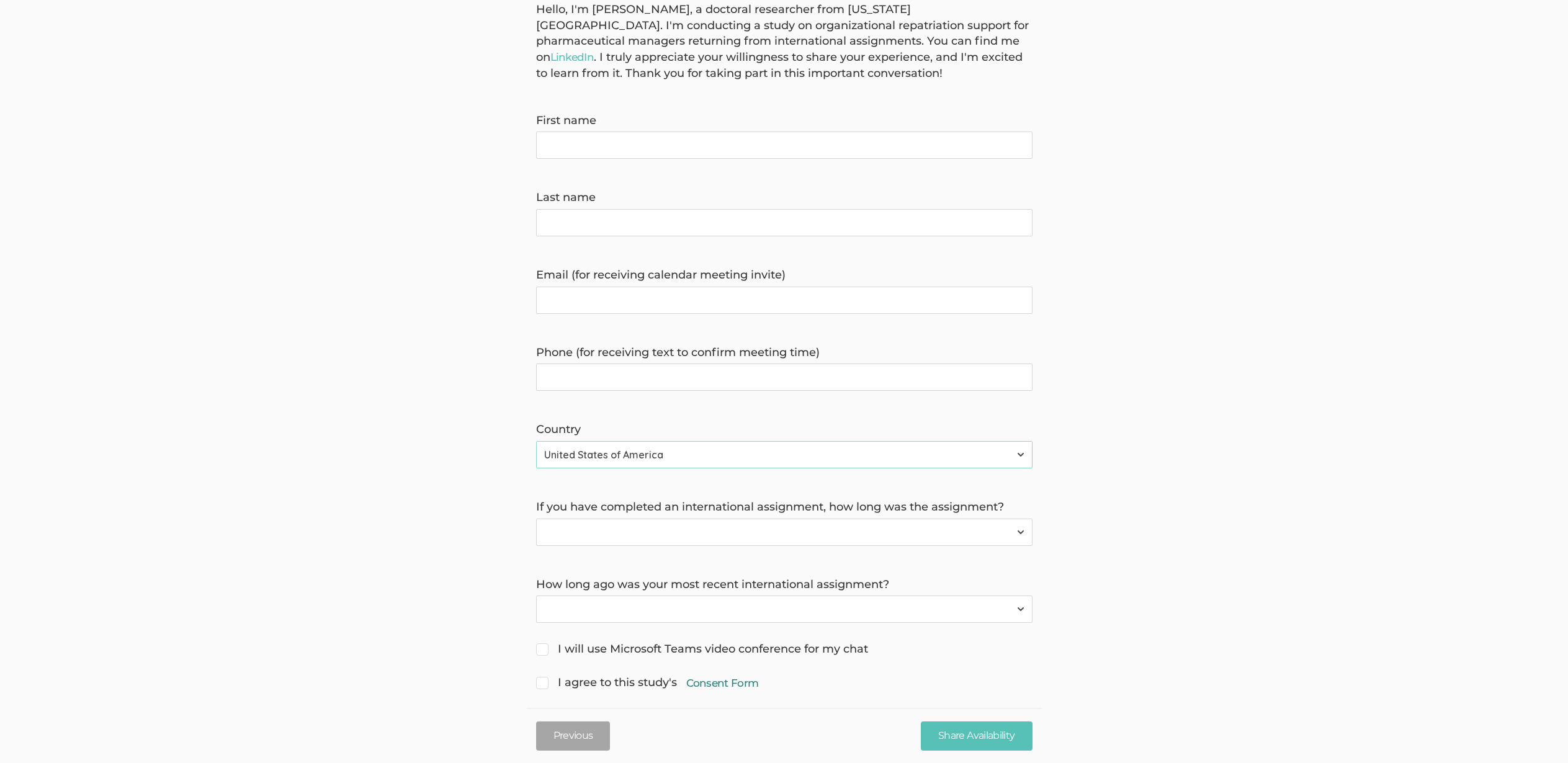
scroll to position [121, 0]
click at [610, 533] on select "I have not completed an international assignment Less than 1 year 1 year More t…" at bounding box center [784, 535] width 496 height 28
click at [622, 607] on select "Not applicable Within the last 5 years Within the last 10 years More than 10 ye…" at bounding box center [784, 612] width 496 height 28
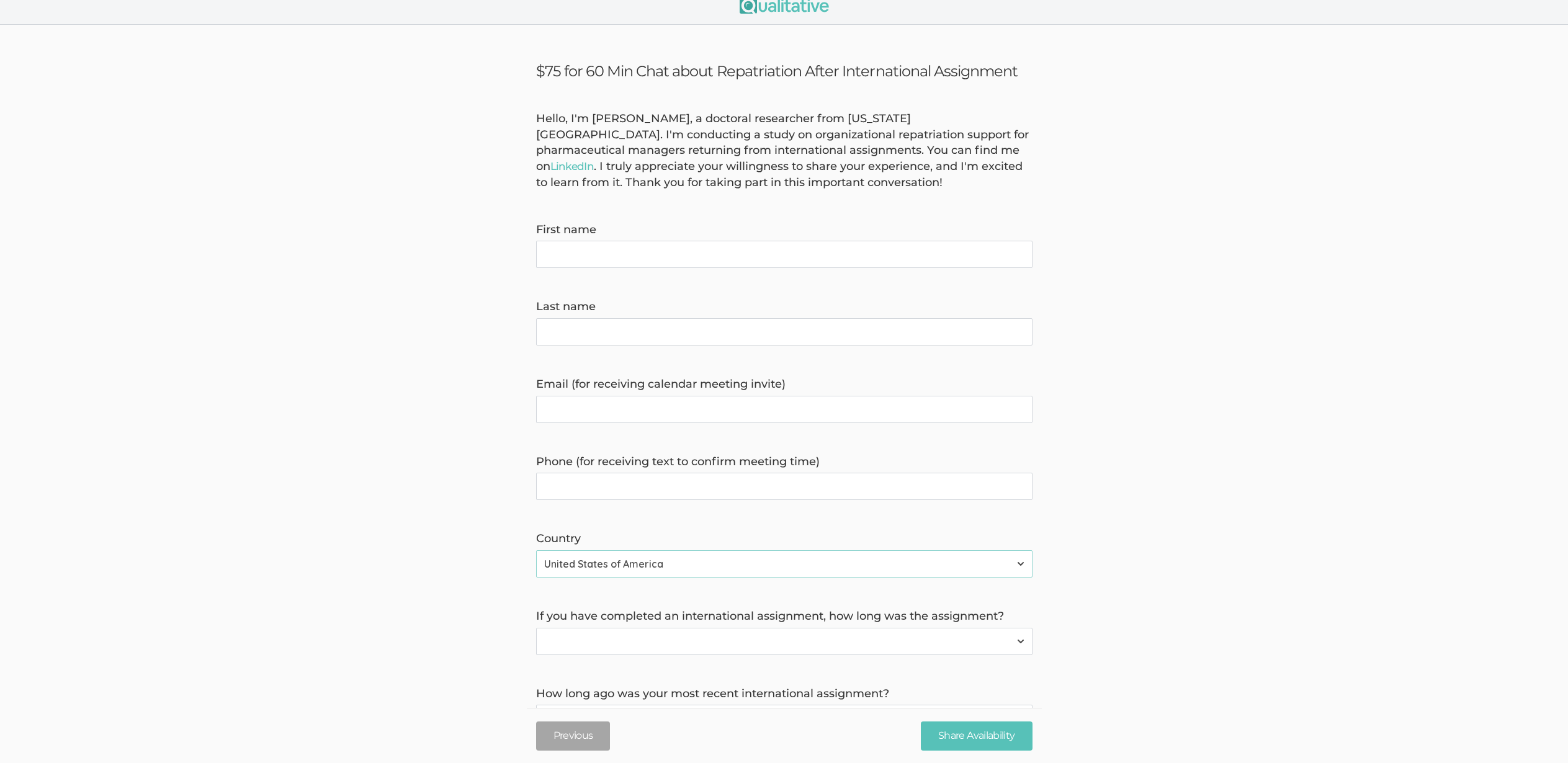
scroll to position [0, 0]
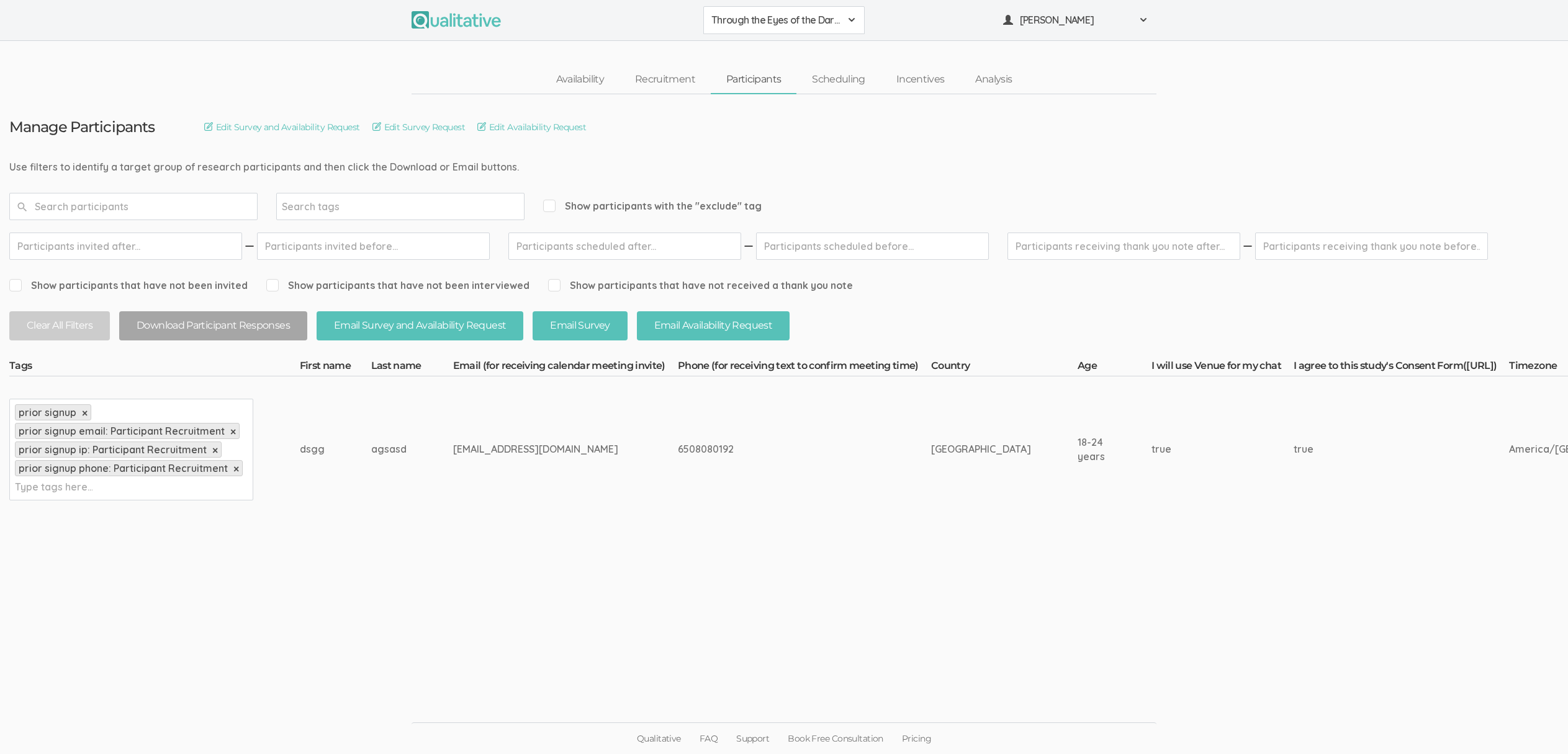
click at [200, 494] on div "prior signup × prior signup email: Participant Recruitment × prior signup ip: P…" at bounding box center [131, 449] width 244 height 101
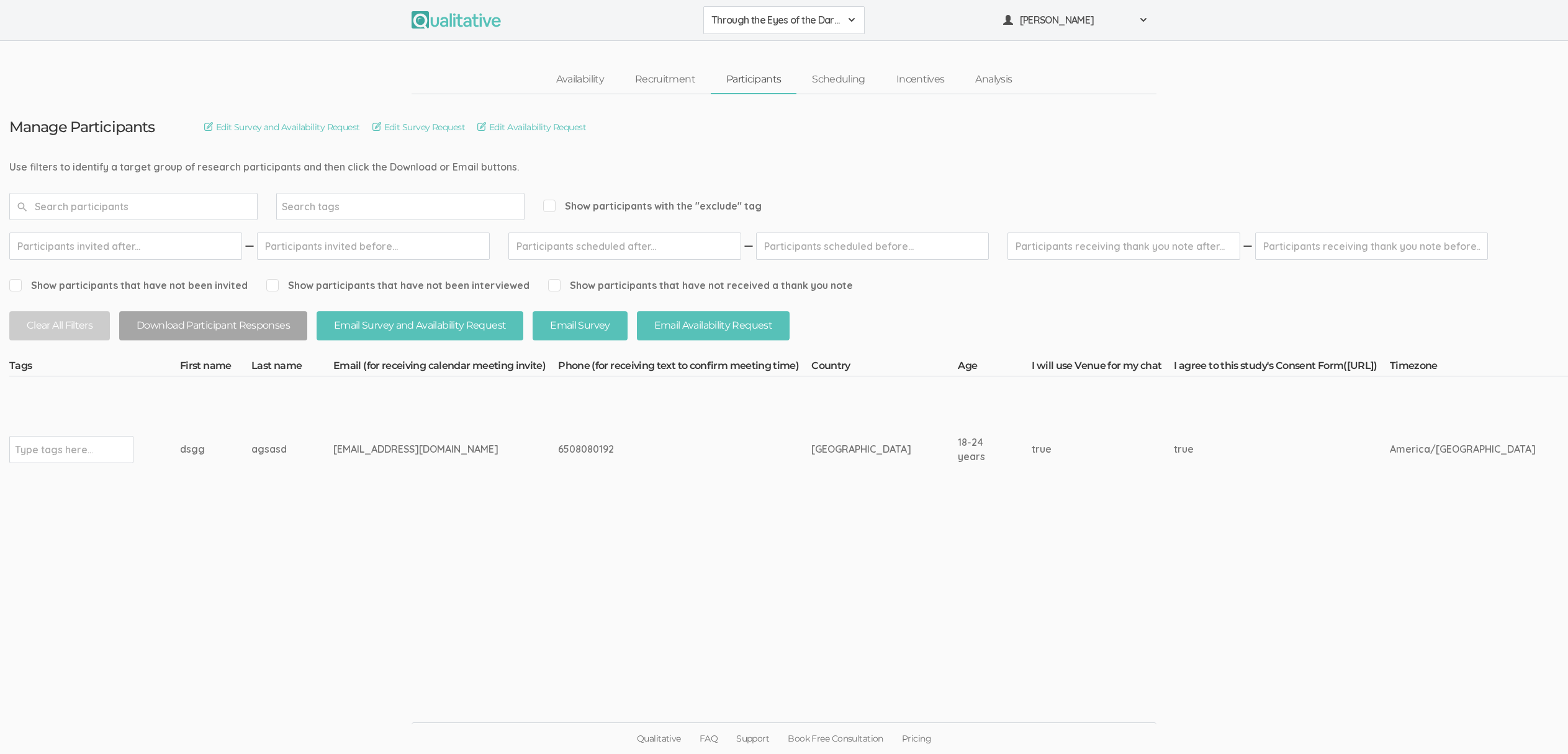
click at [255, 451] on div "agsasd" at bounding box center [269, 450] width 36 height 15
click at [693, 88] on link "Recruitment" at bounding box center [665, 79] width 91 height 27
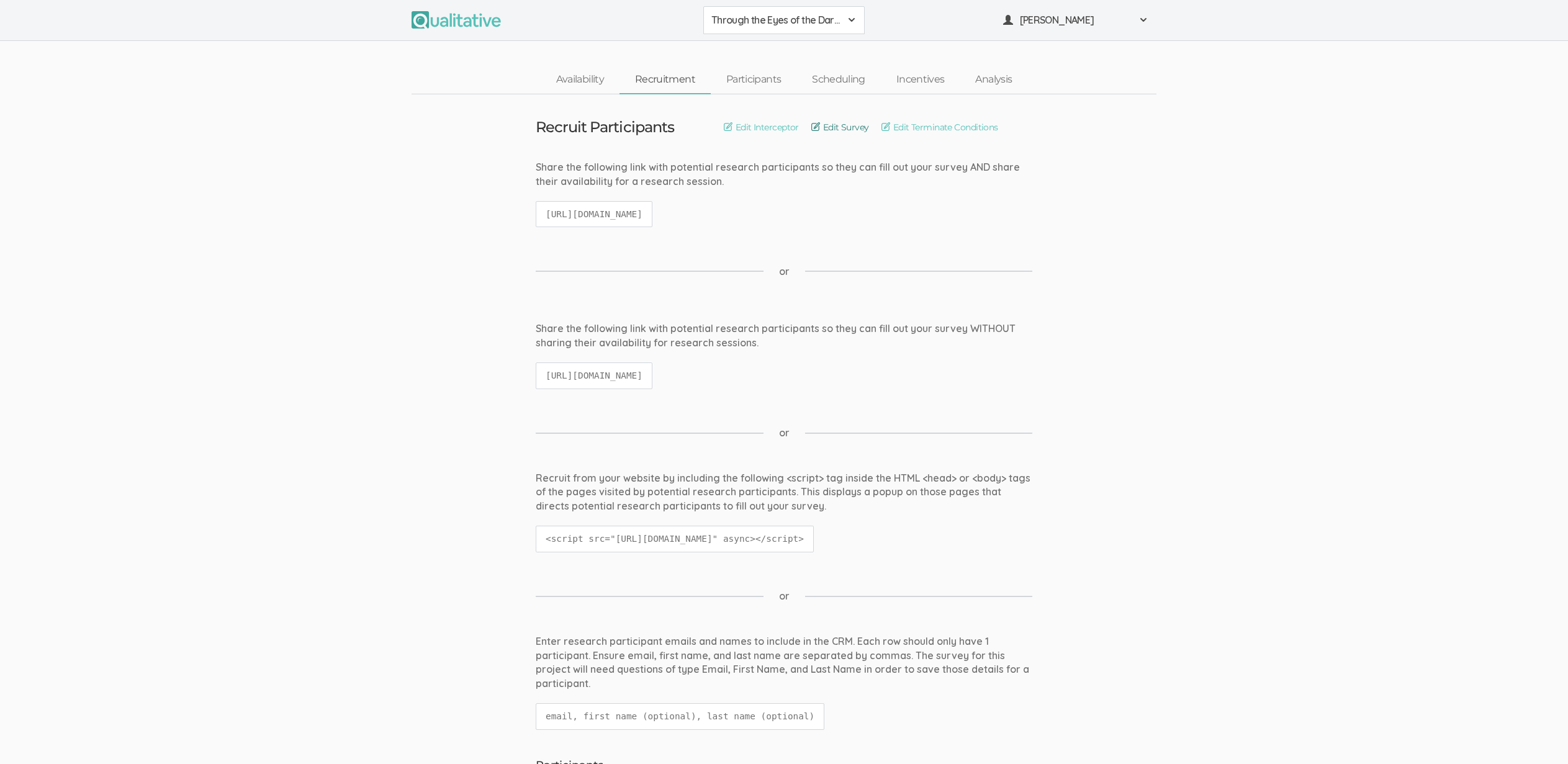
click at [866, 129] on link "Edit Survey" at bounding box center [840, 127] width 58 height 14
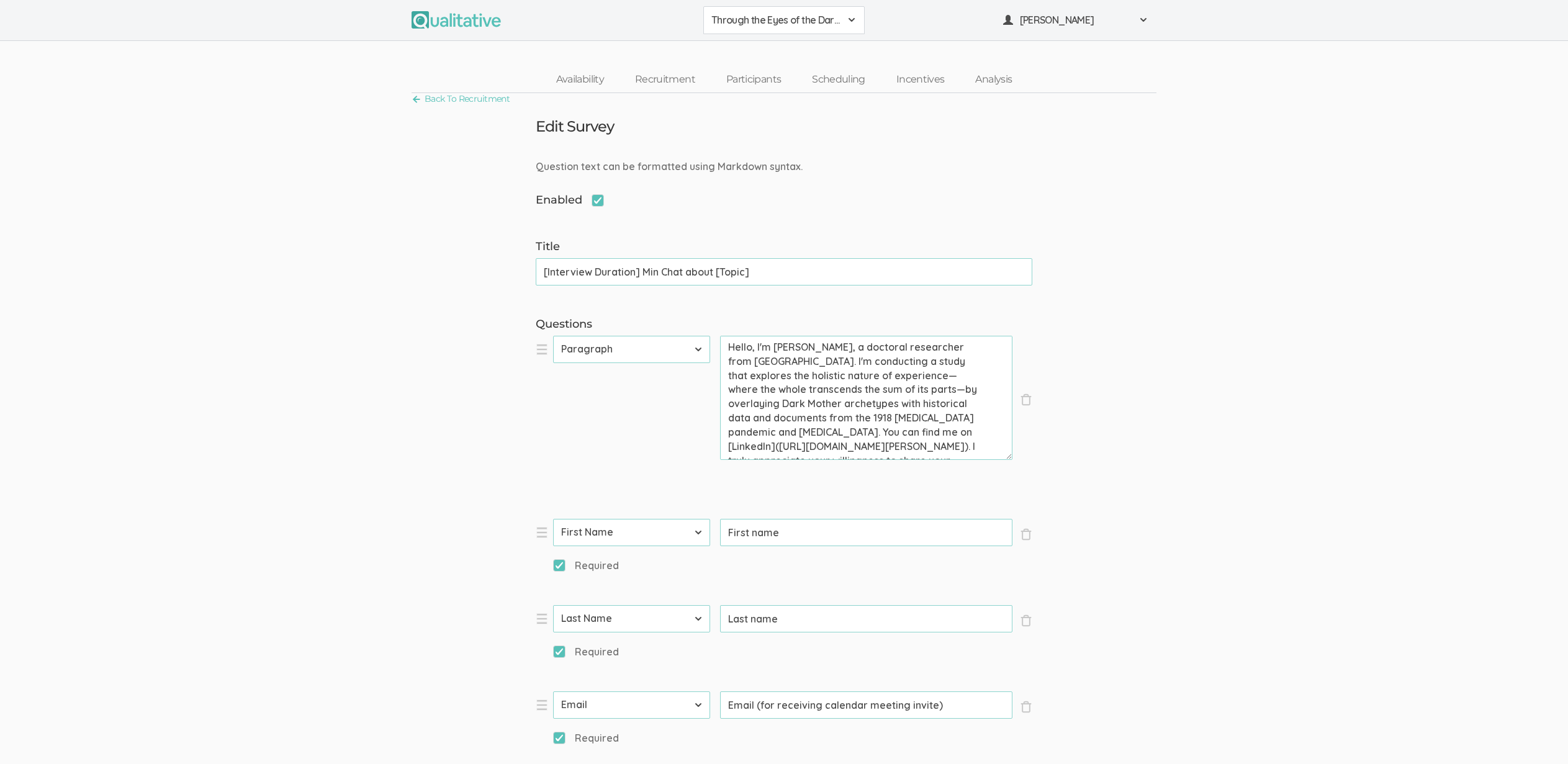
click at [944, 371] on textarea "Hello, I'm Erica Starks, a doctoral researcher from Pacifica Graduate Institute…" at bounding box center [866, 397] width 292 height 124
type textarea "Hello, I'm Erica Starks, a doctoral researcher from Pacifica Graduate Institute…"
click at [945, 279] on input "[Interview Duration] Min Chat about [Topic]" at bounding box center [784, 272] width 496 height 28
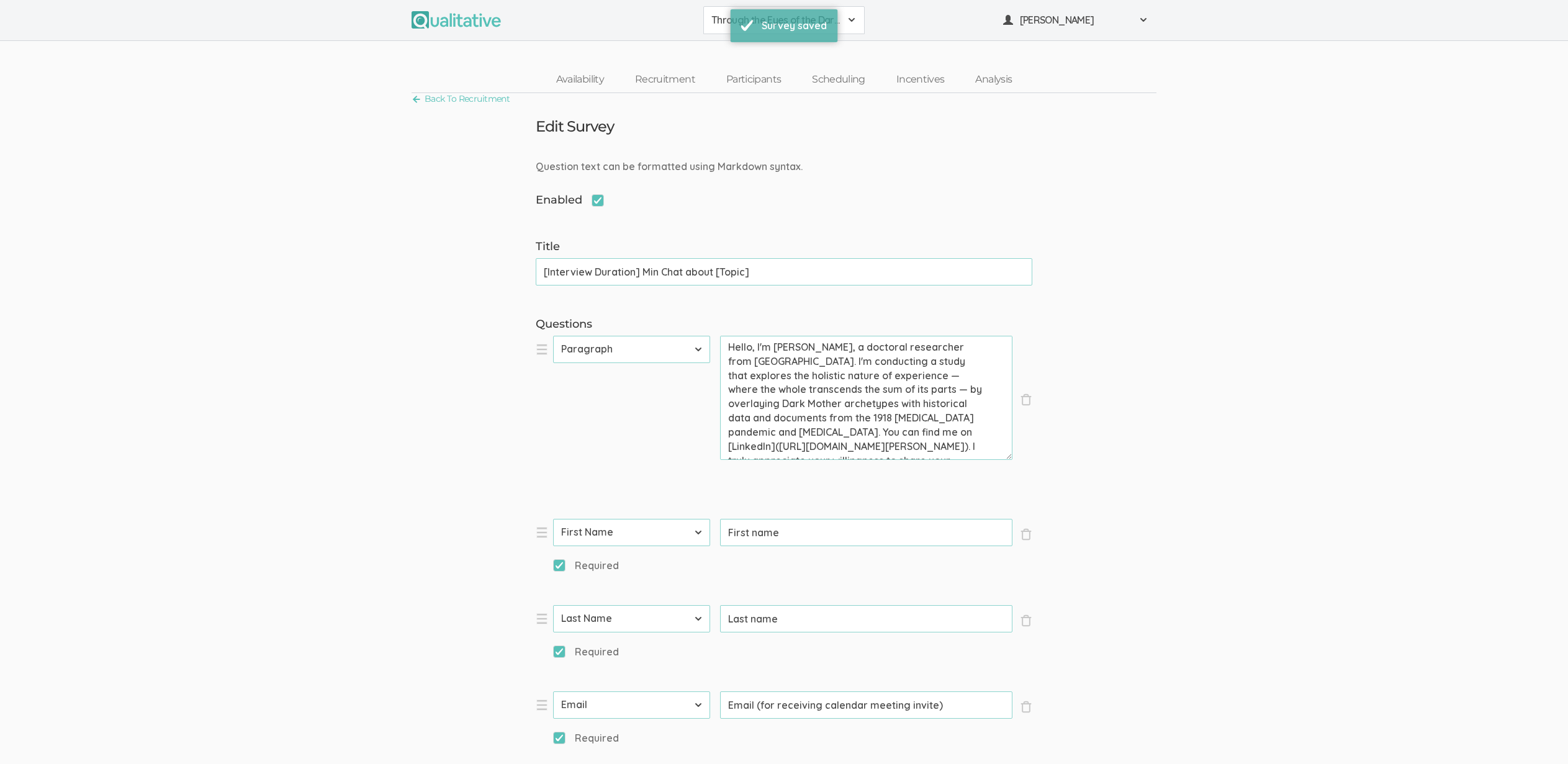
scroll to position [1304, 0]
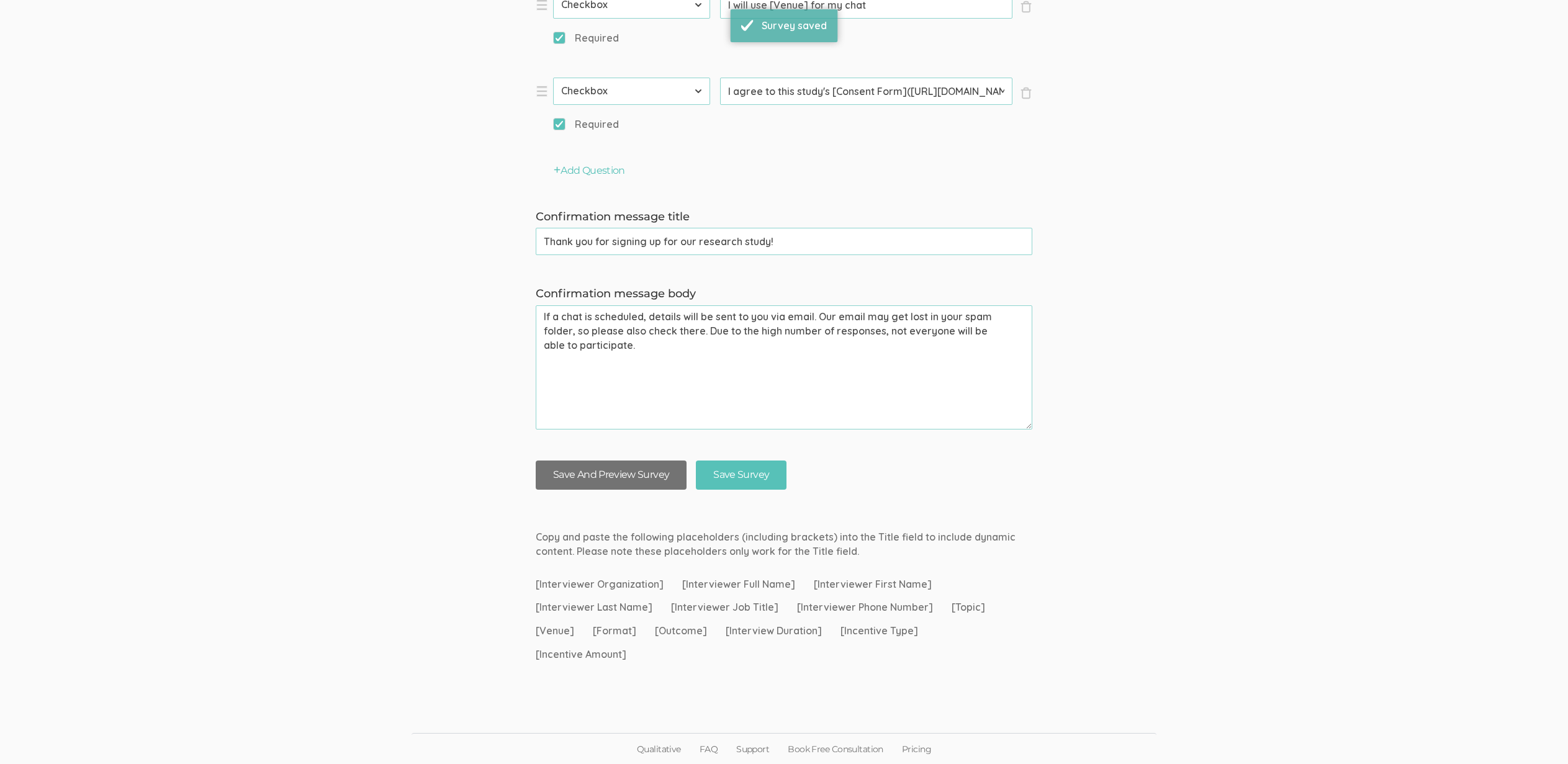
click at [632, 474] on button "Save And Preview Survey" at bounding box center [611, 475] width 151 height 29
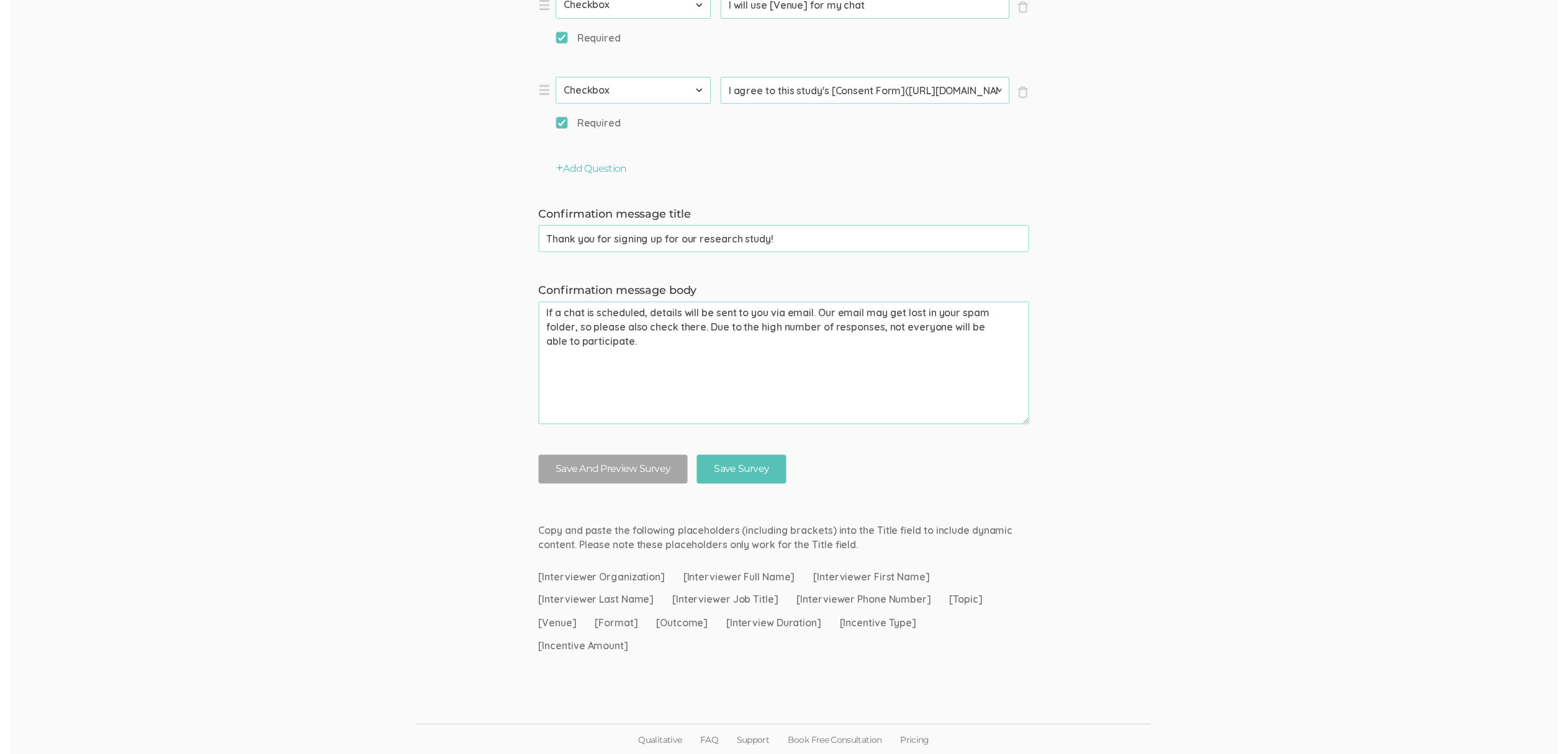
scroll to position [0, 0]
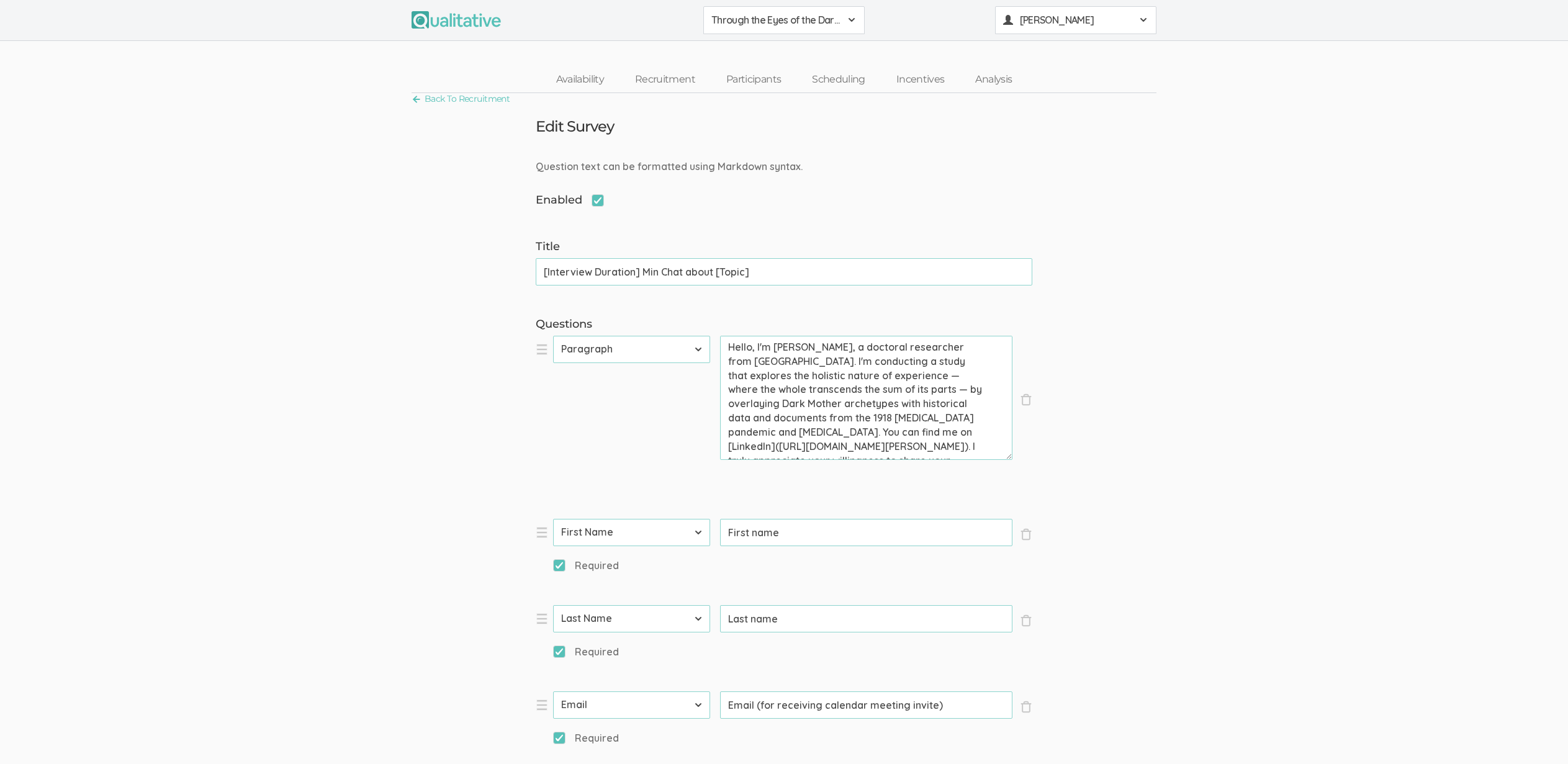
click at [1037, 23] on span "[PERSON_NAME]" at bounding box center [1076, 20] width 112 height 15
click at [1055, 127] on link "Project Settings" at bounding box center [1075, 122] width 160 height 25
click at [799, 431] on textarea "Hello, I'm Erica Starks, a doctoral researcher from Pacifica Graduate Institute…" at bounding box center [866, 397] width 292 height 124
click at [756, 76] on link "Participants" at bounding box center [754, 79] width 86 height 27
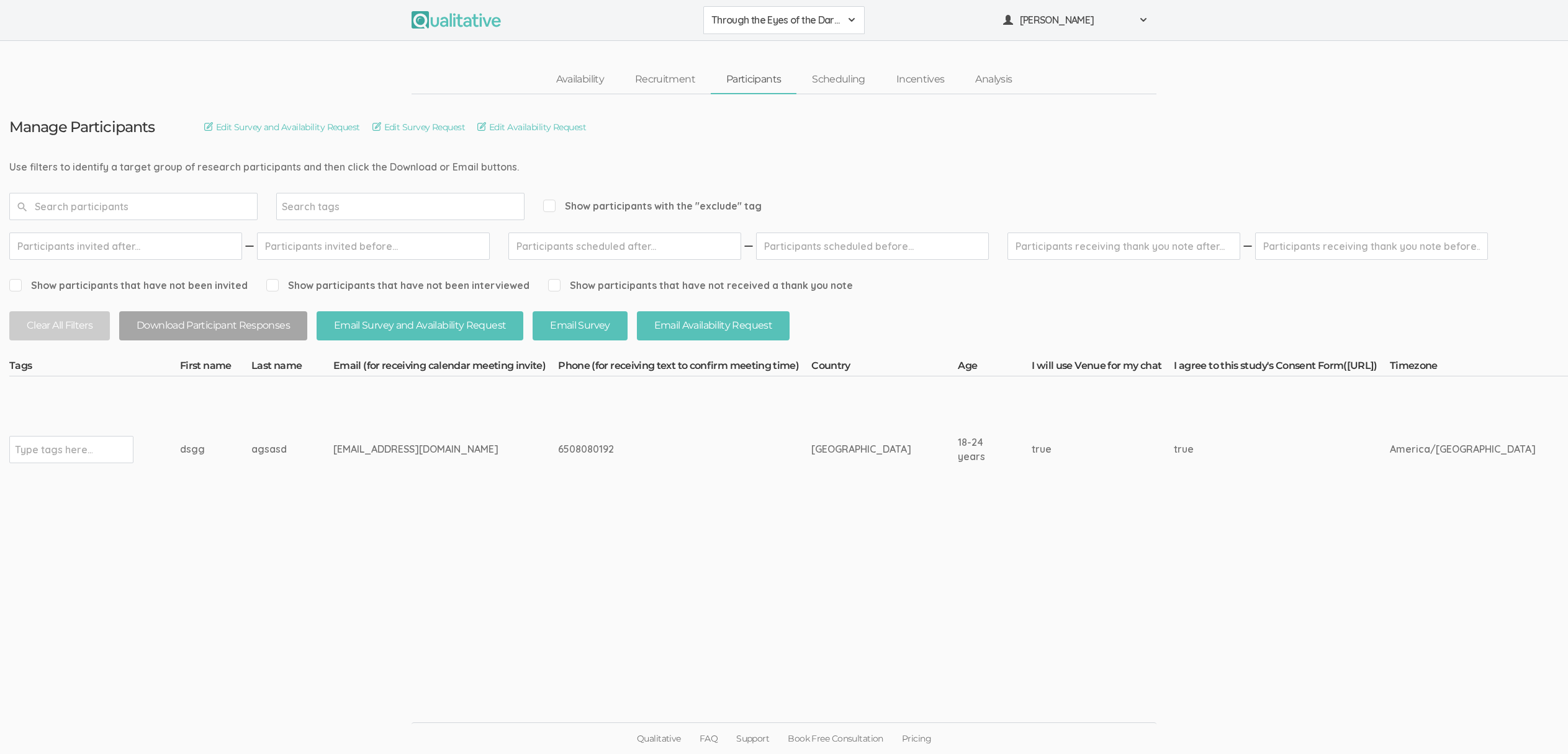
click at [776, 492] on td "6508080192" at bounding box center [685, 449] width 253 height 146
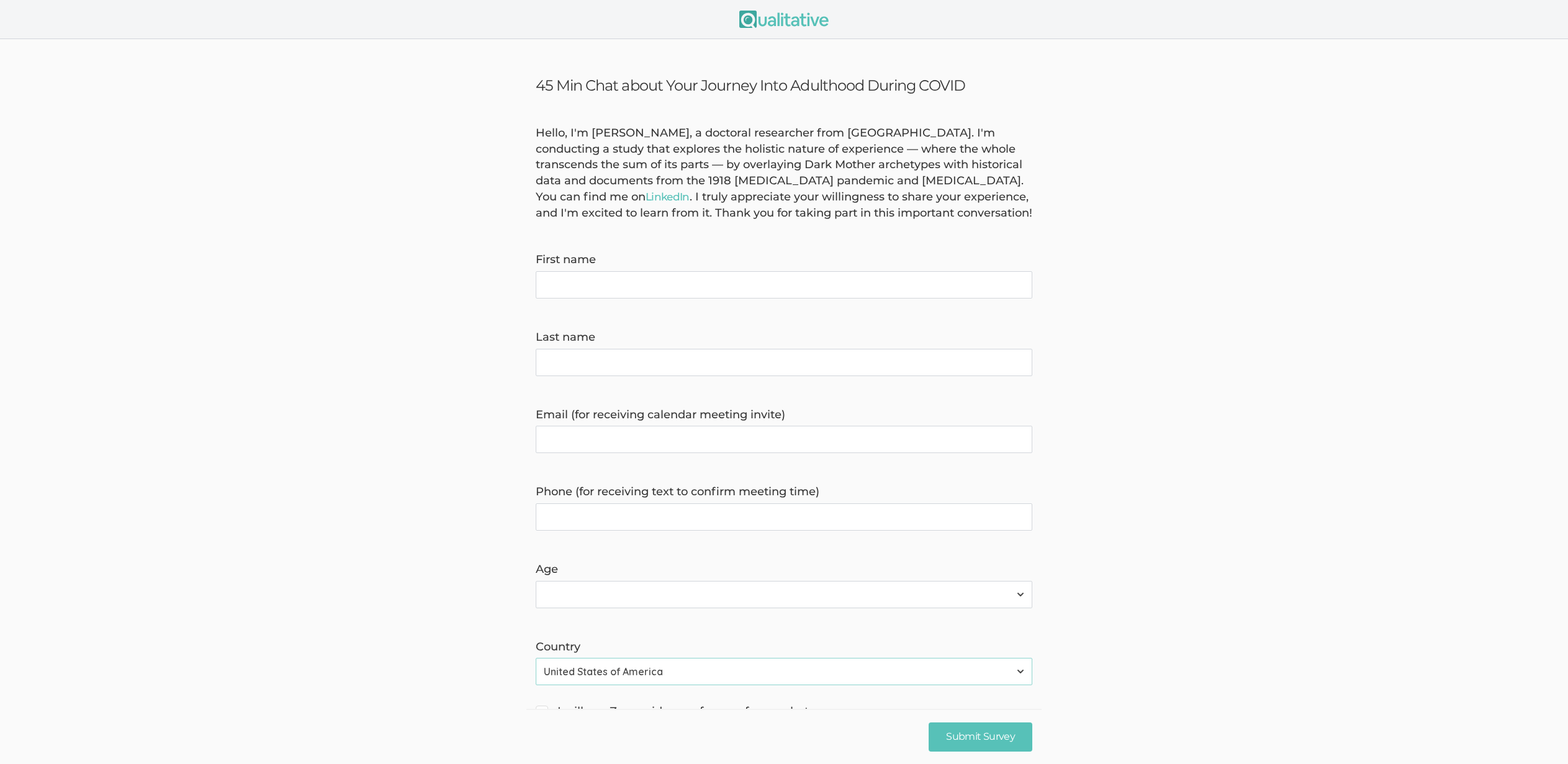
click at [903, 223] on form "Hello, I'm [PERSON_NAME], a doctoral researcher from [GEOGRAPHIC_DATA]. I'm con…" at bounding box center [784, 440] width 1568 height 630
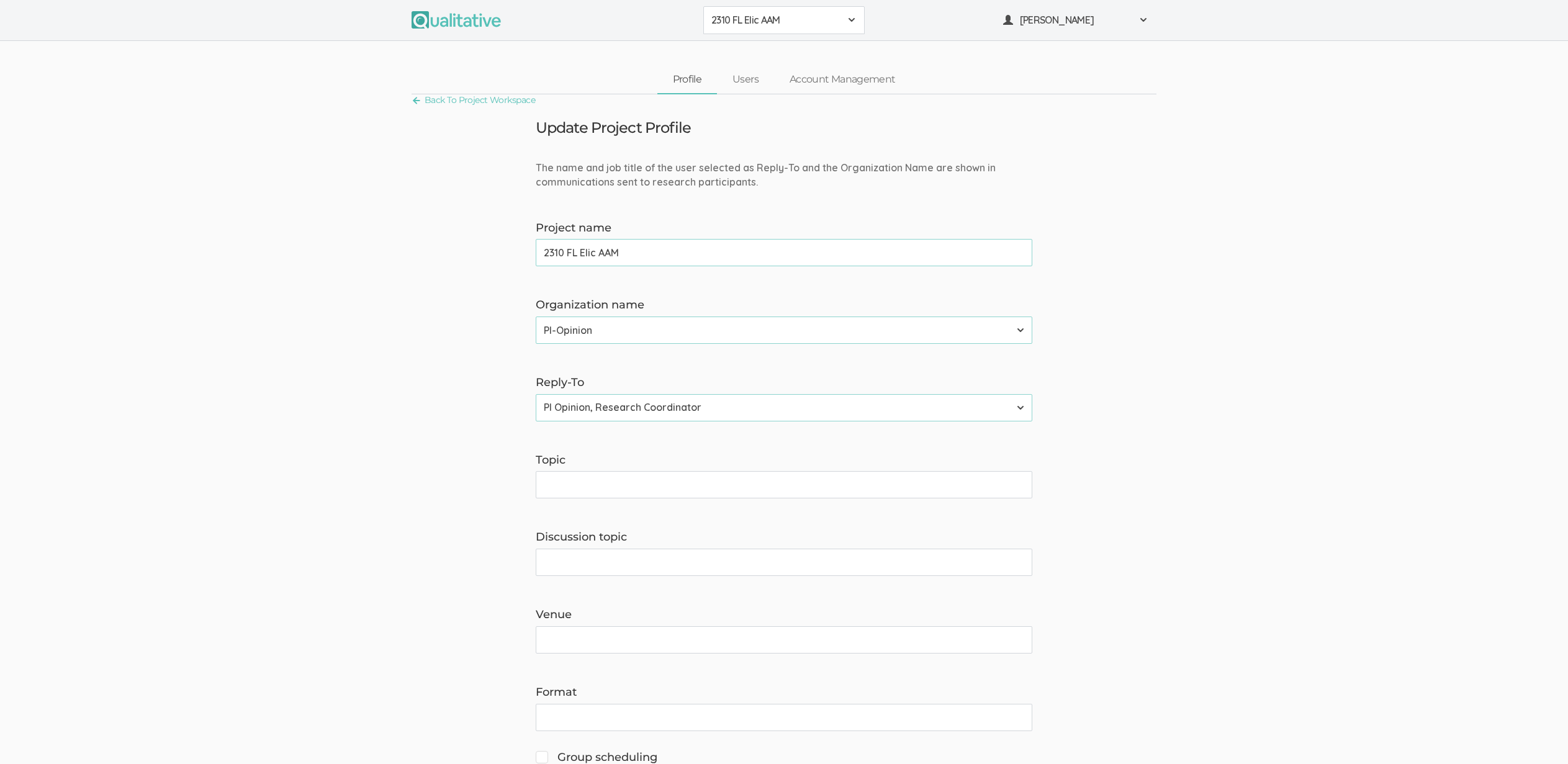
click at [731, 19] on span "2310 FL Elic AAM" at bounding box center [775, 20] width 129 height 15
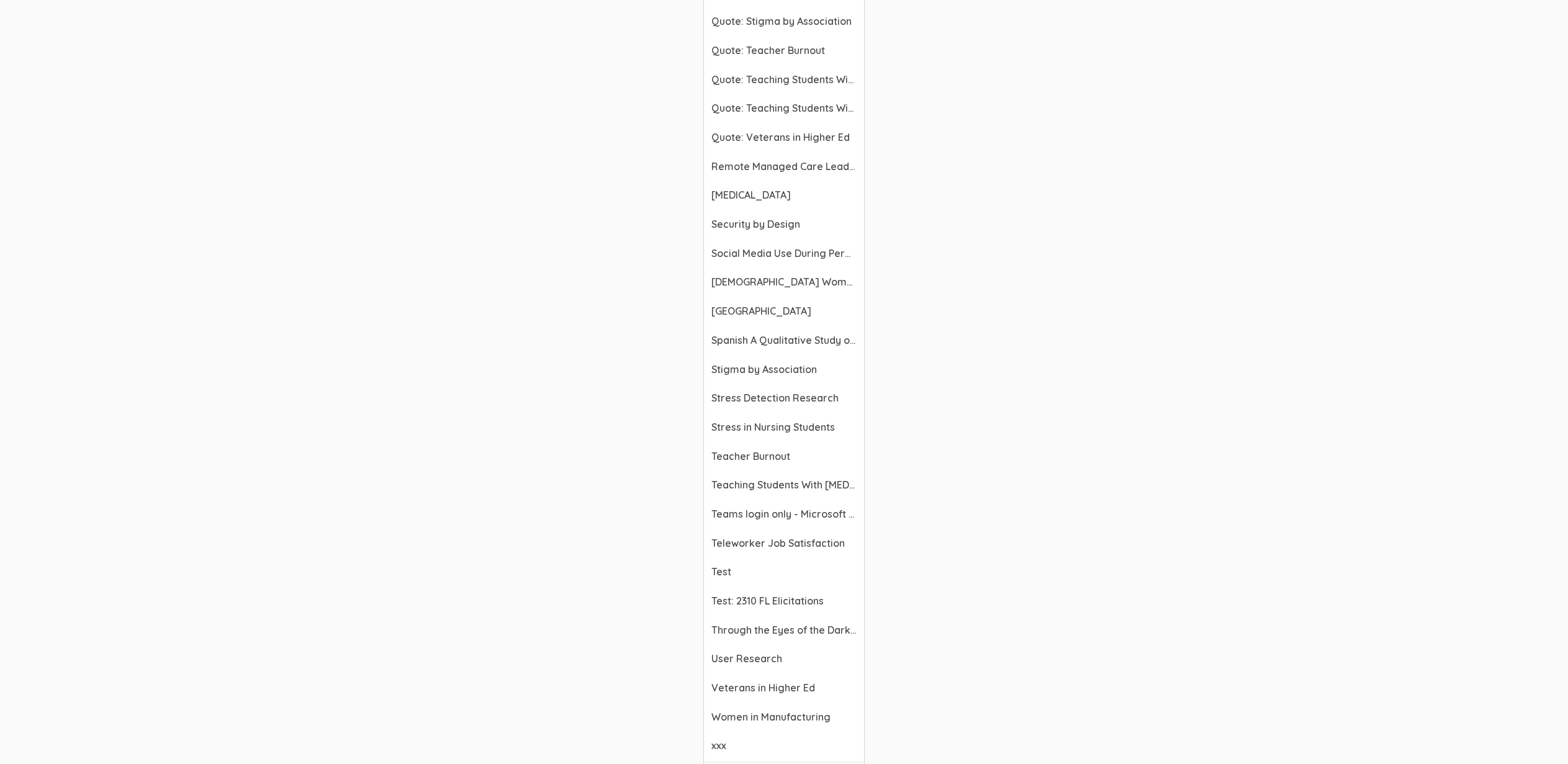
scroll to position [4372, 0]
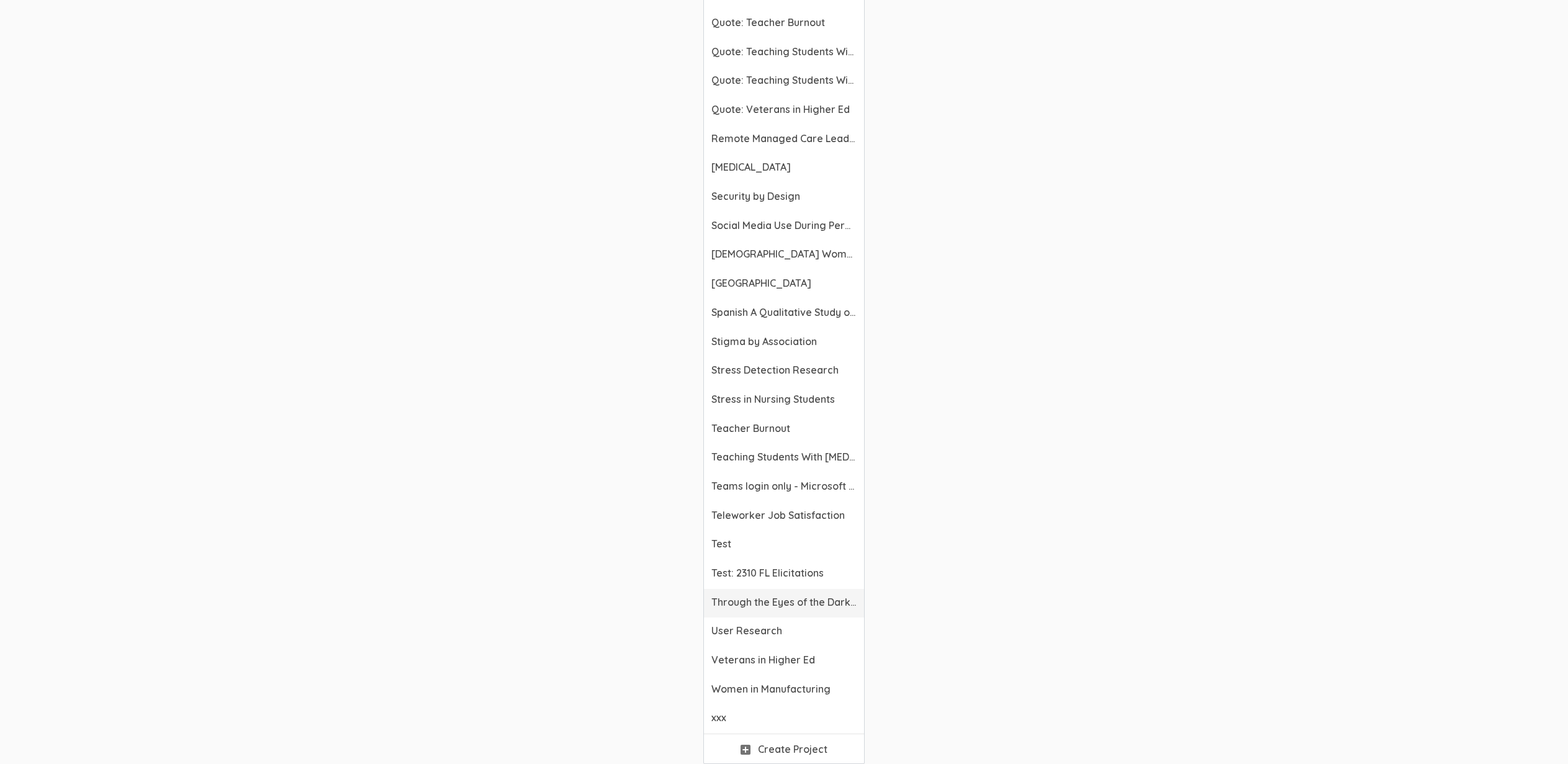
click at [741, 603] on span "Through the Eyes of the Dark Mother" at bounding box center [784, 603] width 145 height 15
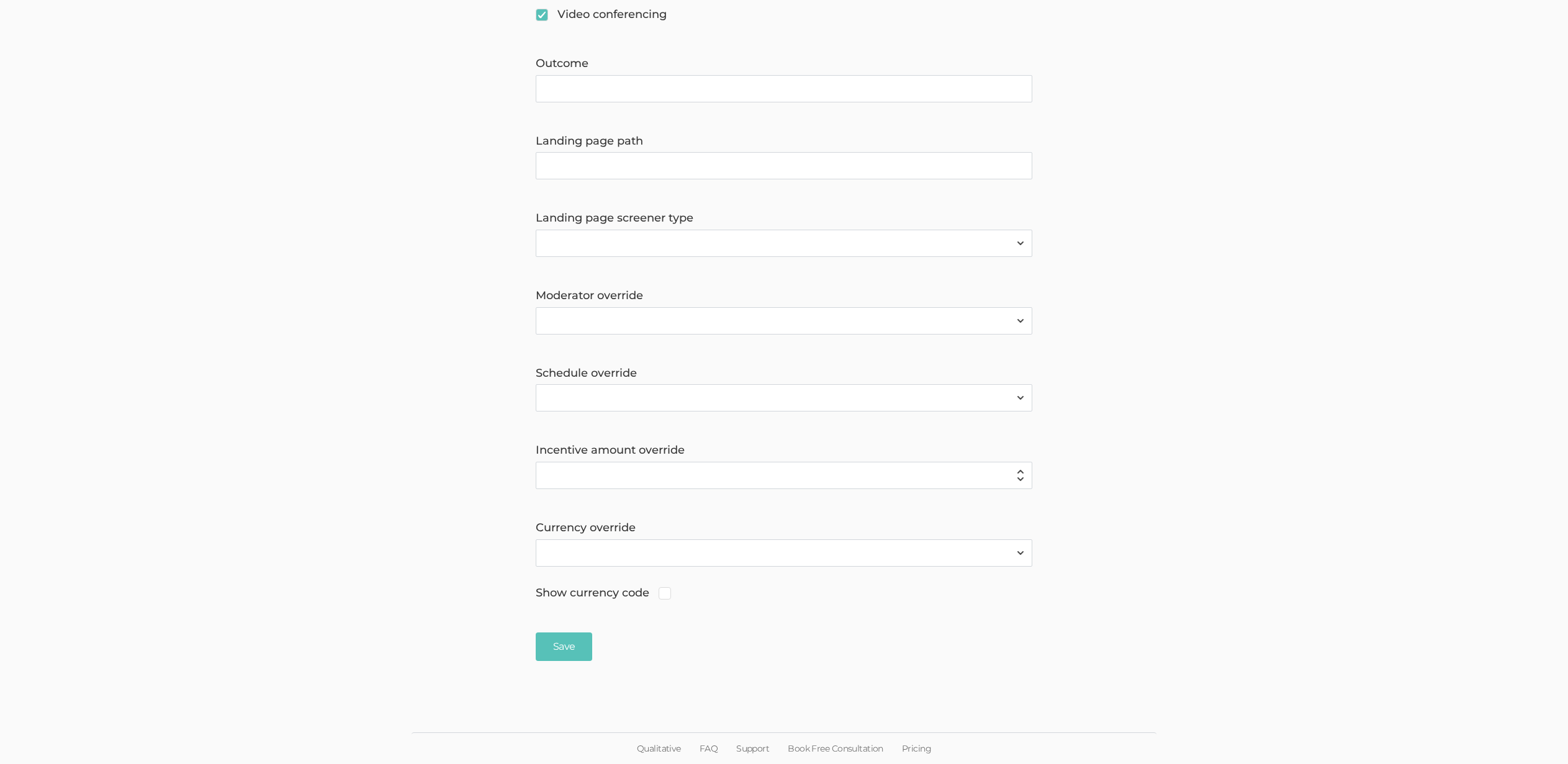
scroll to position [763, 0]
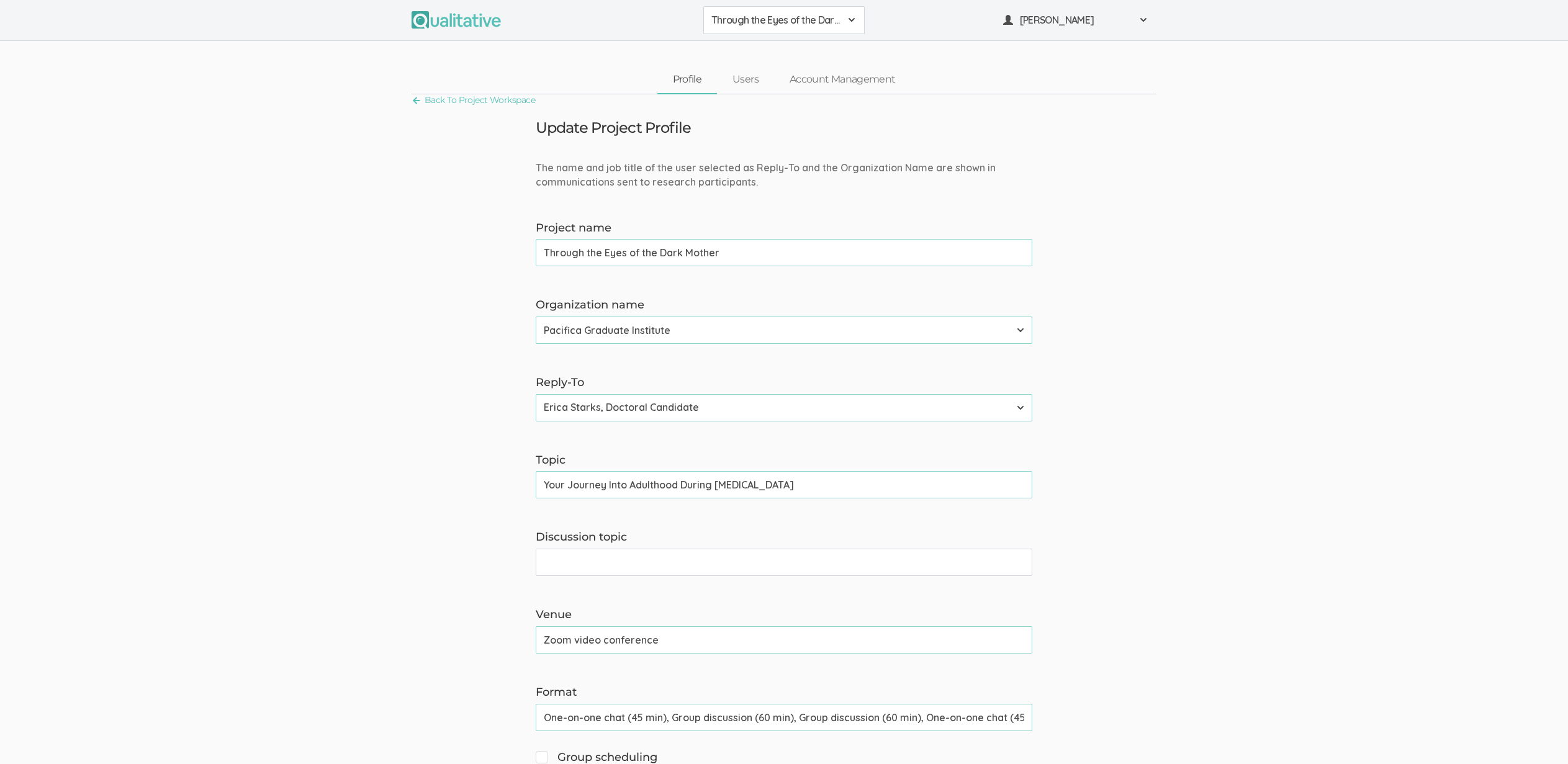
click at [776, 483] on input "Your Journey Into Adulthood During [MEDICAL_DATA]" at bounding box center [784, 485] width 496 height 28
type input "Your Journey Into Adulthood During [MEDICAL_DATA]"
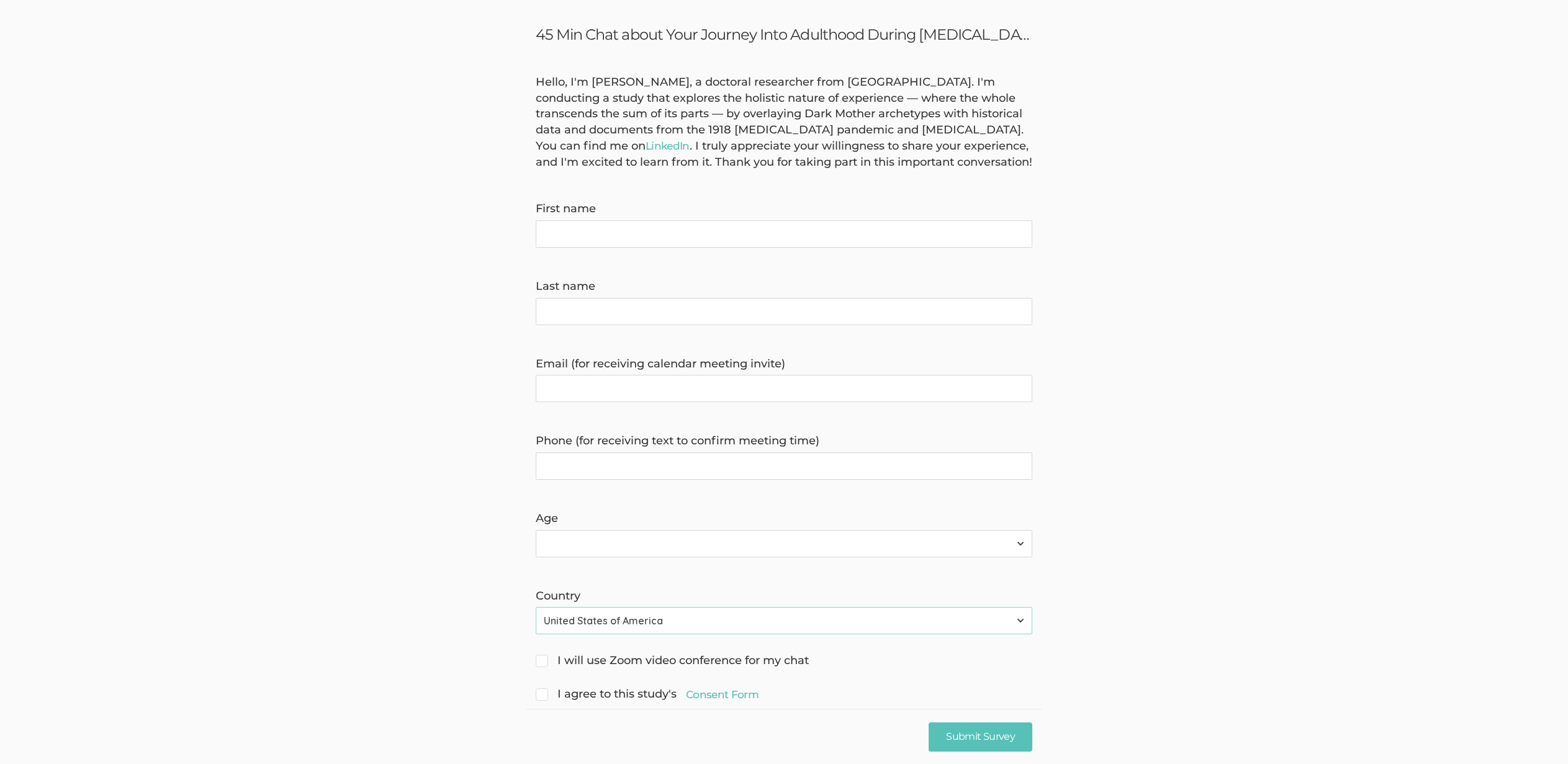
scroll to position [78, 0]
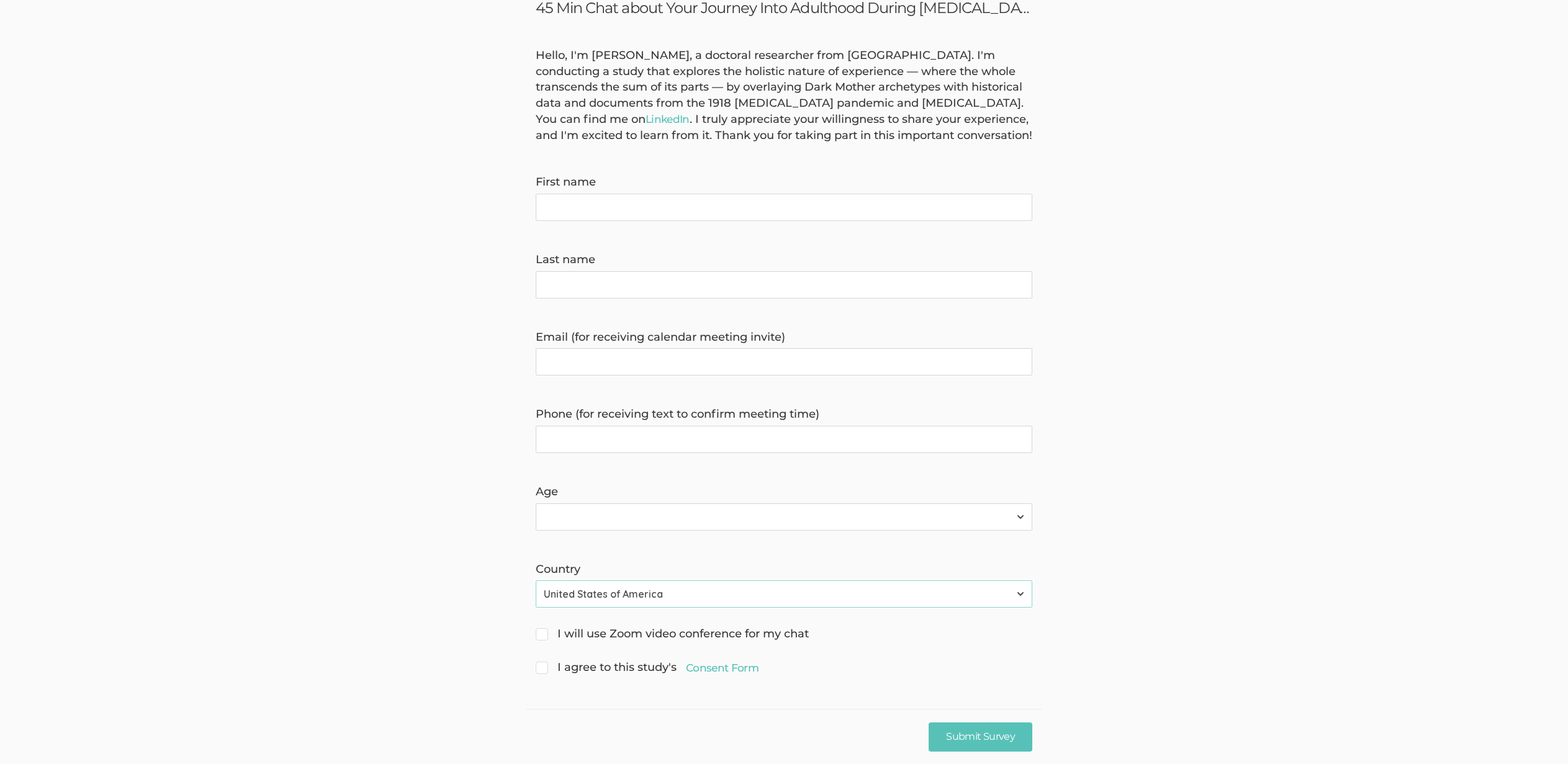
click at [710, 676] on div "I agree to this study's Consent Form" at bounding box center [784, 668] width 515 height 18
click at [712, 659] on form "Hello, I'm [PERSON_NAME], a doctoral researcher from [GEOGRAPHIC_DATA]. I'm con…" at bounding box center [784, 363] width 1568 height 630
click at [713, 662] on link "Consent Form" at bounding box center [723, 667] width 73 height 15
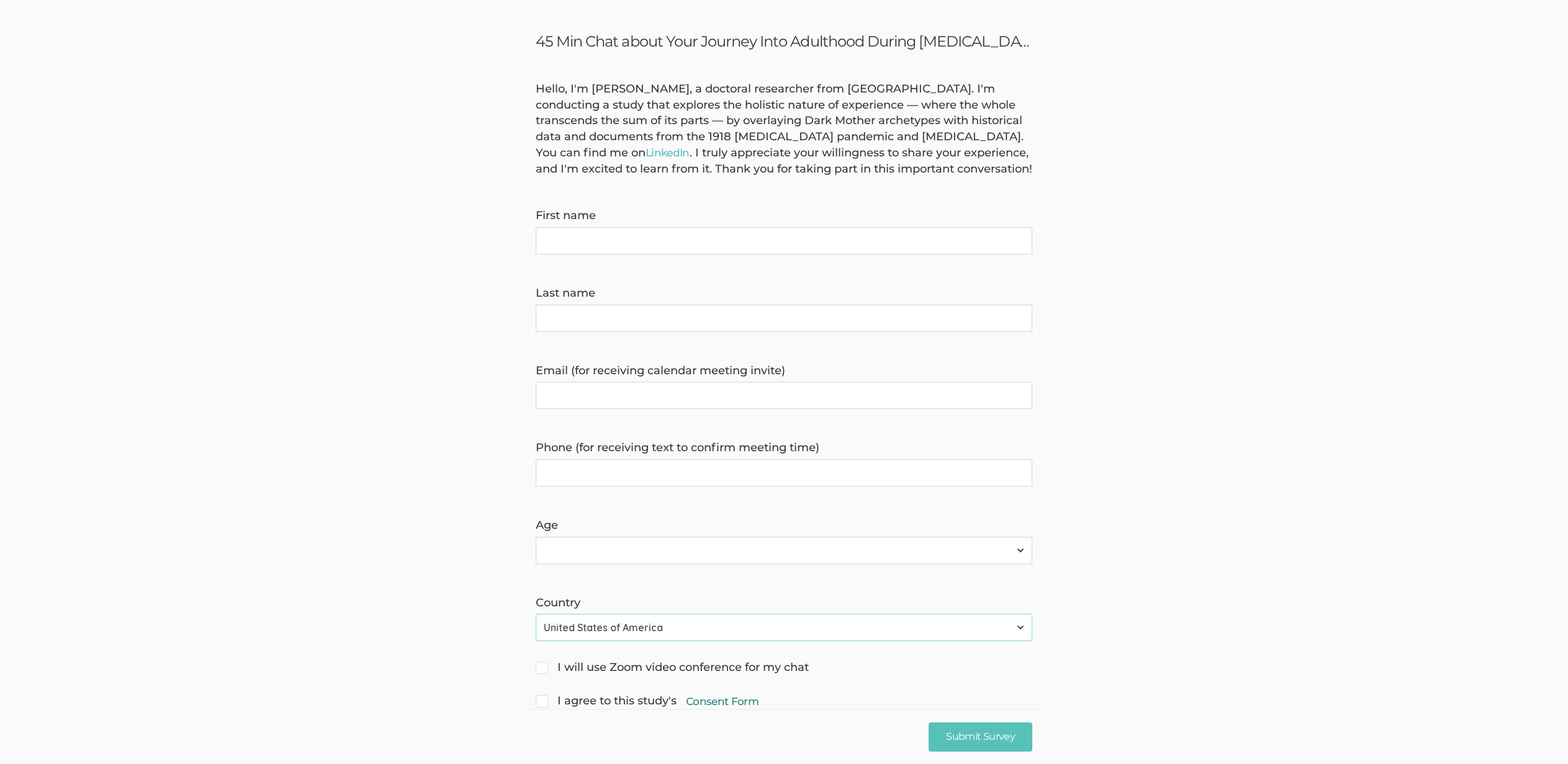
scroll to position [0, 0]
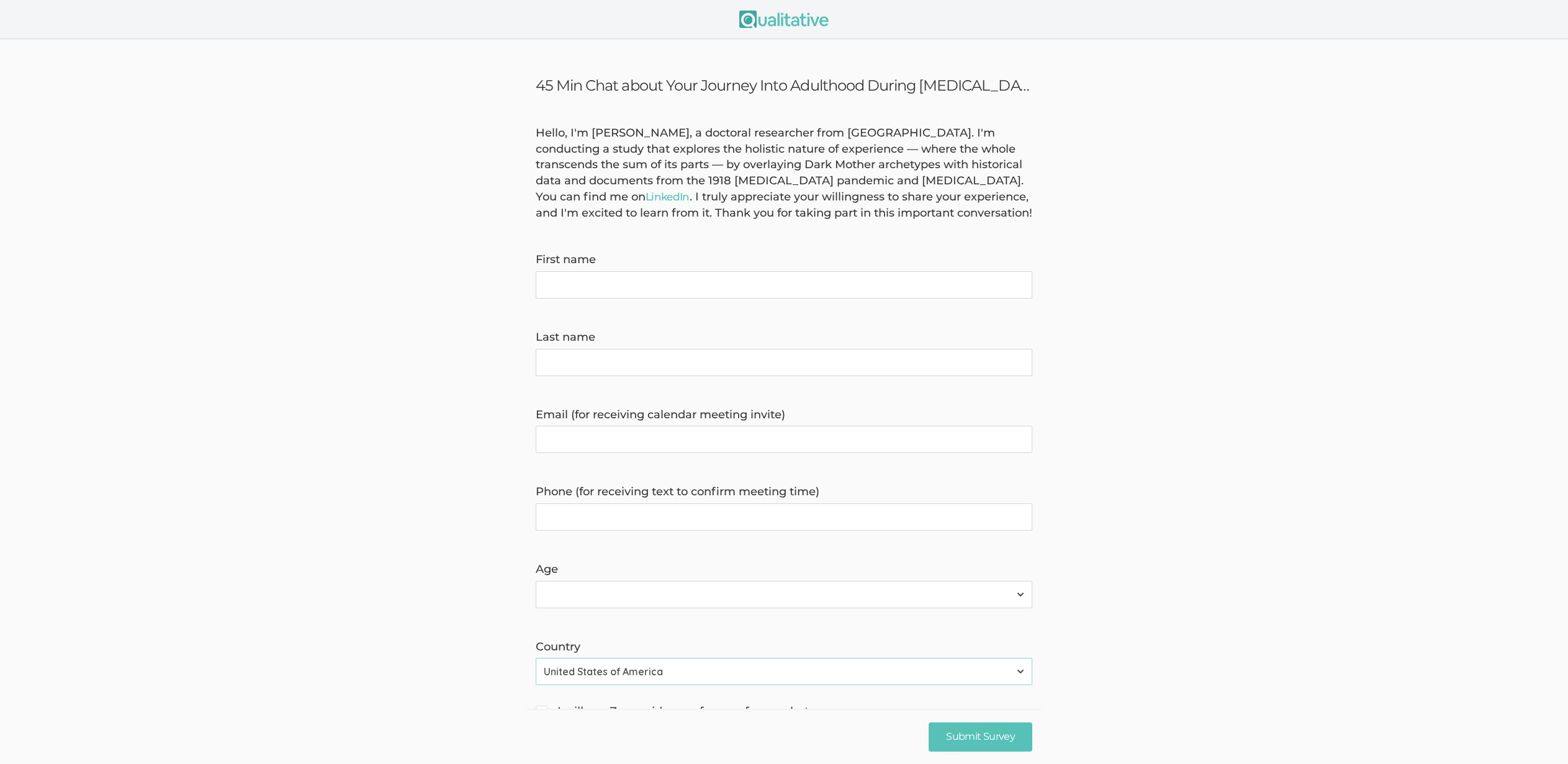
click at [793, 231] on form "Hello, I'm [PERSON_NAME], a doctoral researcher from [GEOGRAPHIC_DATA]. I'm con…" at bounding box center [784, 440] width 1568 height 630
click at [753, 390] on form "Hello, I'm [PERSON_NAME], a doctoral researcher from [GEOGRAPHIC_DATA]. I'm con…" at bounding box center [784, 440] width 1568 height 630
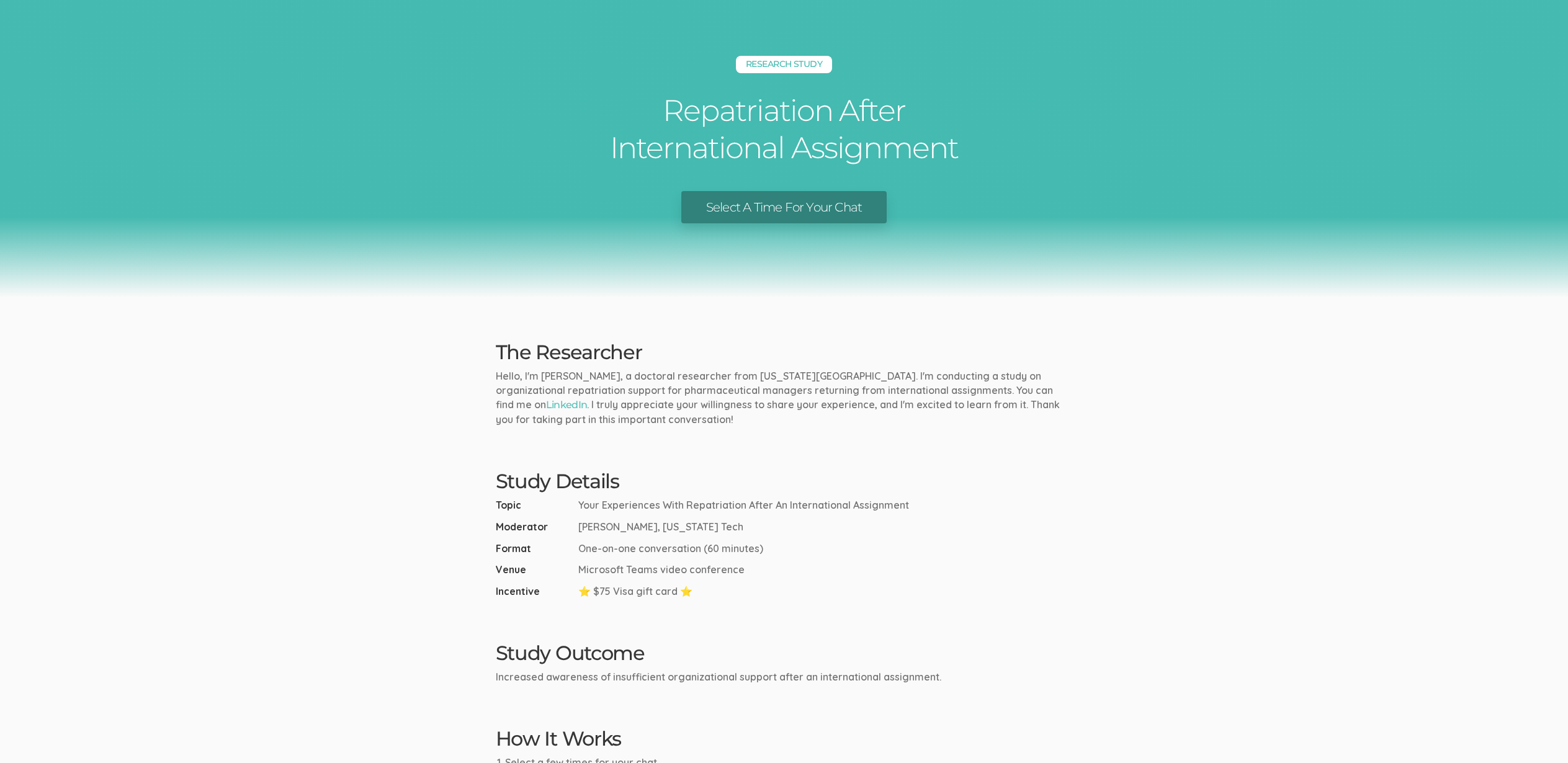
click at [799, 587] on li "Incentive ⭐ $75 Visa gift card ⭐" at bounding box center [784, 592] width 577 height 15
click at [789, 199] on link "Select A Time For Your Chat" at bounding box center [783, 208] width 205 height 33
